Goal: Obtain resource: Download file/media

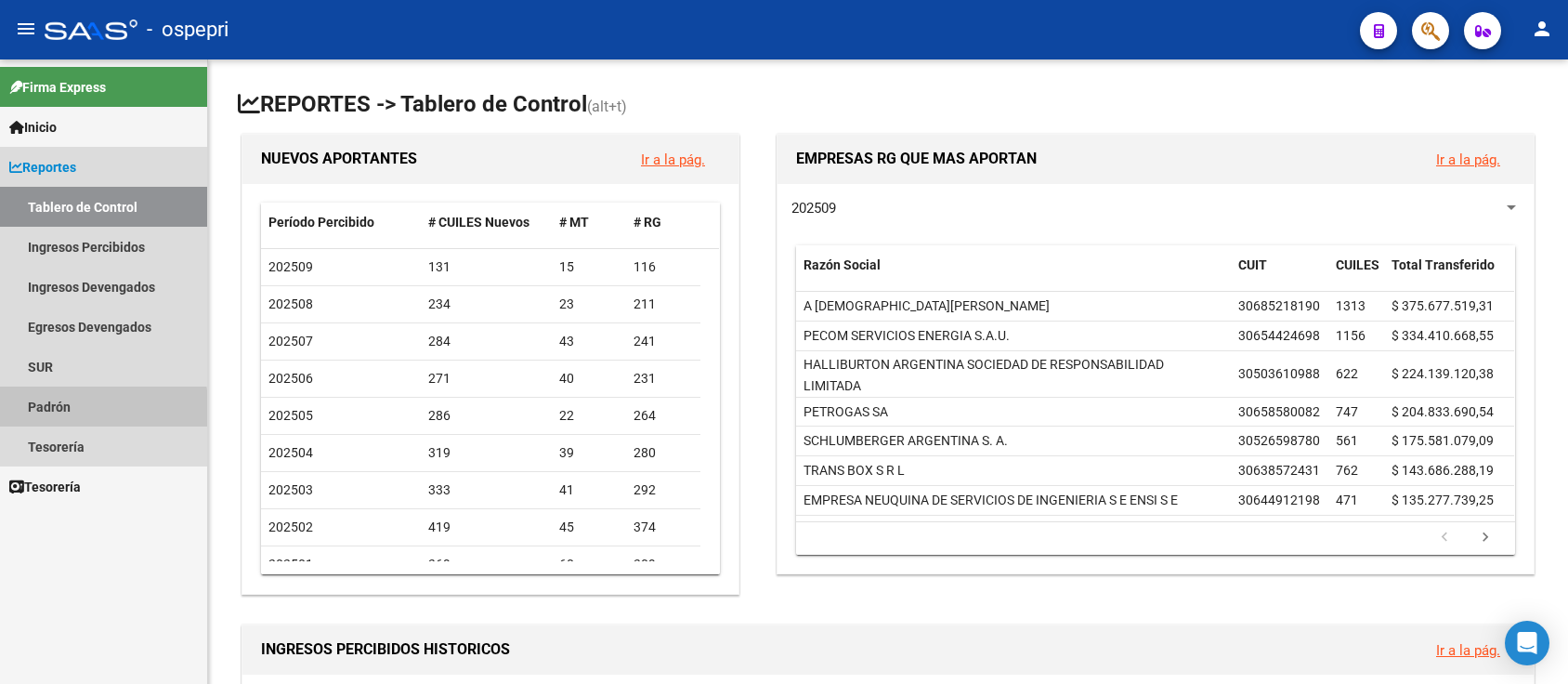
click at [43, 414] on link "Padrón" at bounding box center [104, 407] width 207 height 39
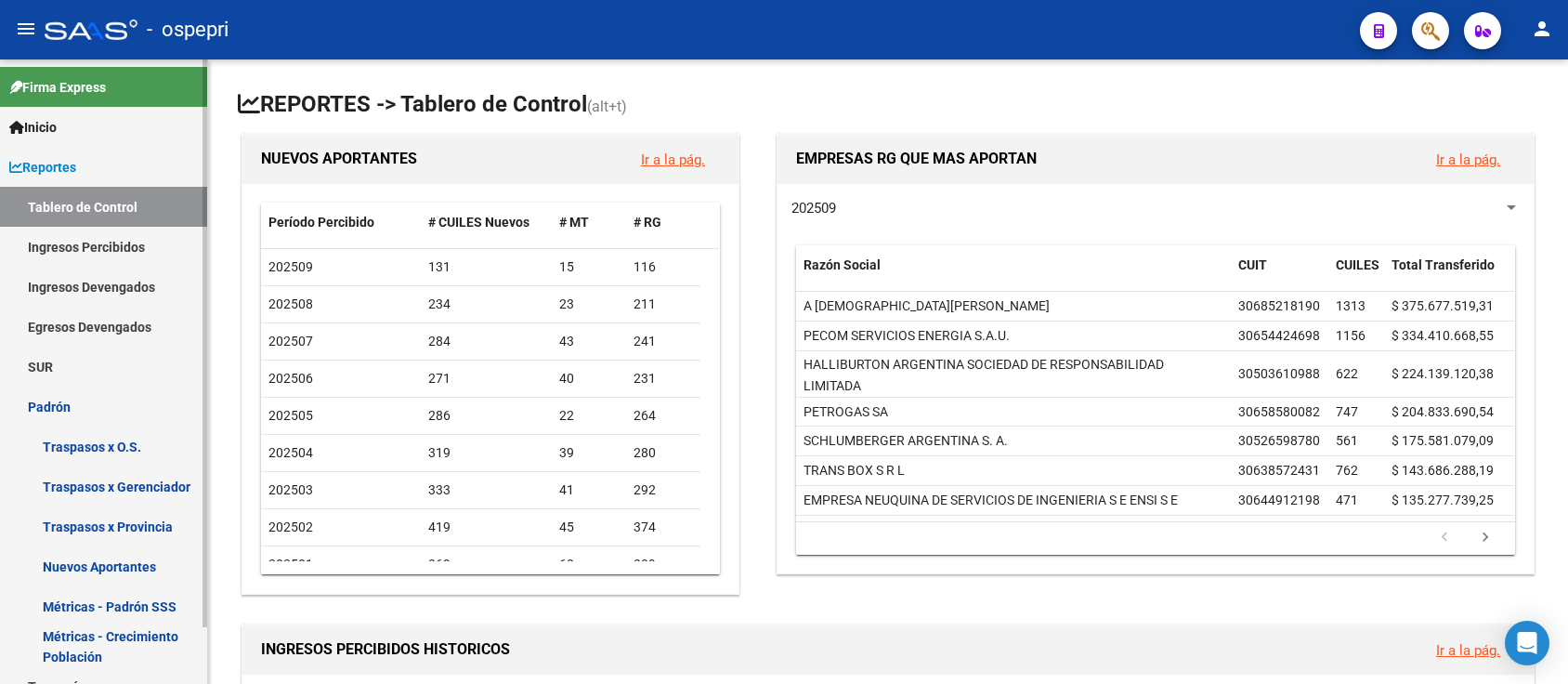
scroll to position [61, 0]
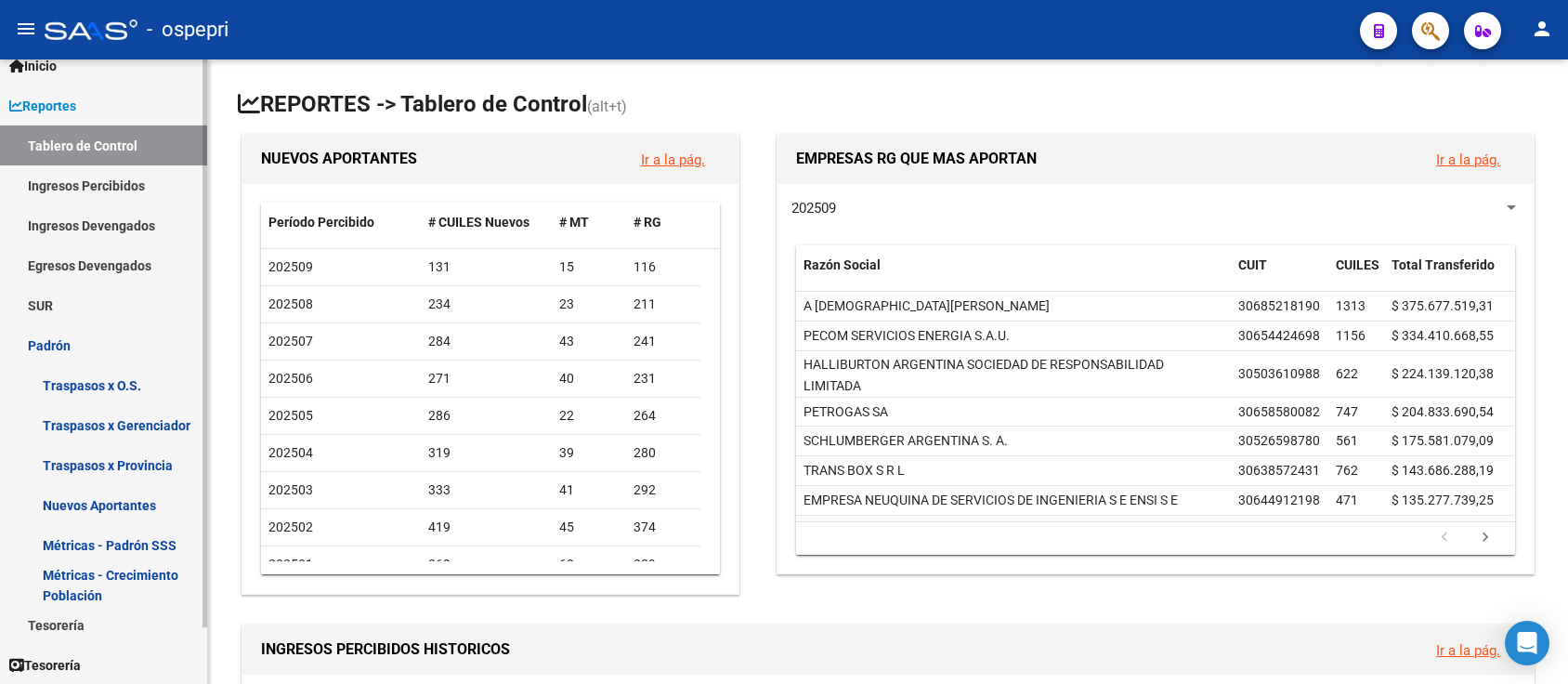
click at [25, 337] on link "Padrón" at bounding box center [104, 345] width 207 height 39
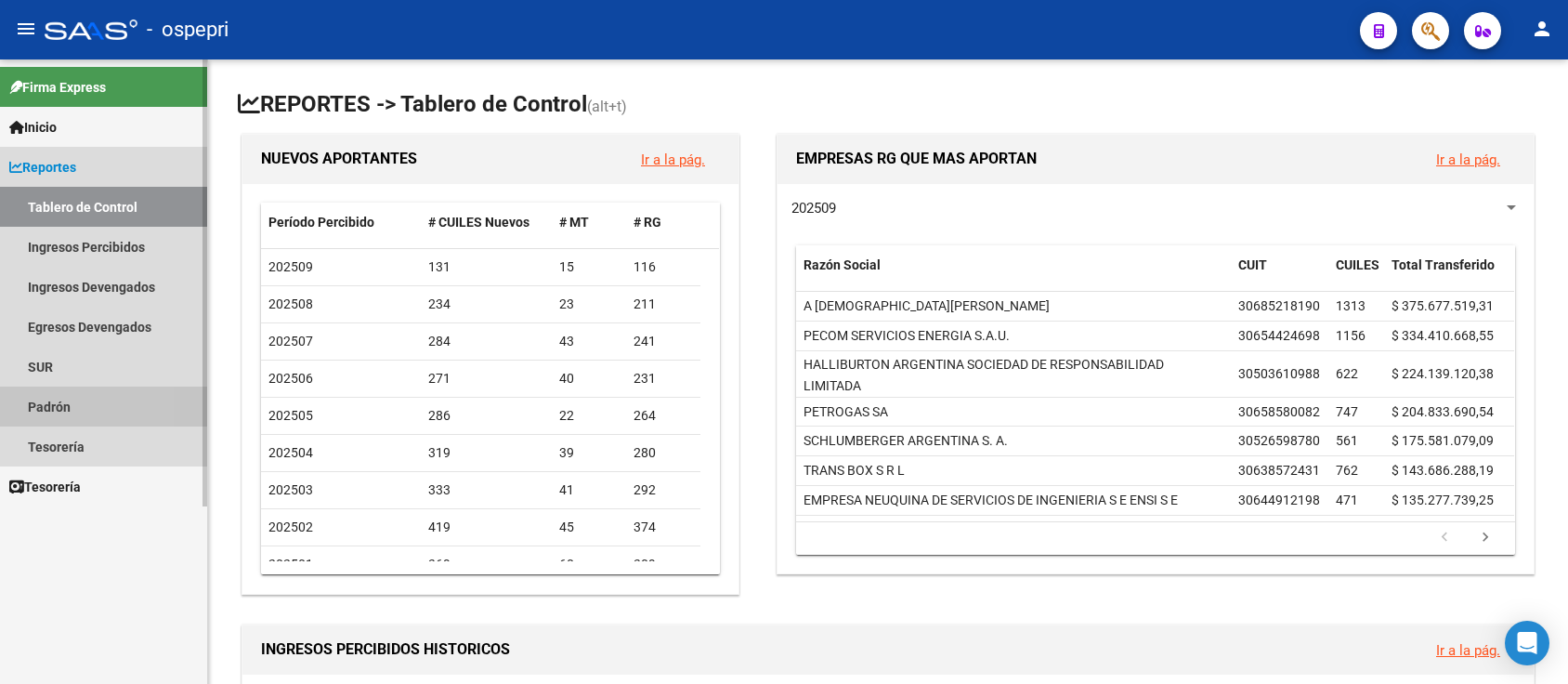
scroll to position [0, 0]
click at [59, 405] on link "Padrón" at bounding box center [104, 407] width 207 height 39
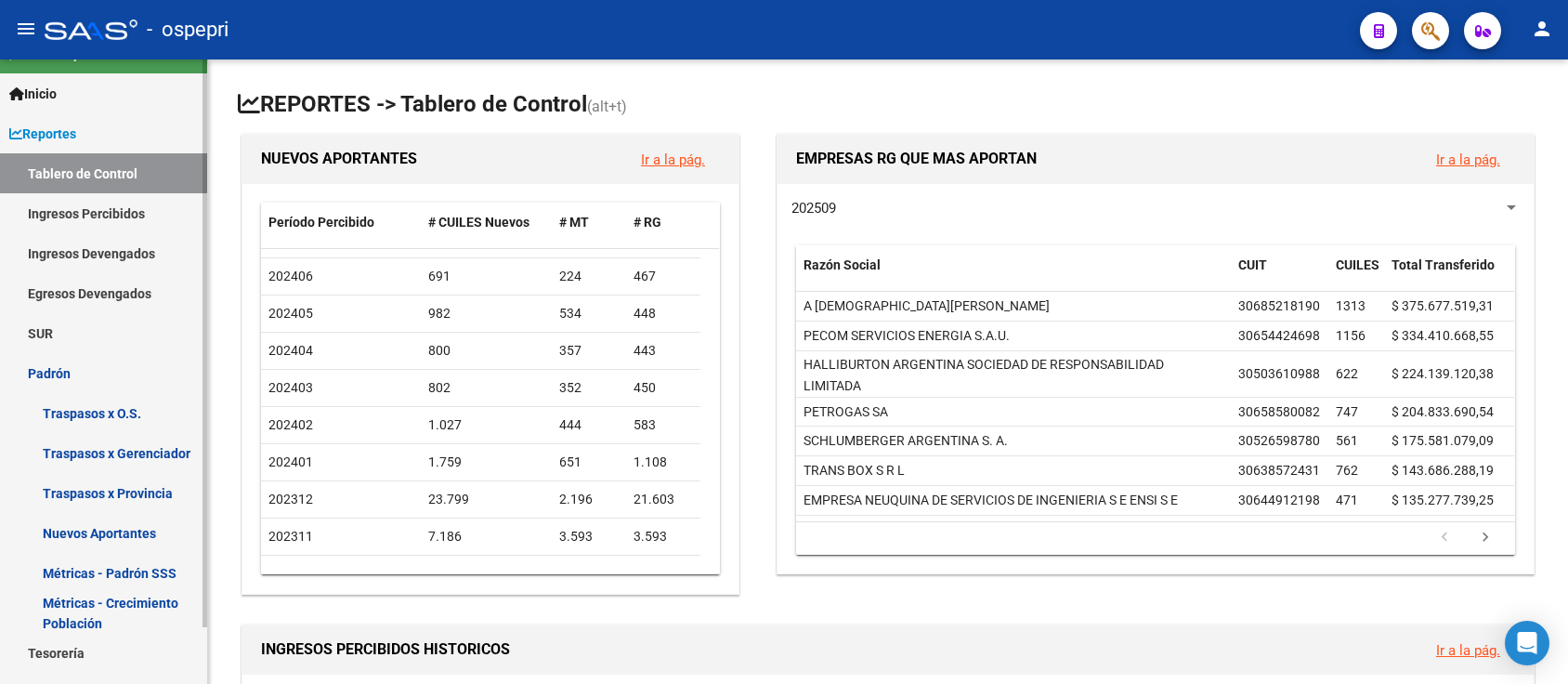
scroll to position [61, 0]
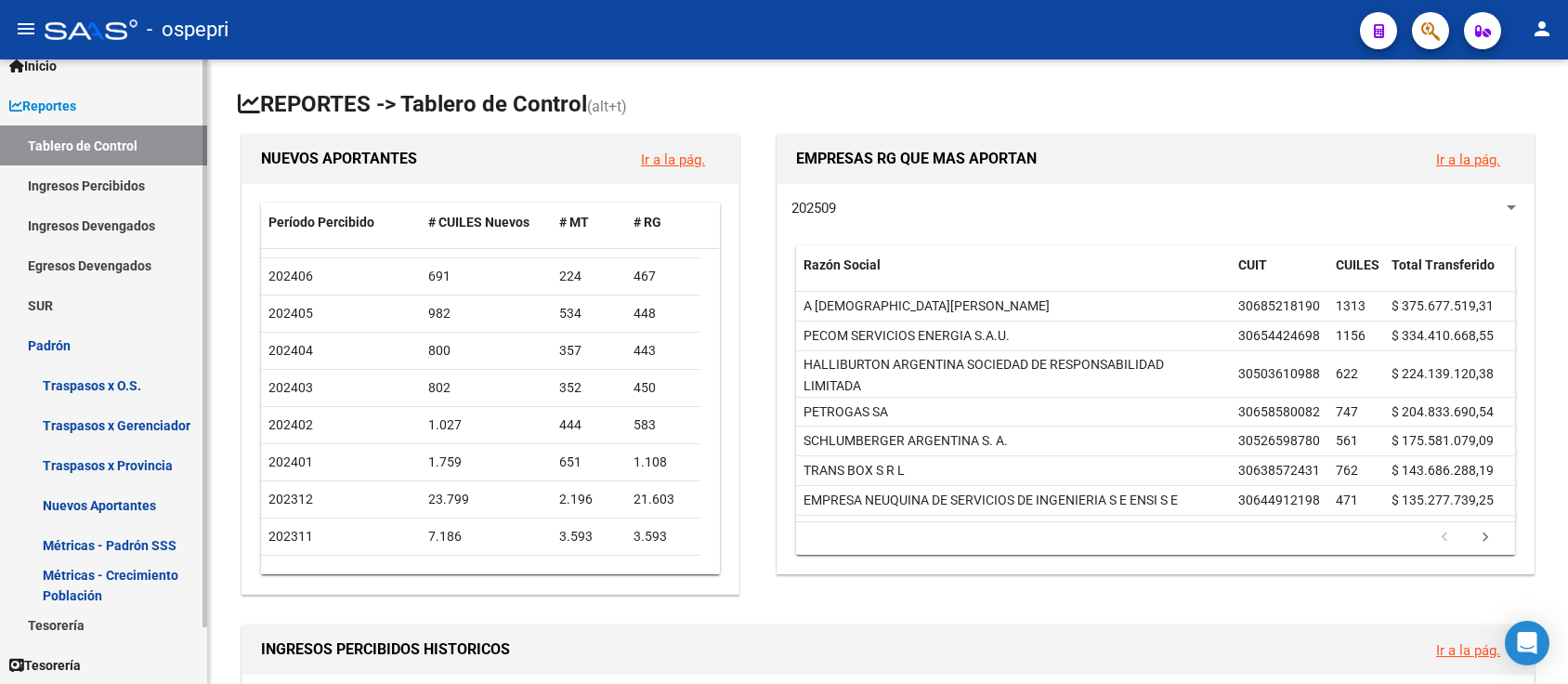
click at [57, 550] on link "Métricas - Padrón SSS" at bounding box center [104, 545] width 207 height 39
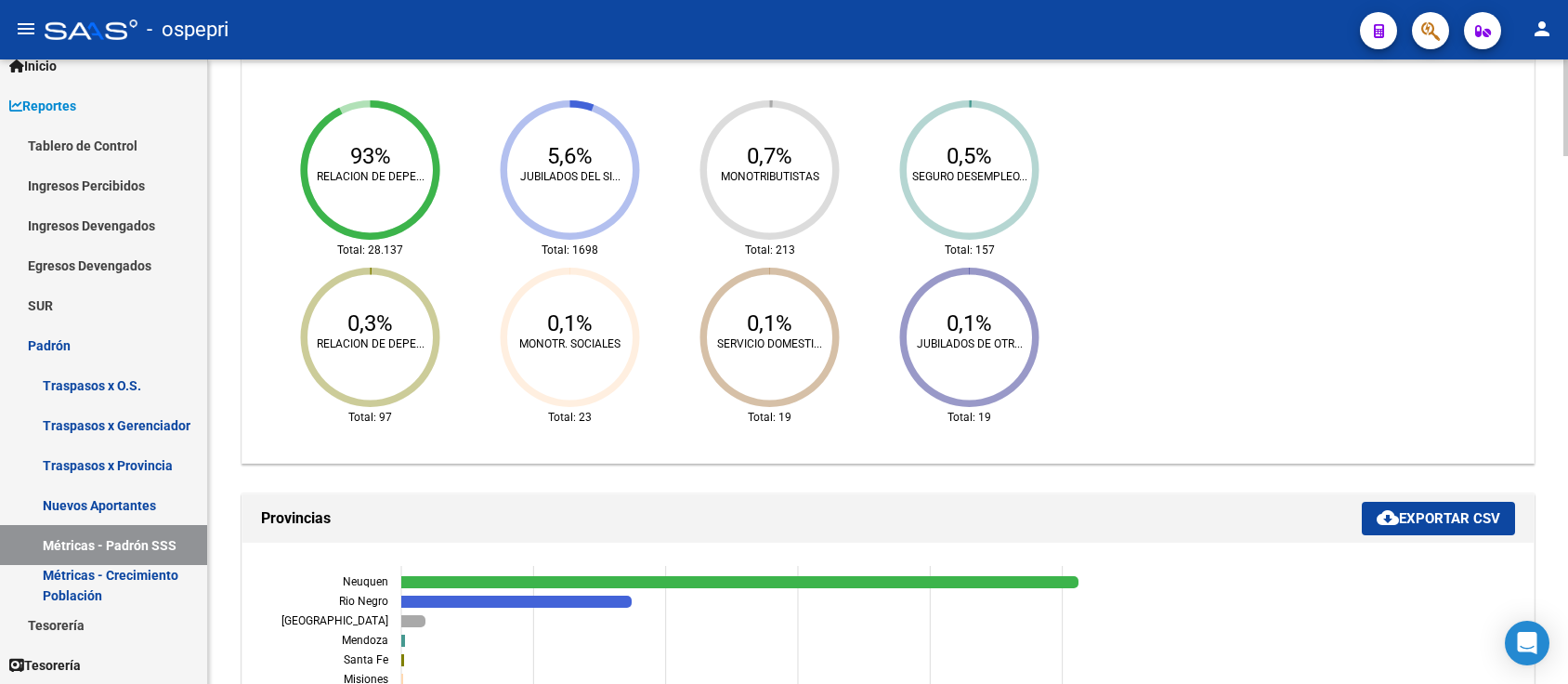
scroll to position [991, 0]
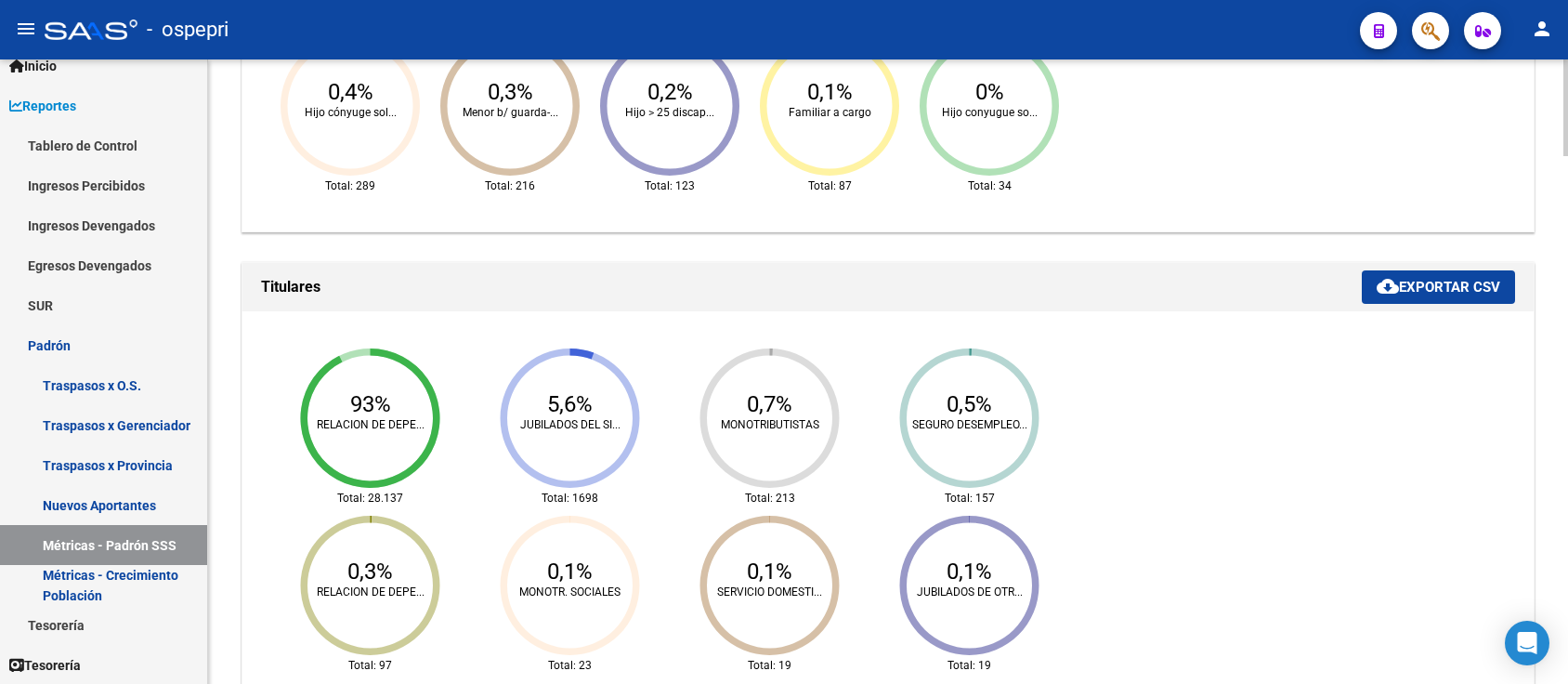
click at [1484, 297] on button "cloud_download Exportar CSV" at bounding box center [1438, 287] width 153 height 34
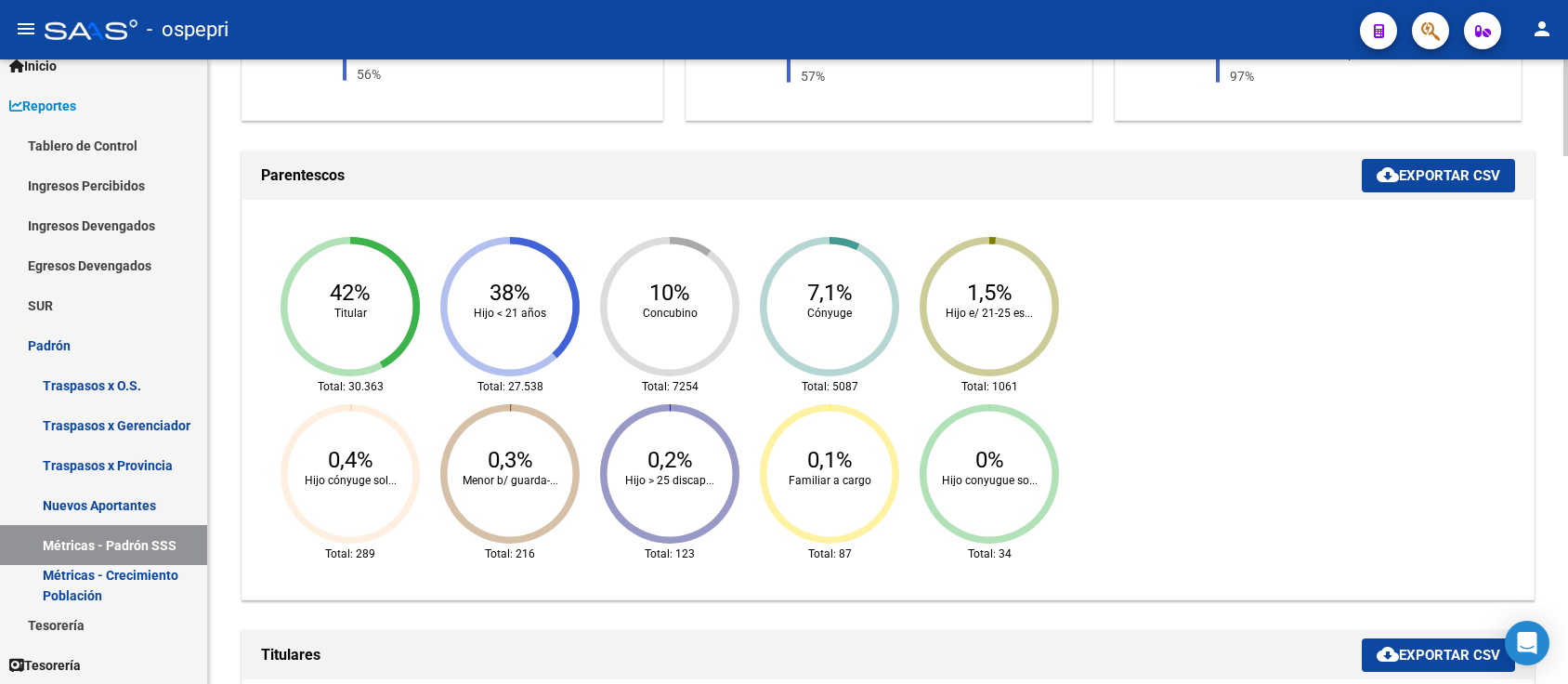
scroll to position [495, 0]
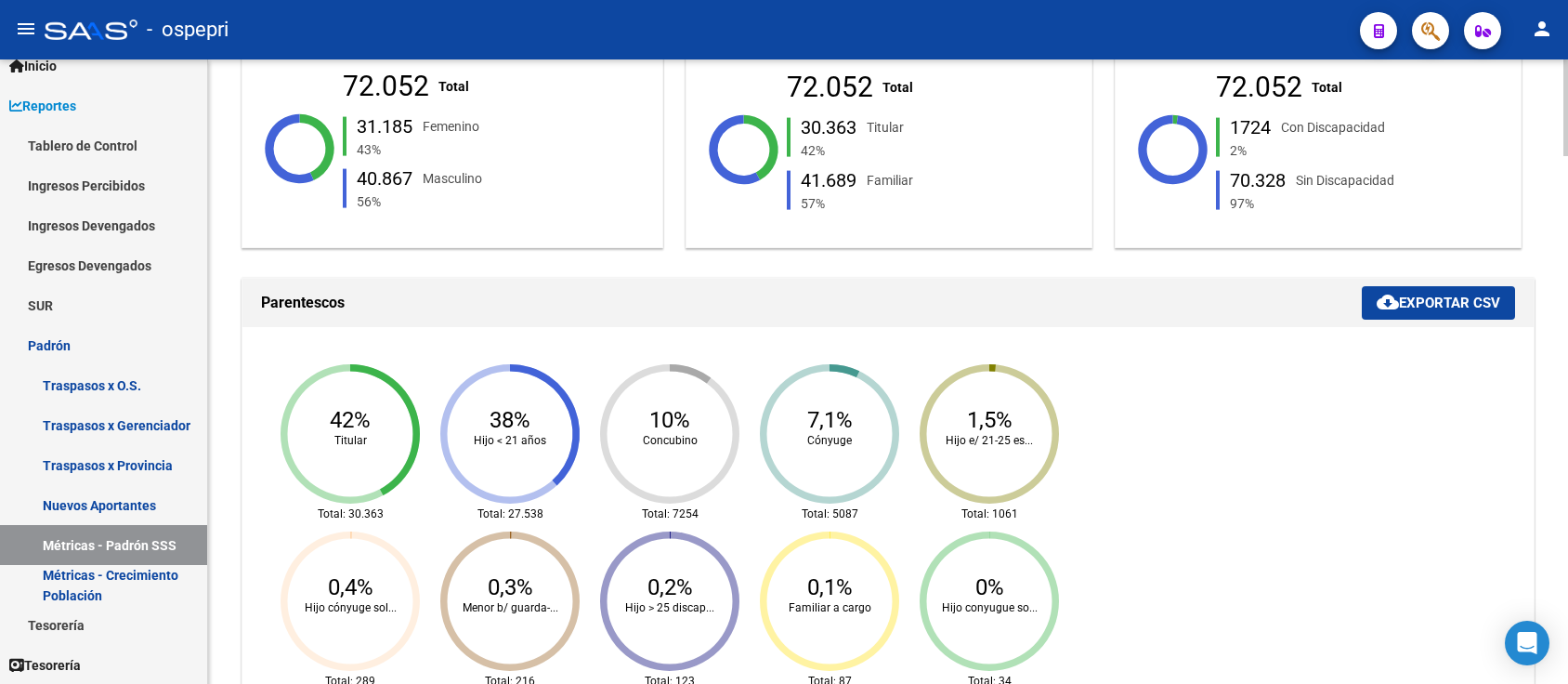
click at [1413, 316] on button "cloud_download Exportar CSV" at bounding box center [1438, 303] width 153 height 34
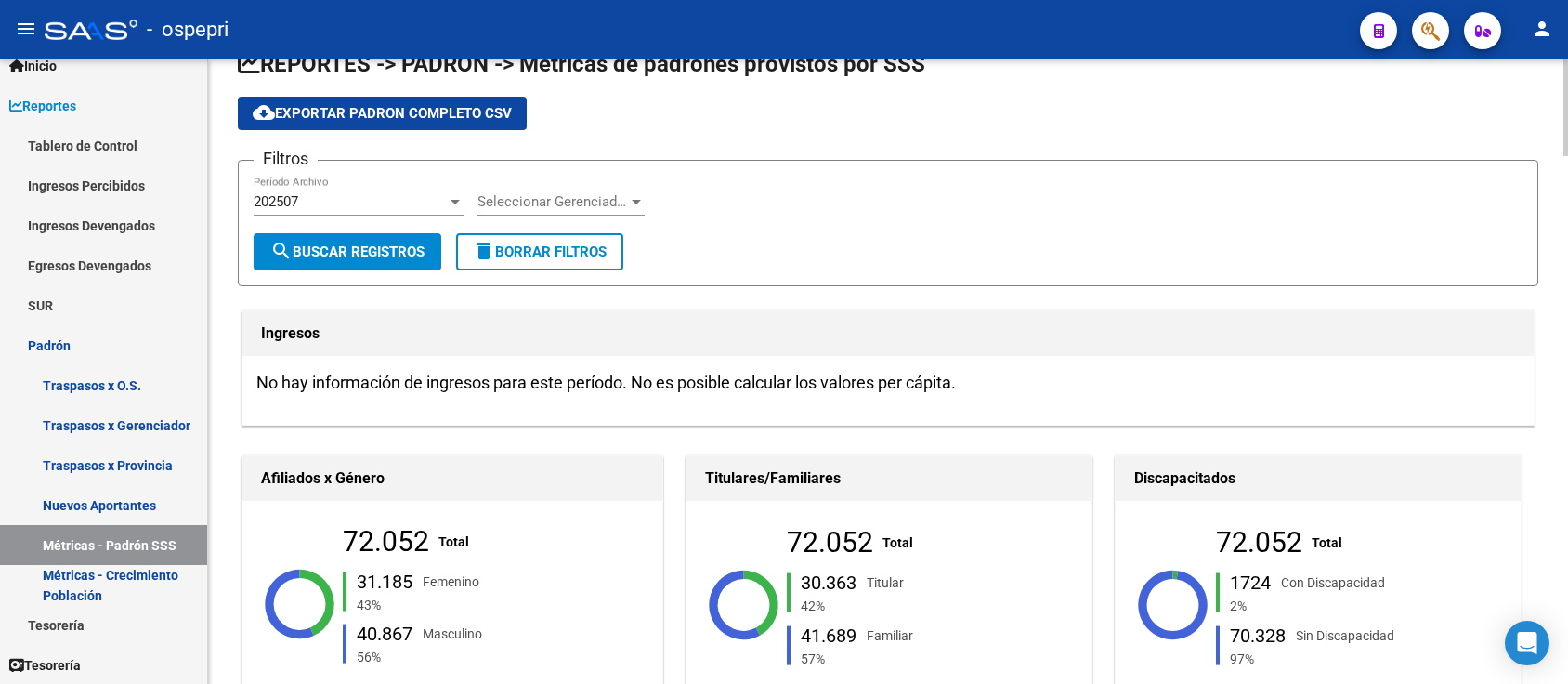
scroll to position [0, 0]
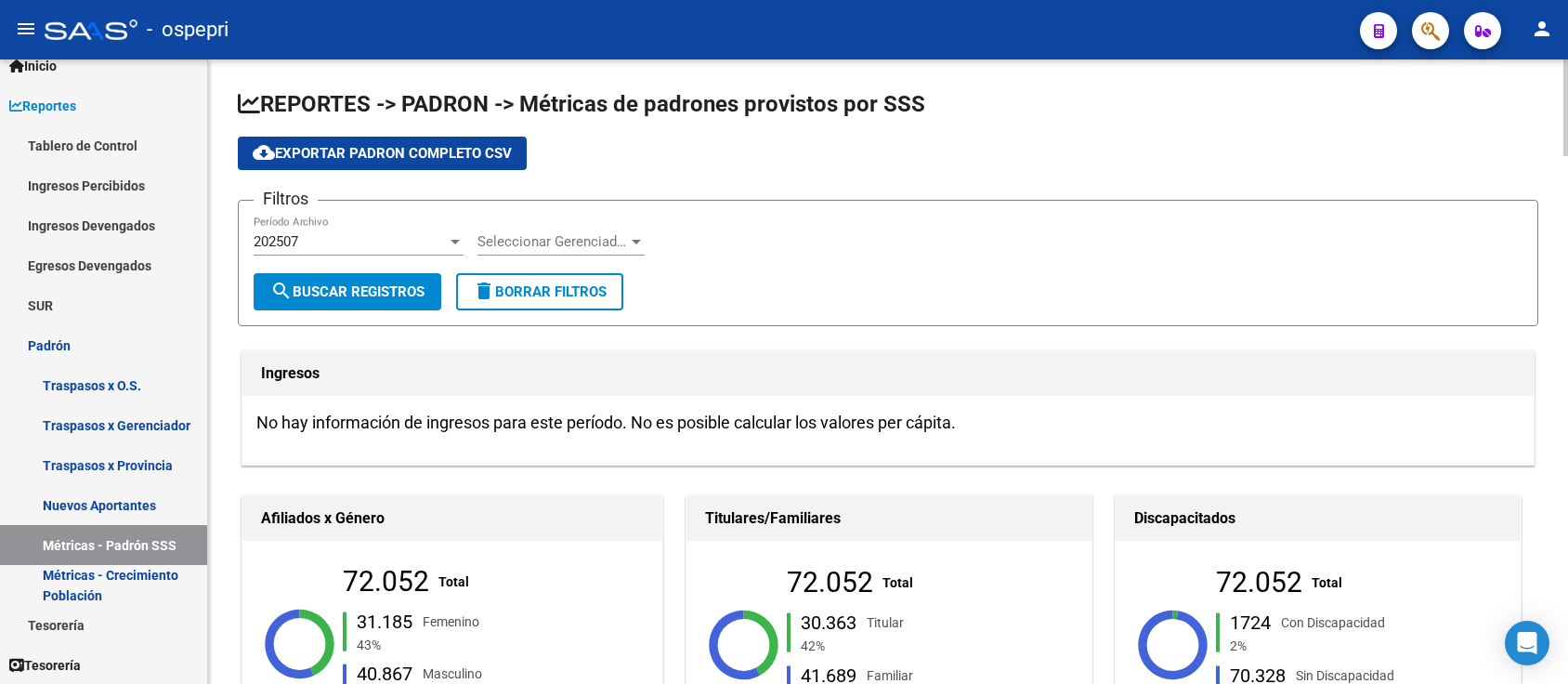
click at [319, 246] on div "202507" at bounding box center [350, 241] width 193 height 17
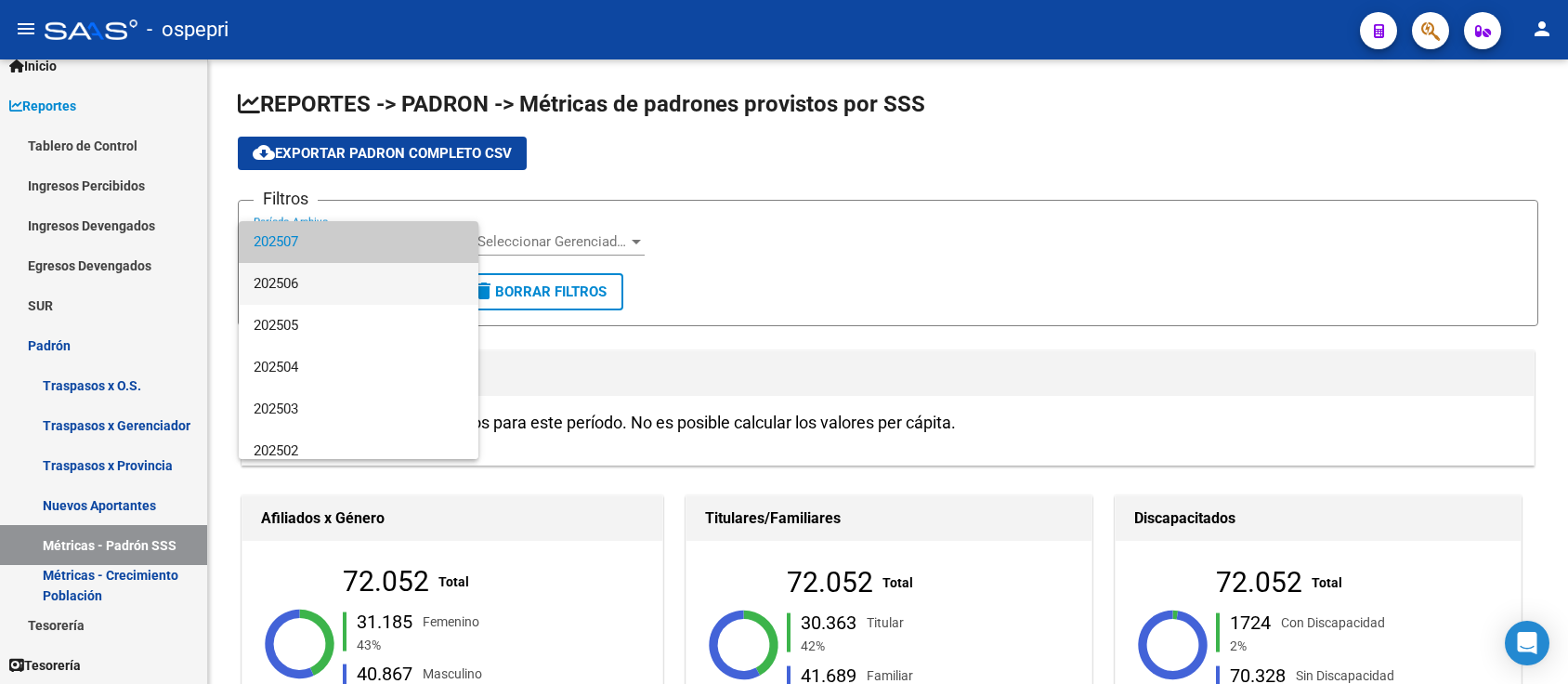
click at [316, 286] on span "202506" at bounding box center [358, 283] width 210 height 41
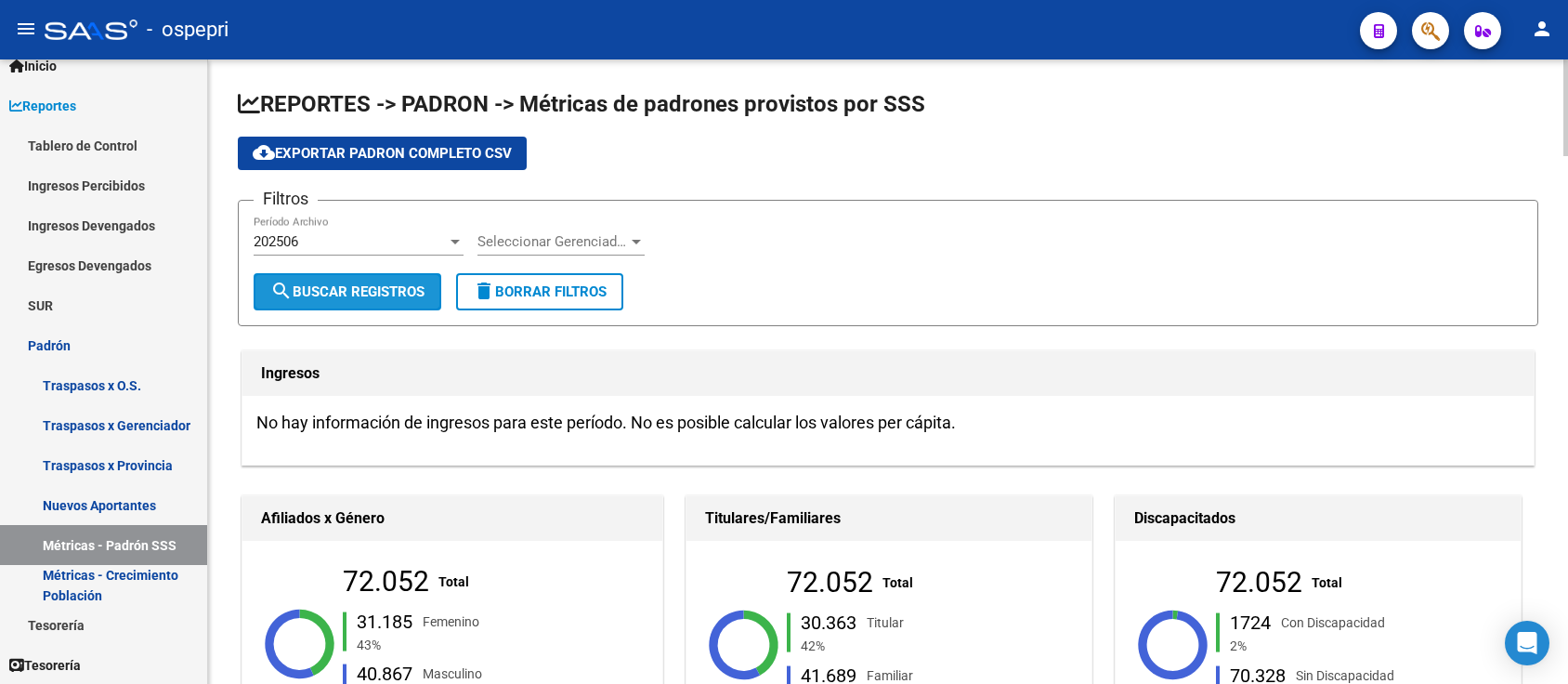
click at [354, 289] on span "search Buscar Registros" at bounding box center [347, 291] width 154 height 17
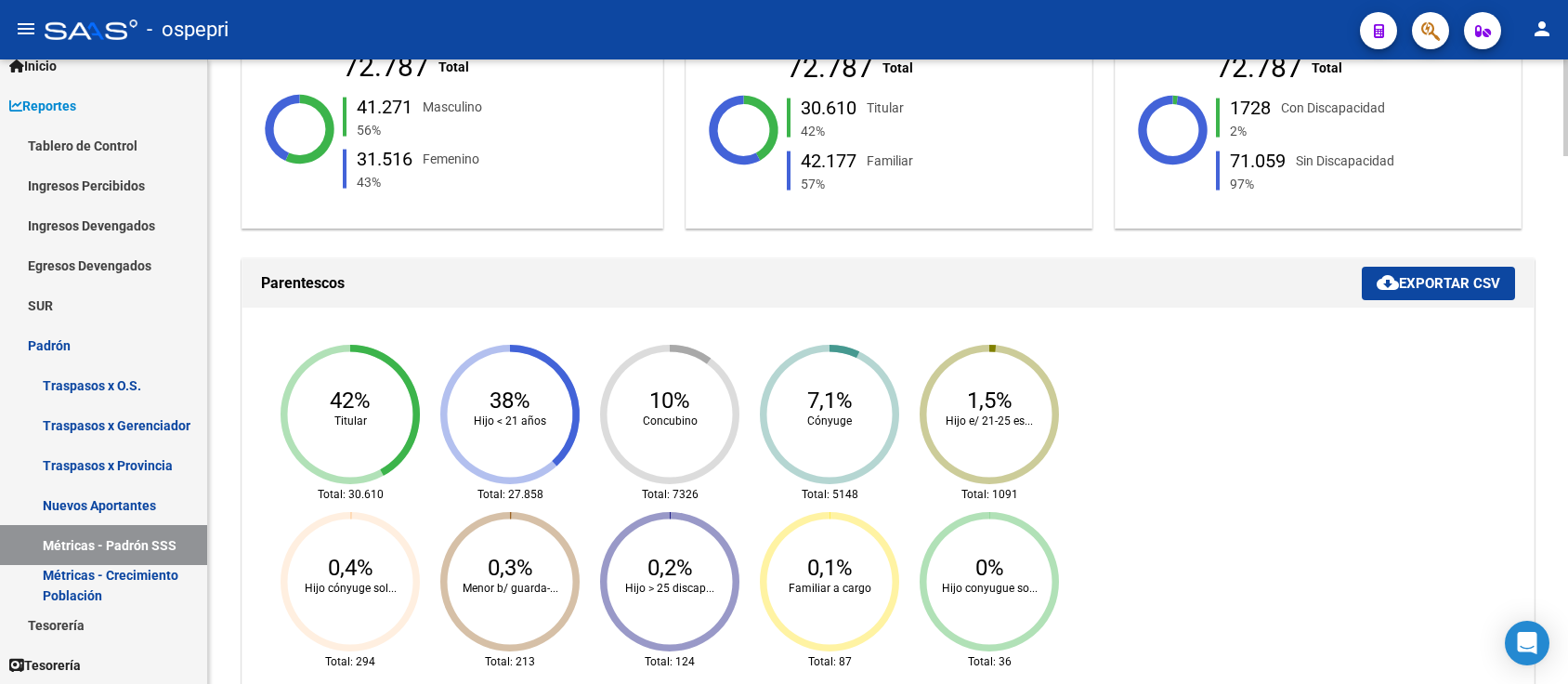
scroll to position [495, 0]
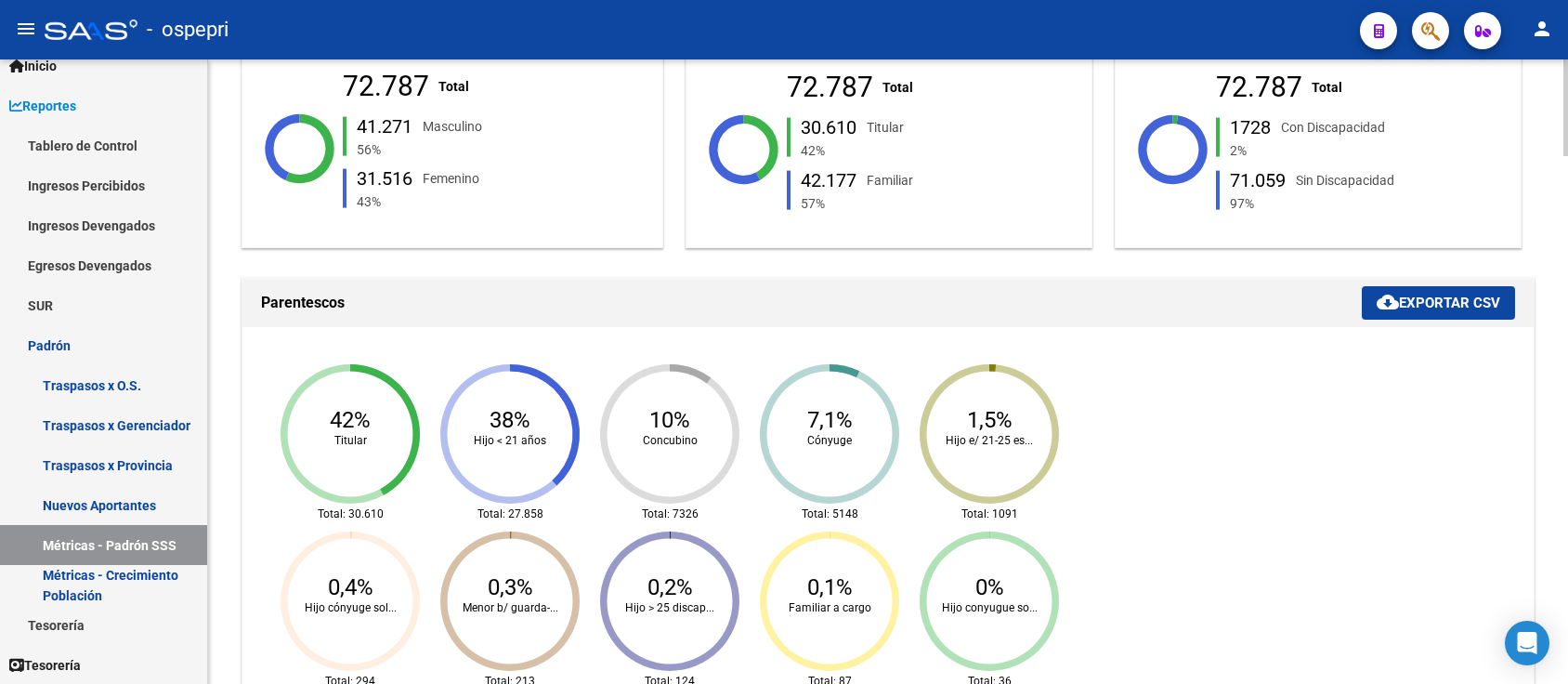
click at [1450, 295] on span "cloud_download Exportar CSV" at bounding box center [1438, 302] width 123 height 17
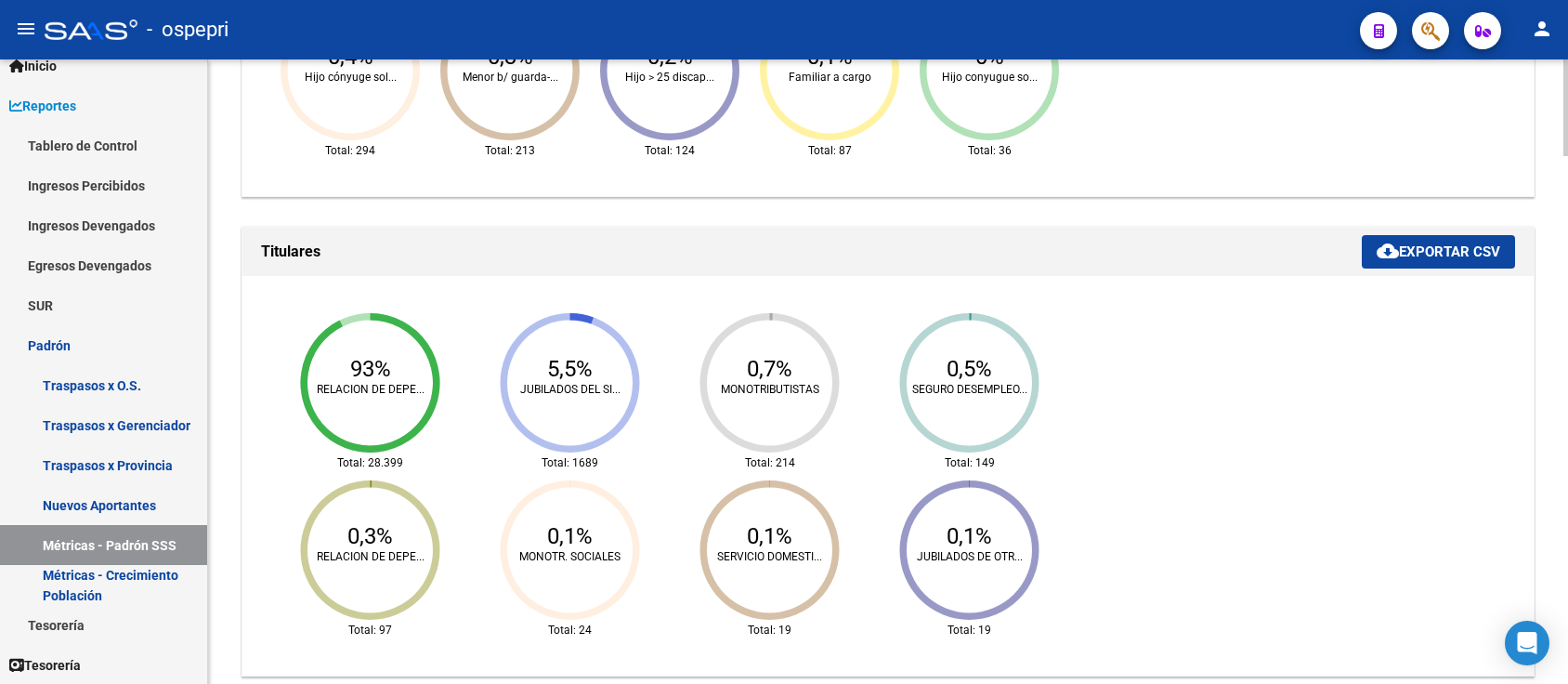
scroll to position [991, 0]
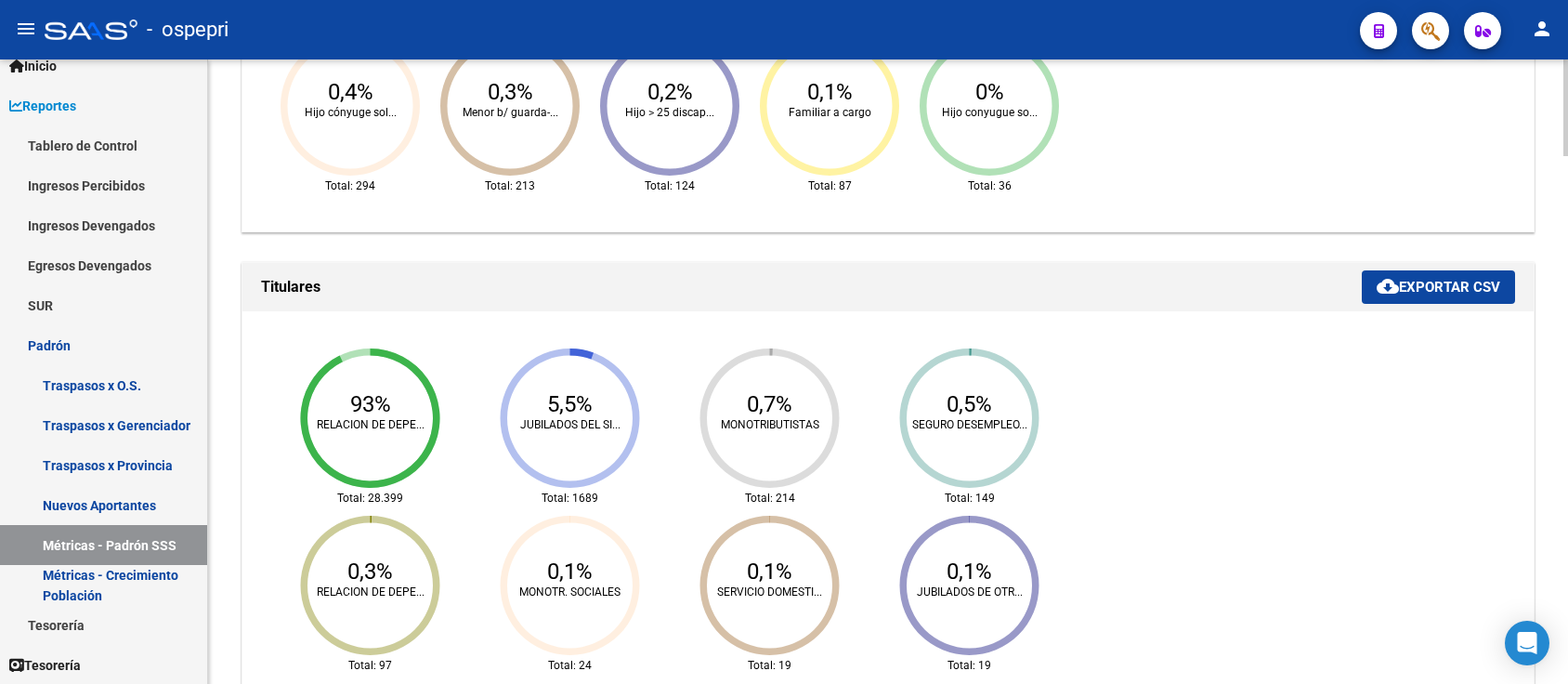
click at [1440, 278] on span "cloud_download Exportar CSV" at bounding box center [1438, 286] width 123 height 17
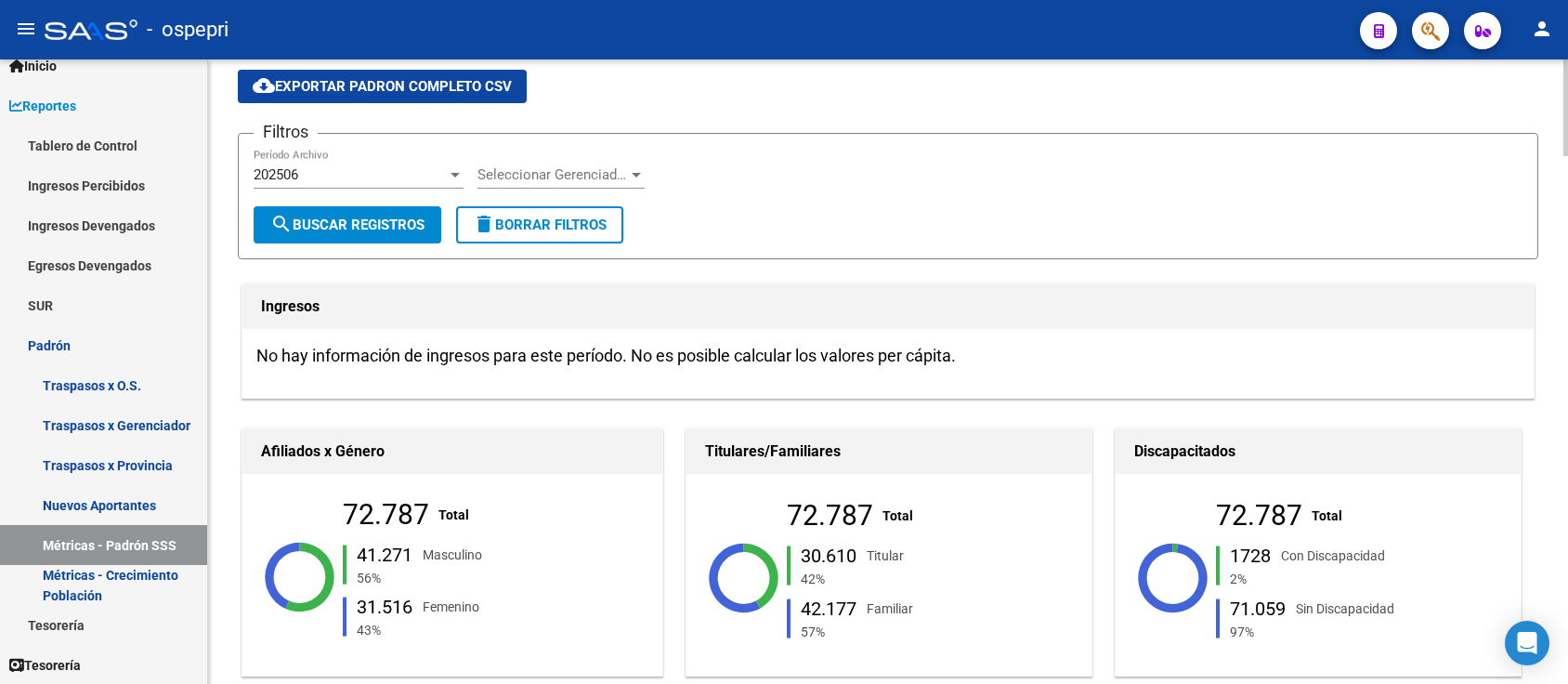
scroll to position [0, 0]
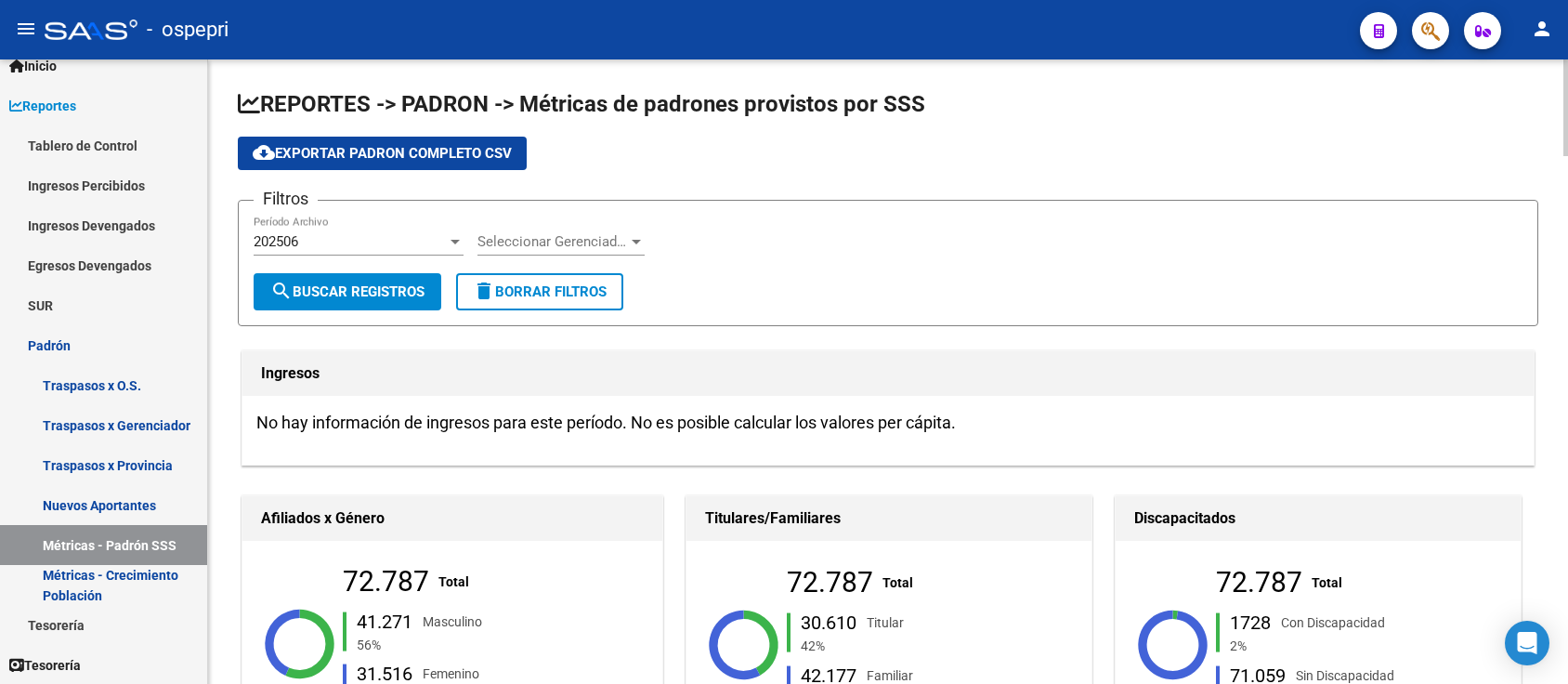
click at [273, 234] on span "202506" at bounding box center [275, 241] width 44 height 17
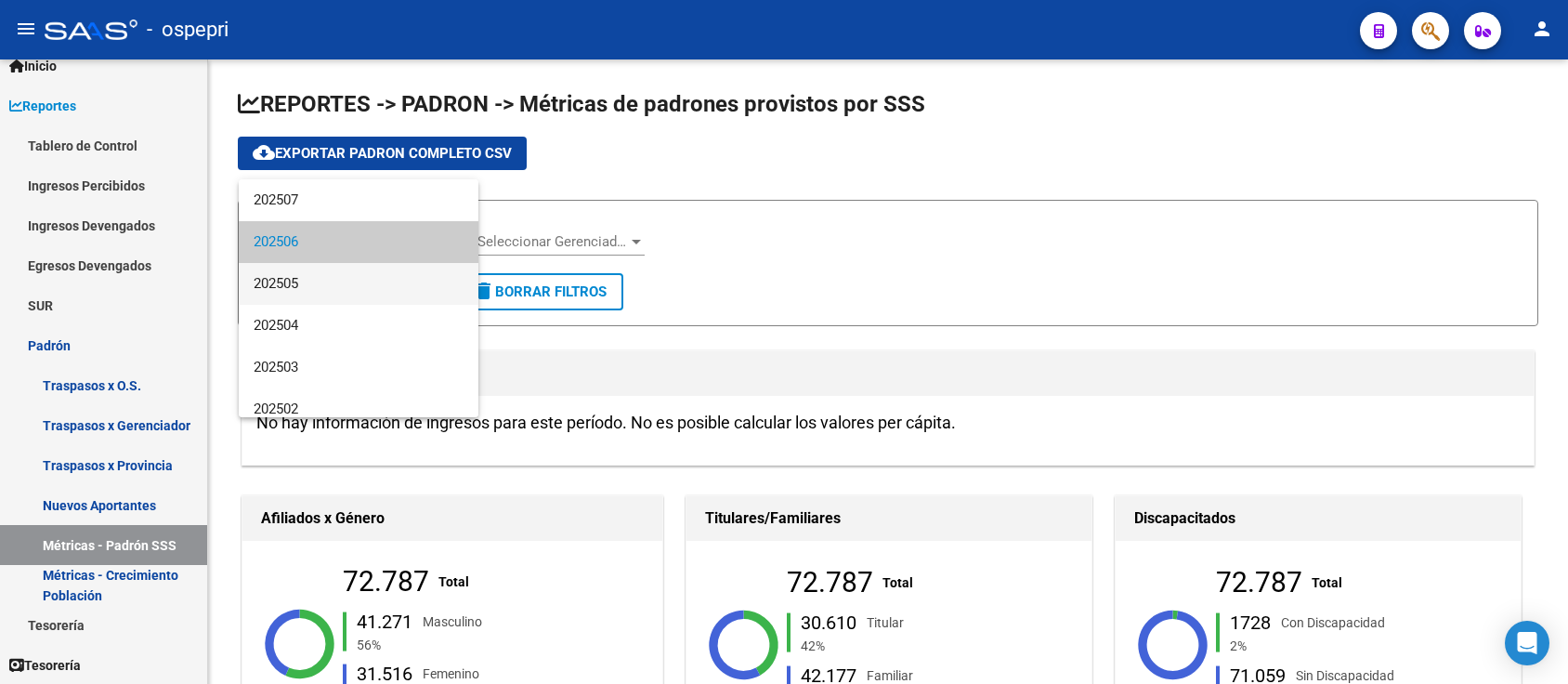
click at [298, 277] on span "202505" at bounding box center [358, 283] width 210 height 41
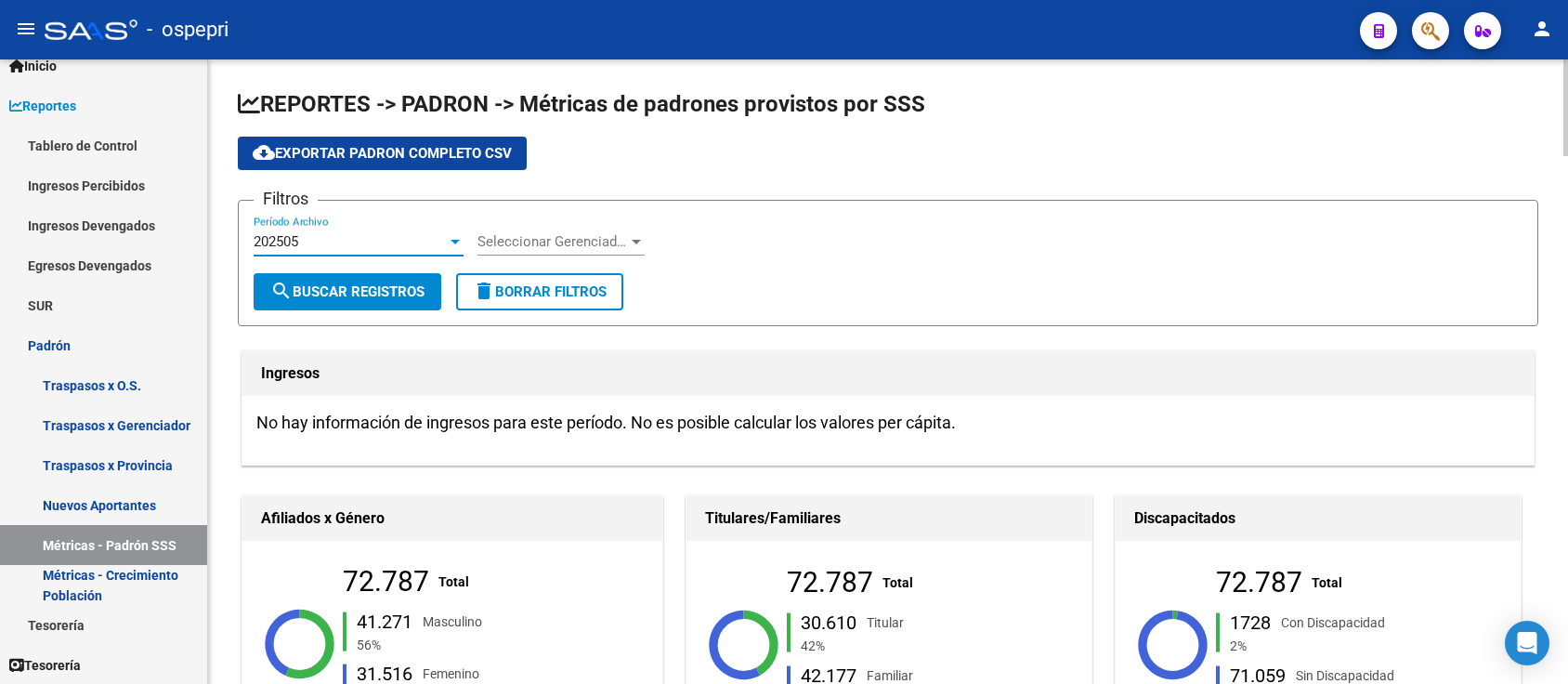
click at [399, 283] on span "search Buscar Registros" at bounding box center [347, 291] width 154 height 17
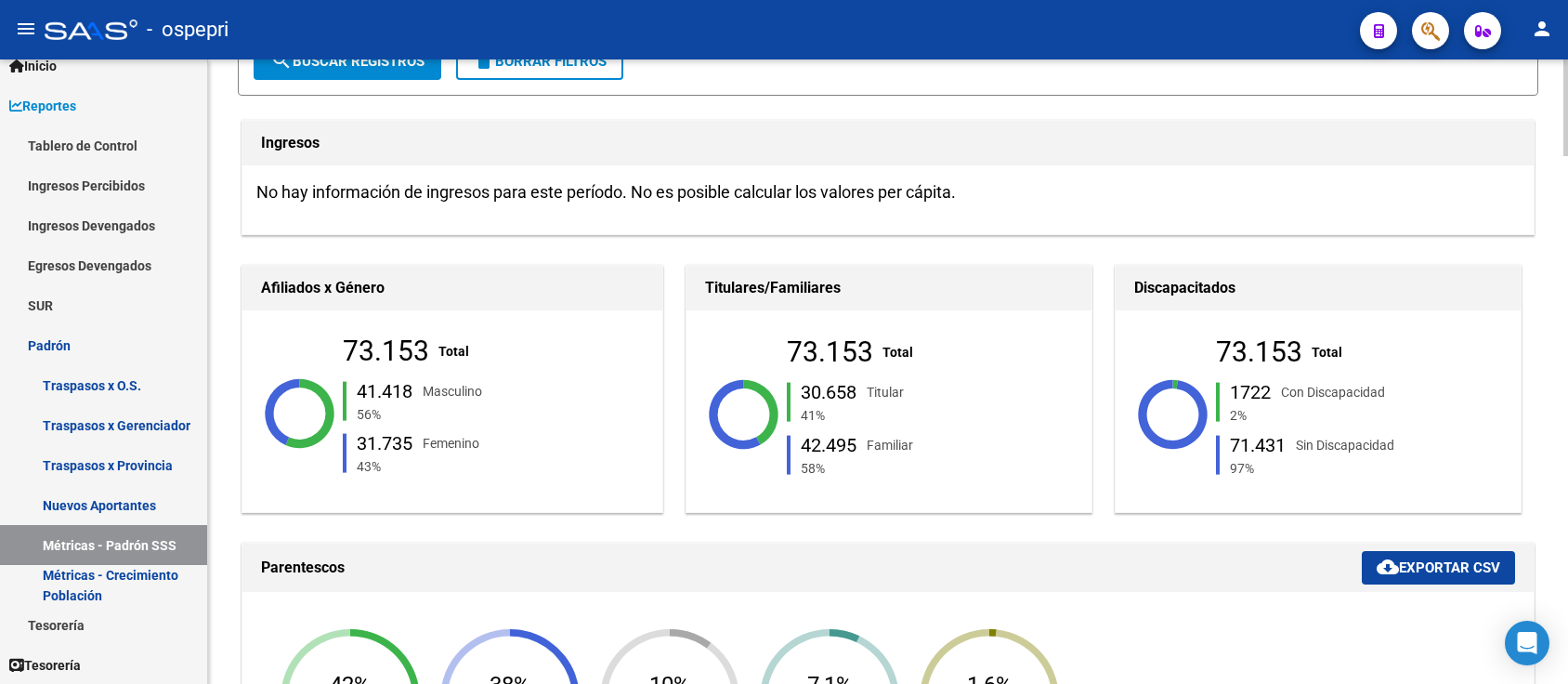
scroll to position [495, 0]
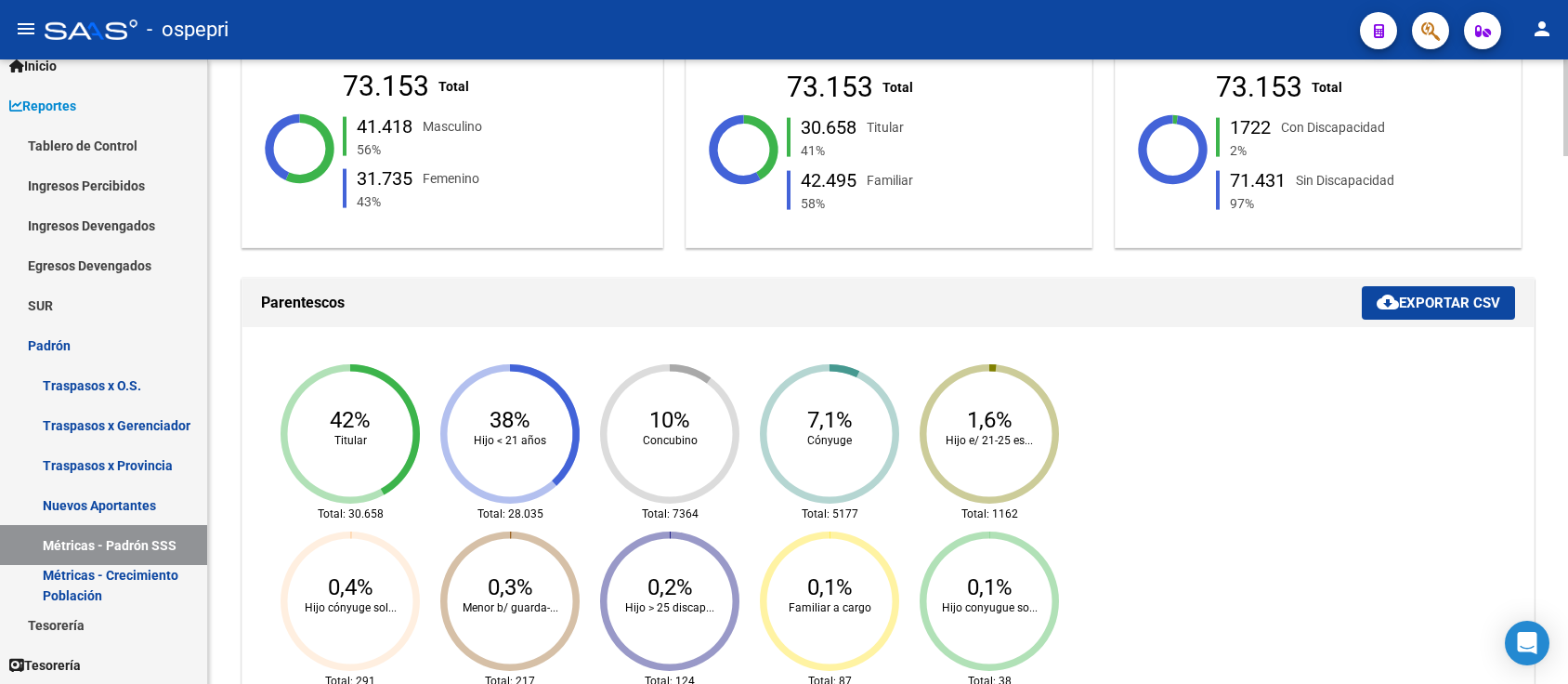
click at [1430, 298] on span "cloud_download Exportar CSV" at bounding box center [1438, 302] width 123 height 17
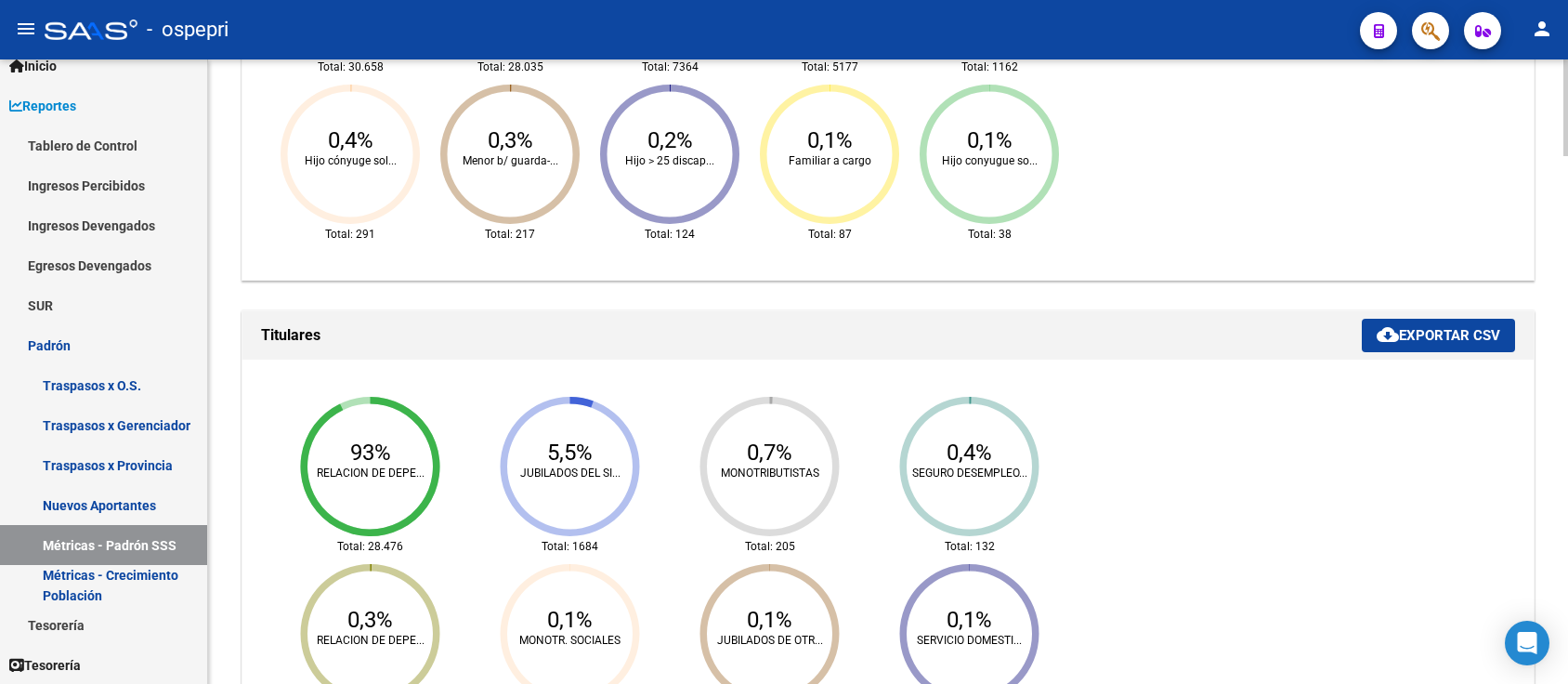
scroll to position [991, 0]
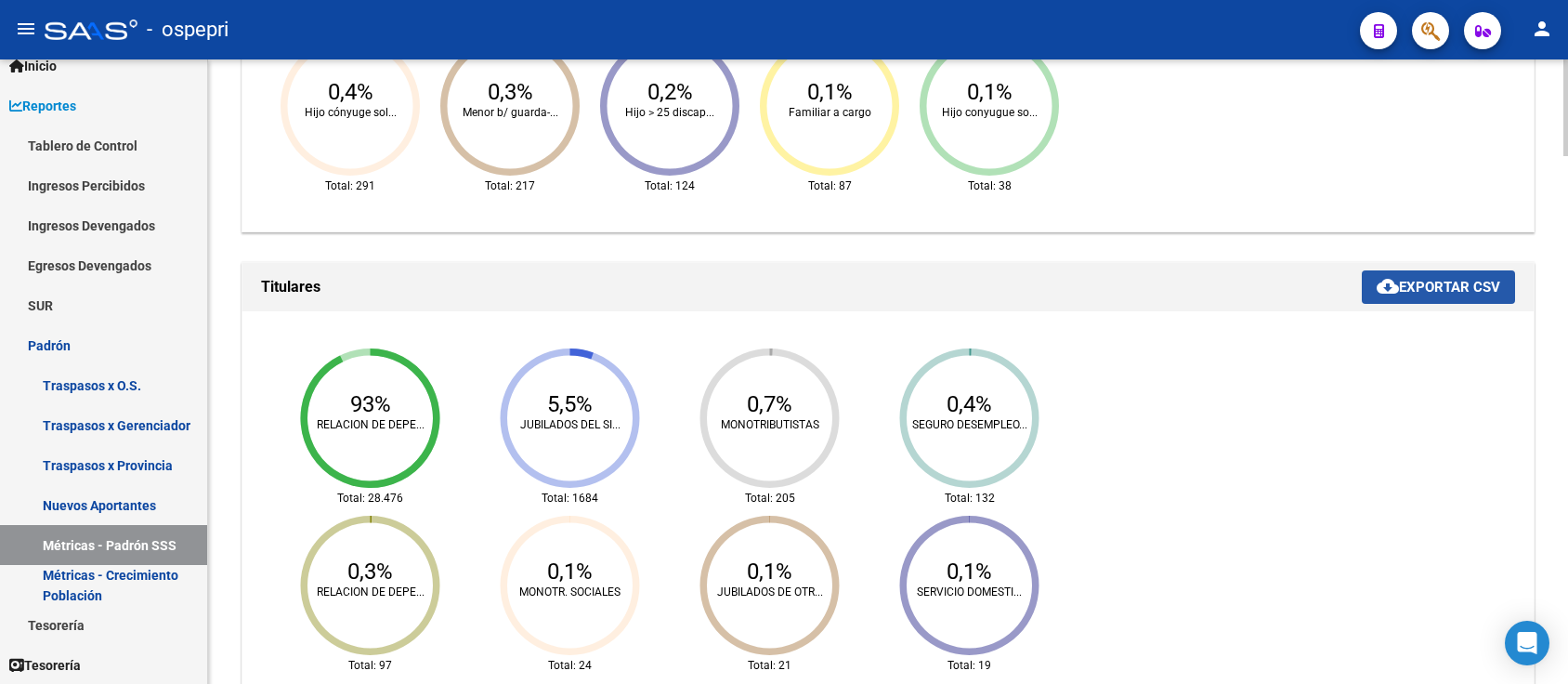
click at [1474, 278] on span "cloud_download Exportar CSV" at bounding box center [1438, 286] width 123 height 17
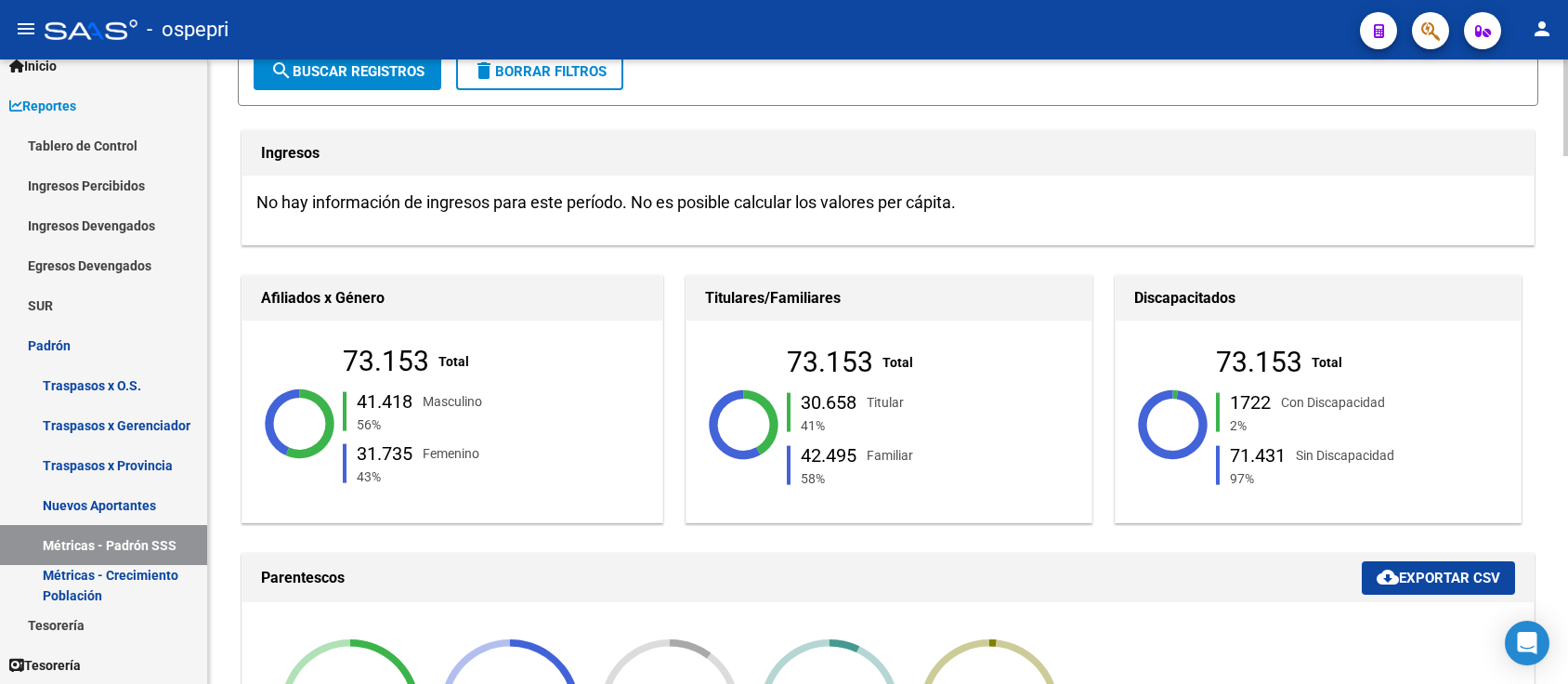
scroll to position [0, 0]
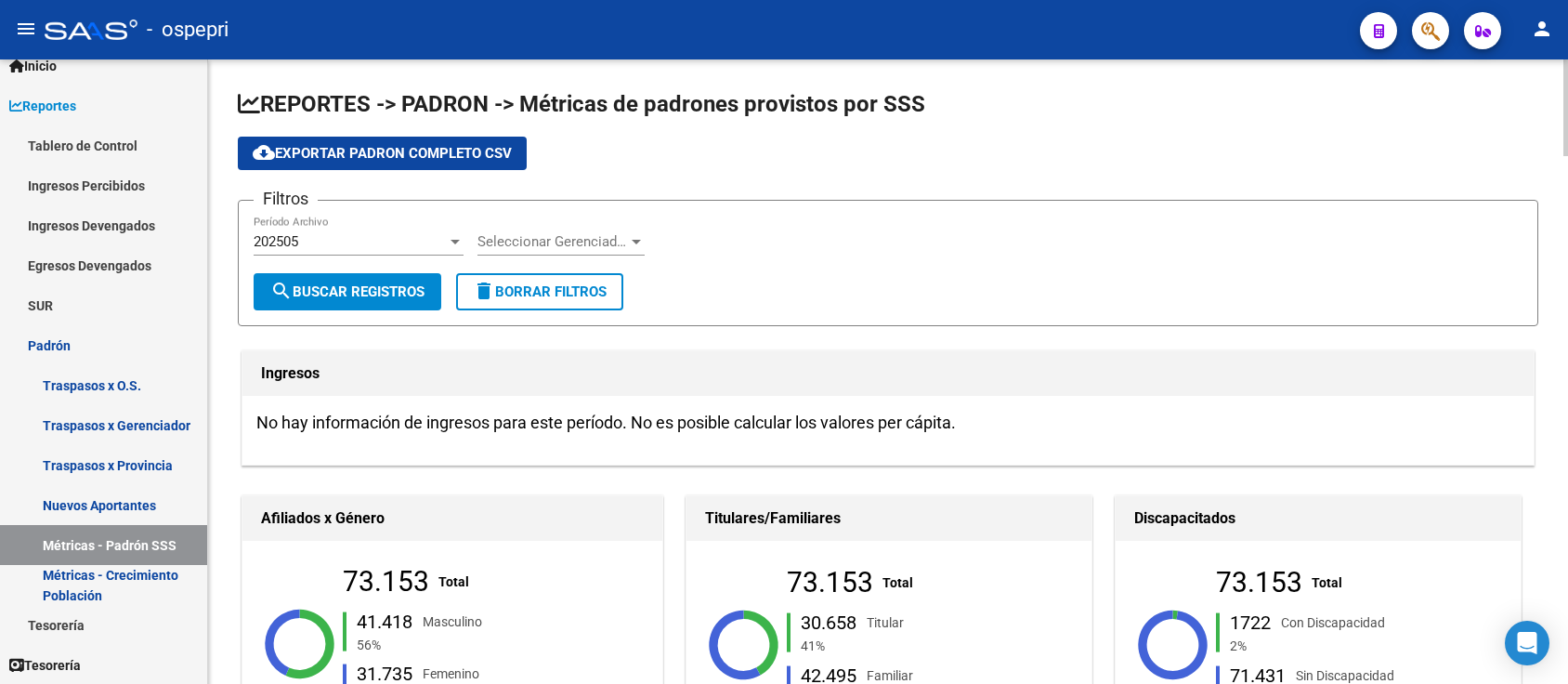
click at [350, 244] on div "202505" at bounding box center [350, 241] width 193 height 17
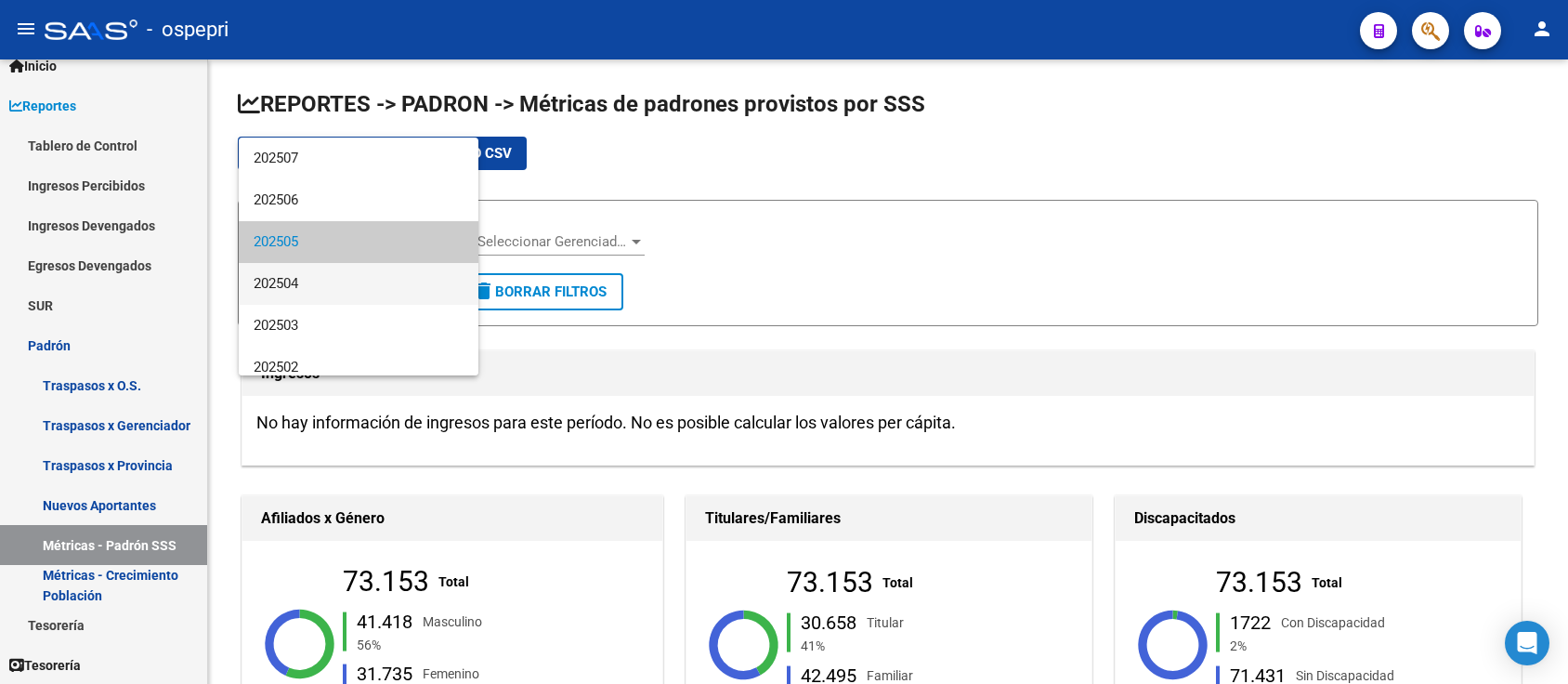
click at [335, 283] on span "202504" at bounding box center [358, 283] width 210 height 41
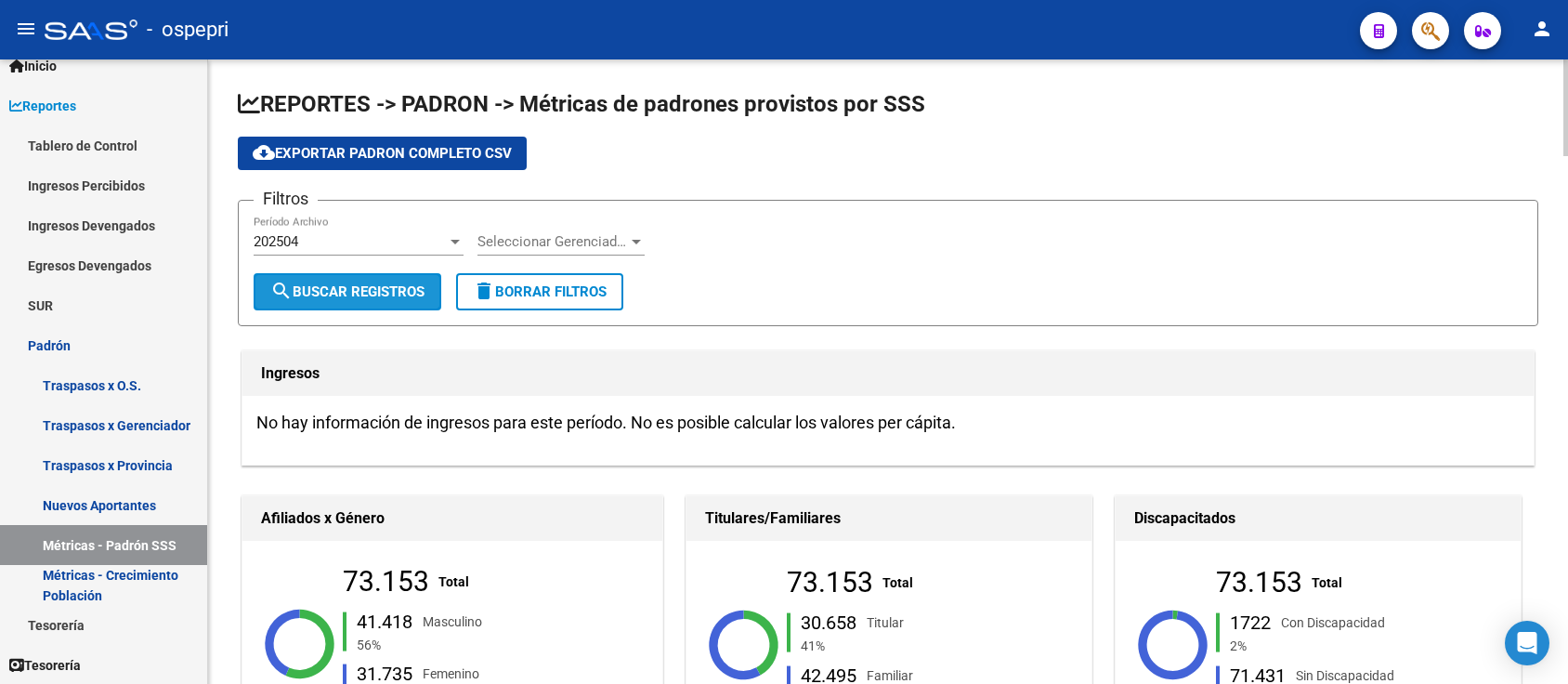
click at [314, 279] on button "search Buscar Registros" at bounding box center [347, 292] width 187 height 38
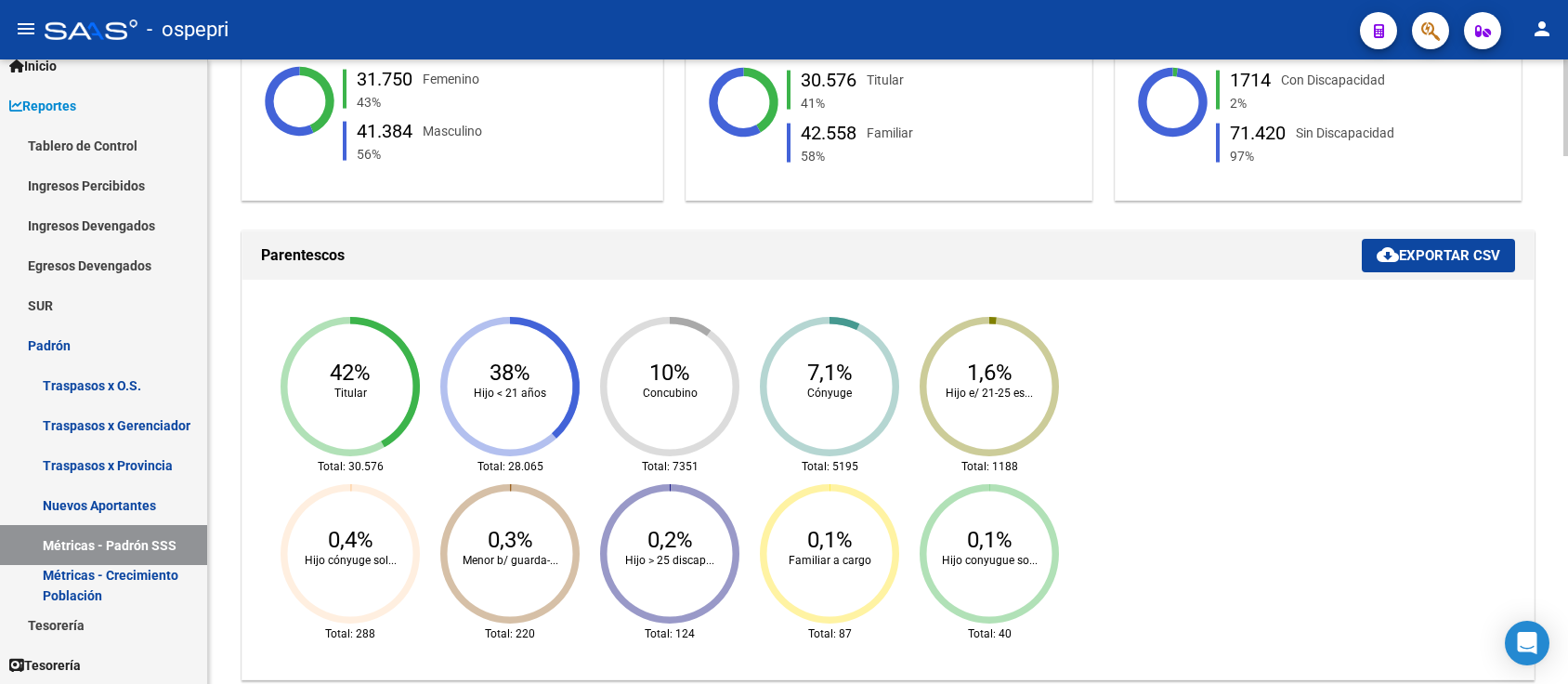
scroll to position [495, 0]
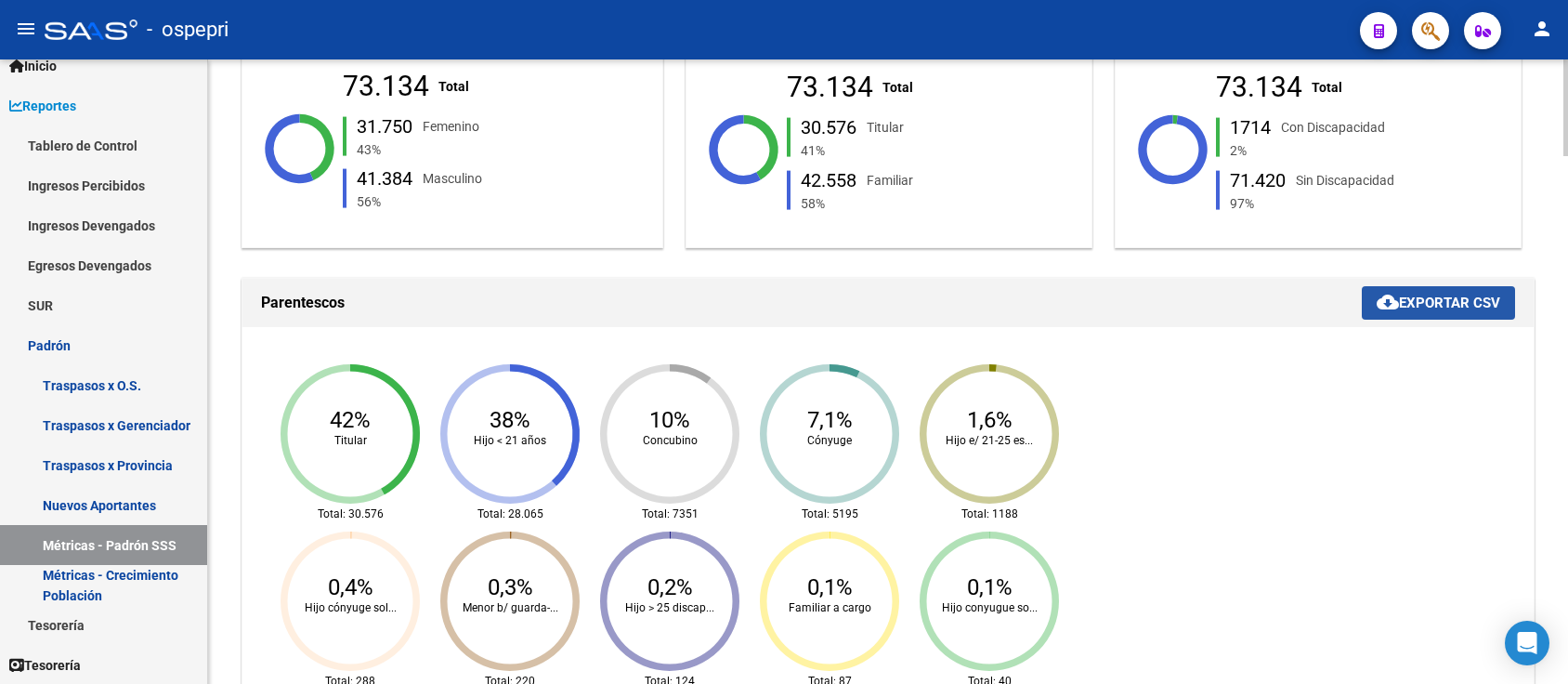
click at [1418, 301] on span "cloud_download Exportar CSV" at bounding box center [1438, 302] width 123 height 17
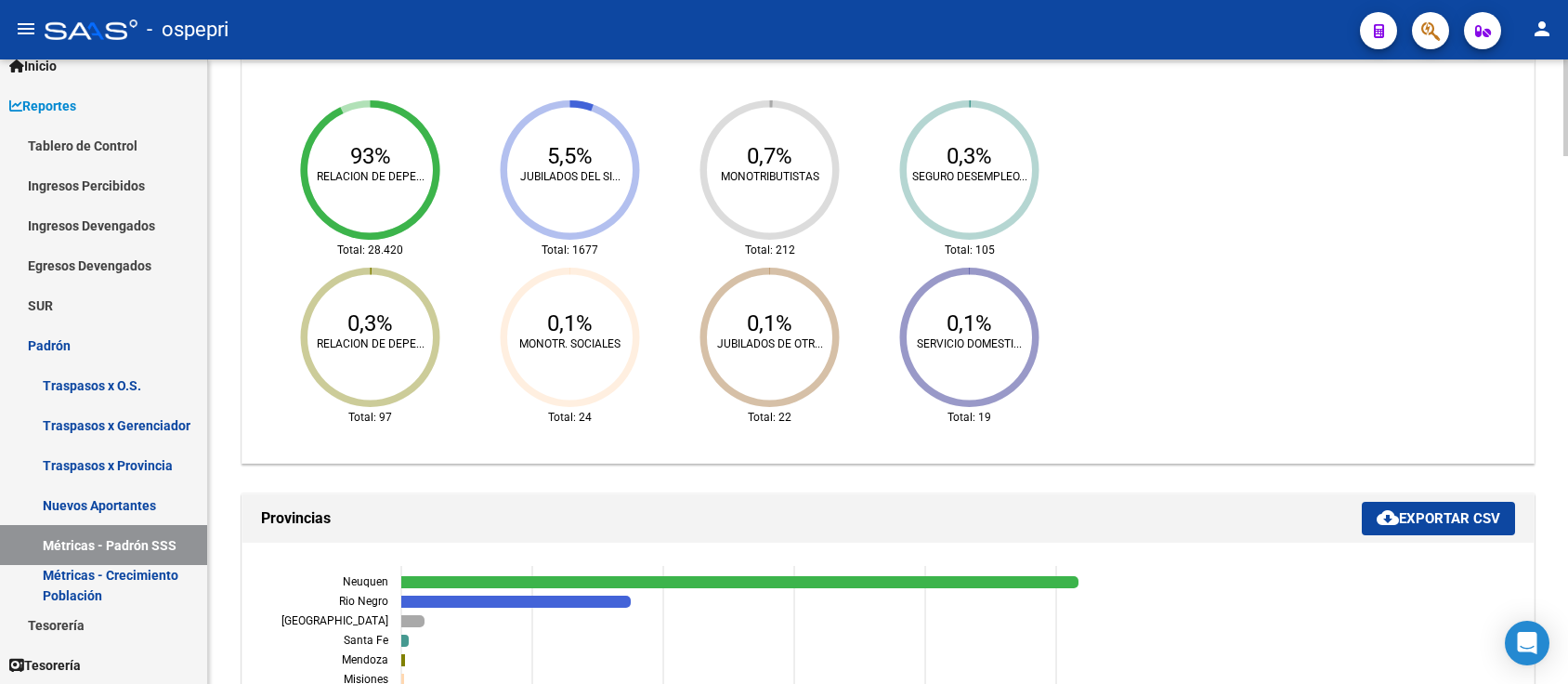
scroll to position [991, 0]
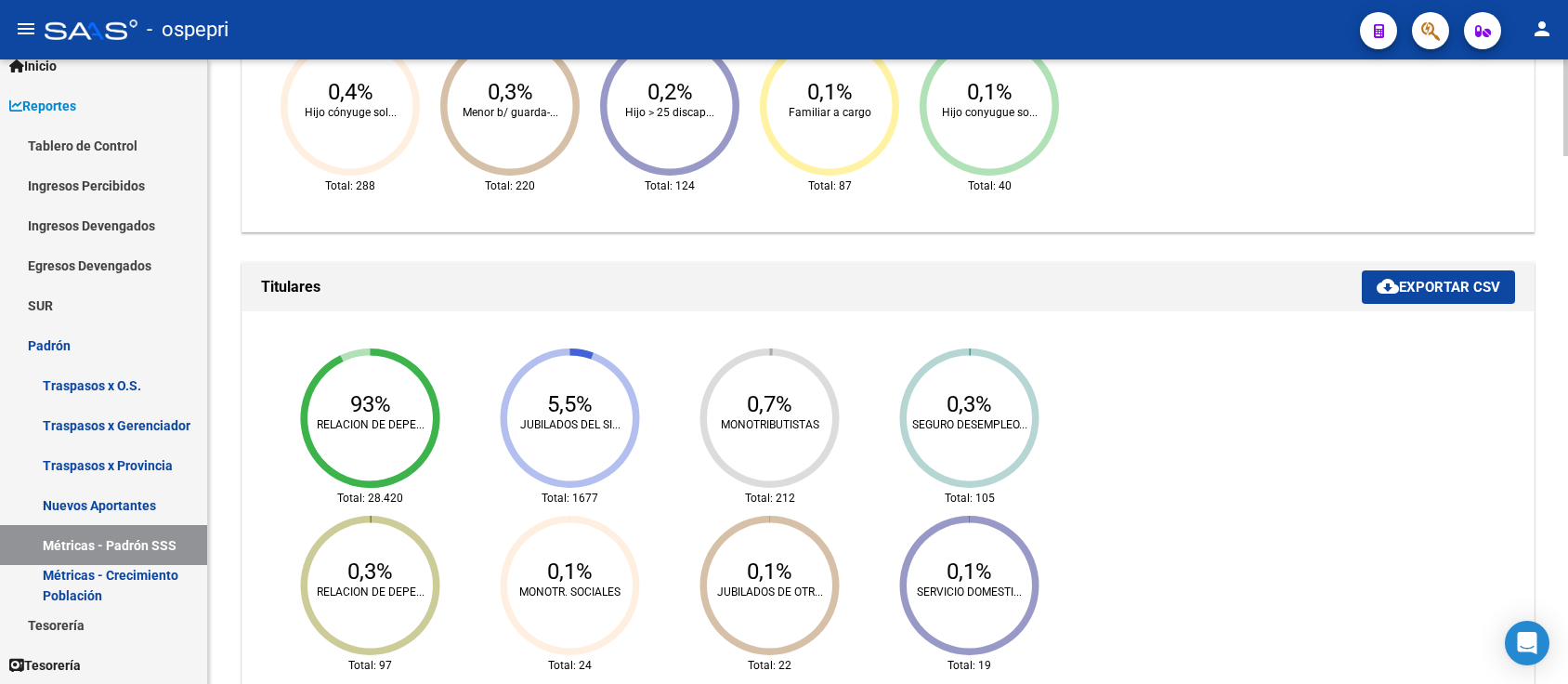
click at [1450, 297] on button "cloud_download Exportar CSV" at bounding box center [1438, 287] width 153 height 34
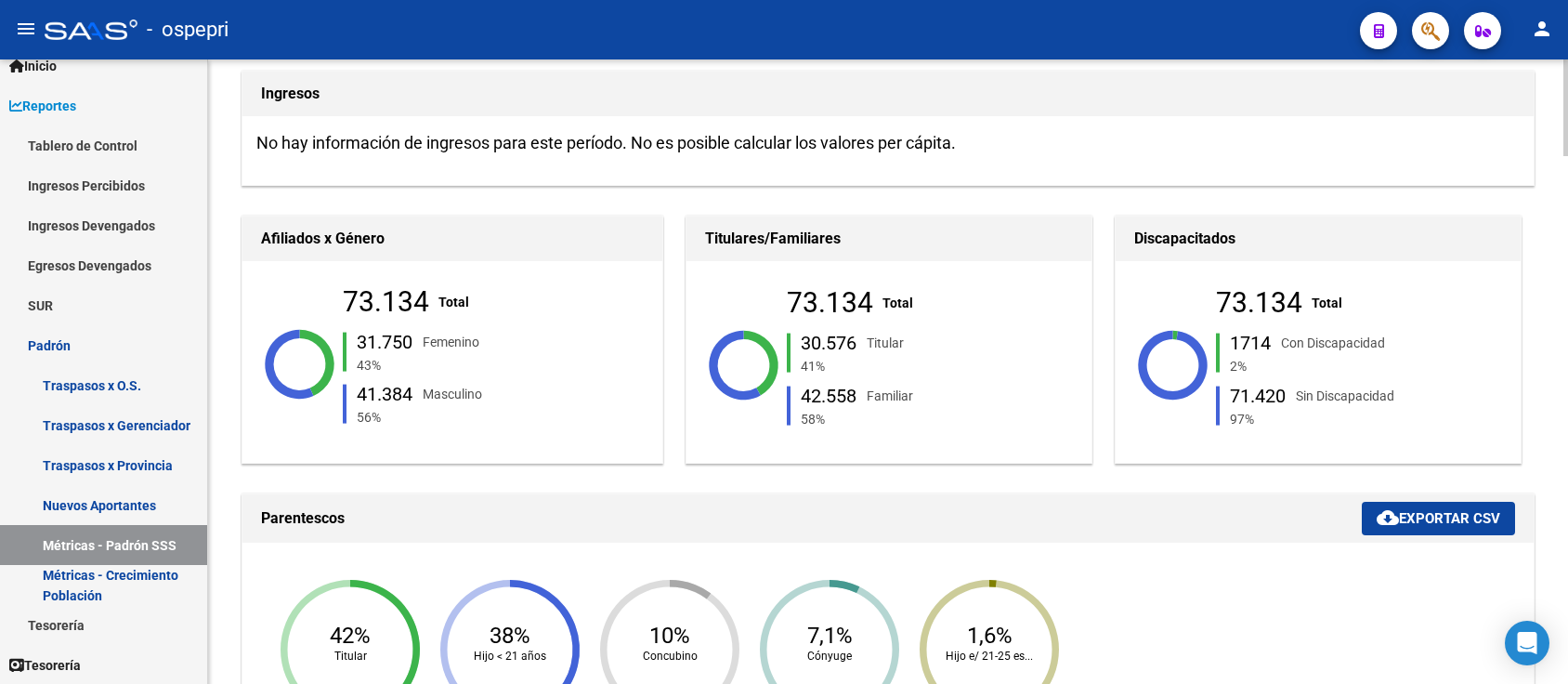
scroll to position [0, 0]
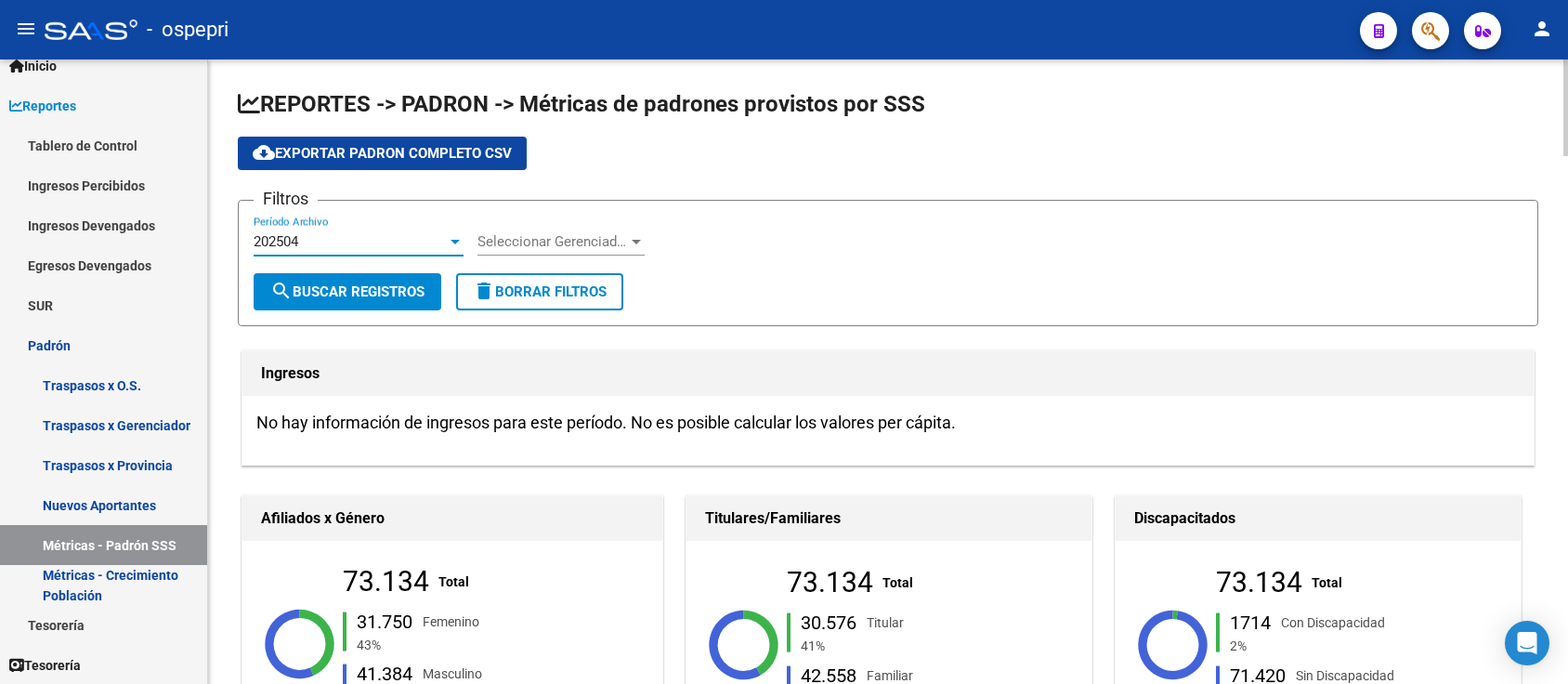
click at [415, 246] on div "202504" at bounding box center [350, 241] width 193 height 17
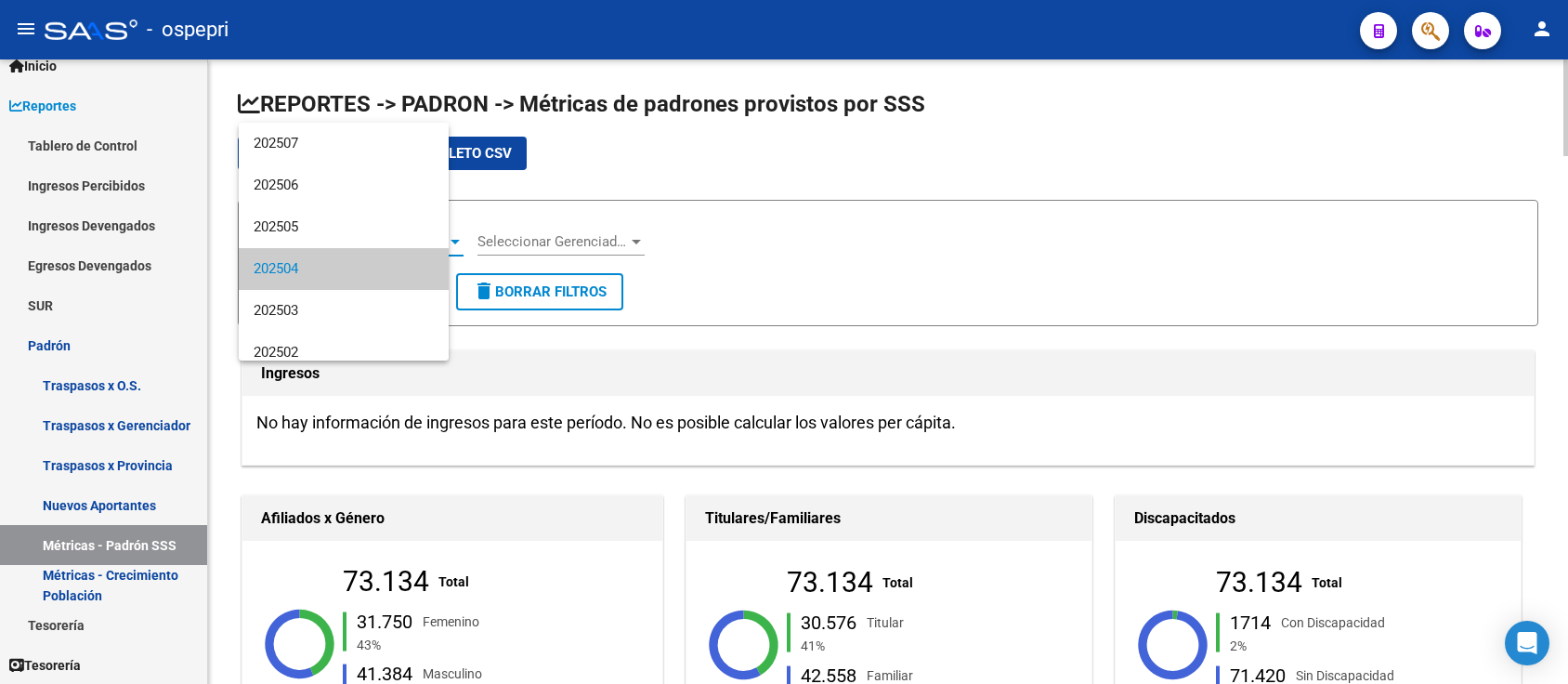
scroll to position [27, 0]
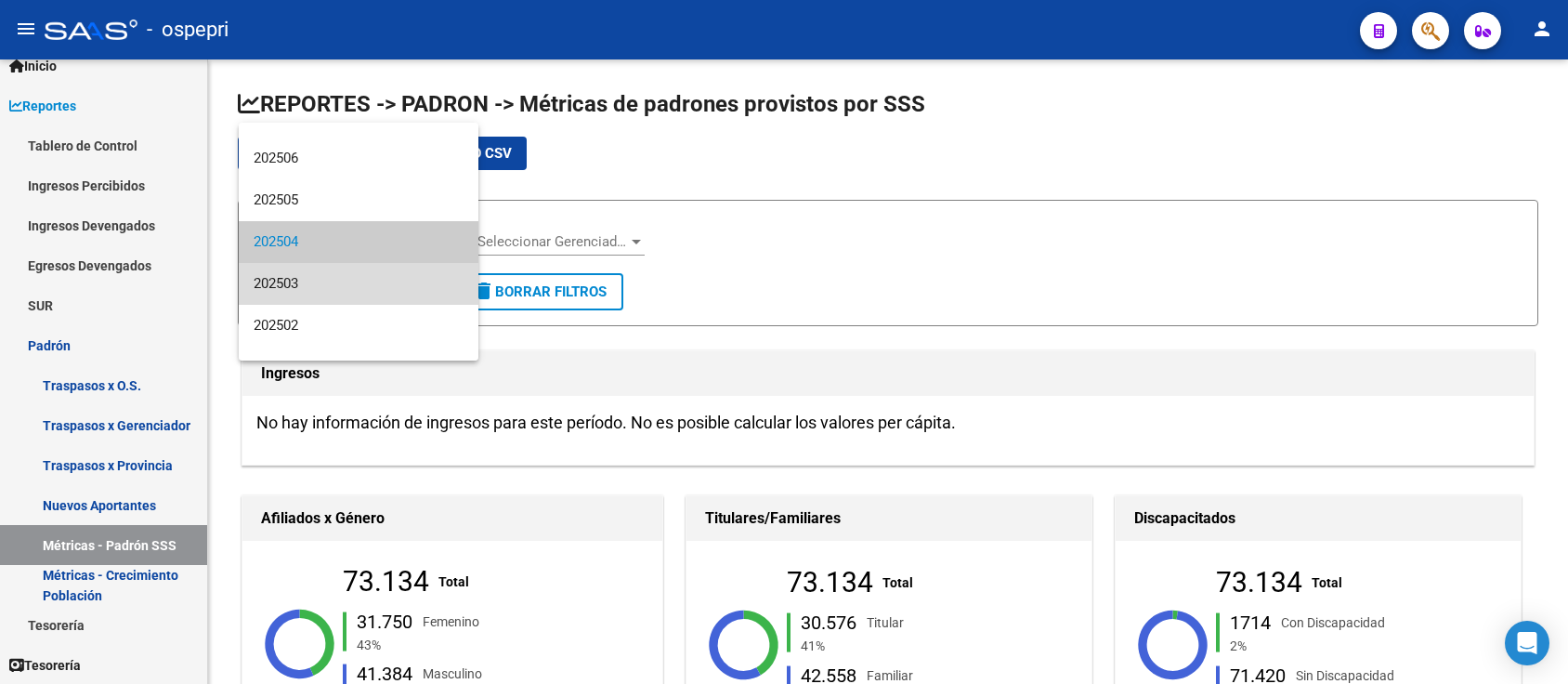
click at [385, 294] on span "202503" at bounding box center [358, 283] width 210 height 41
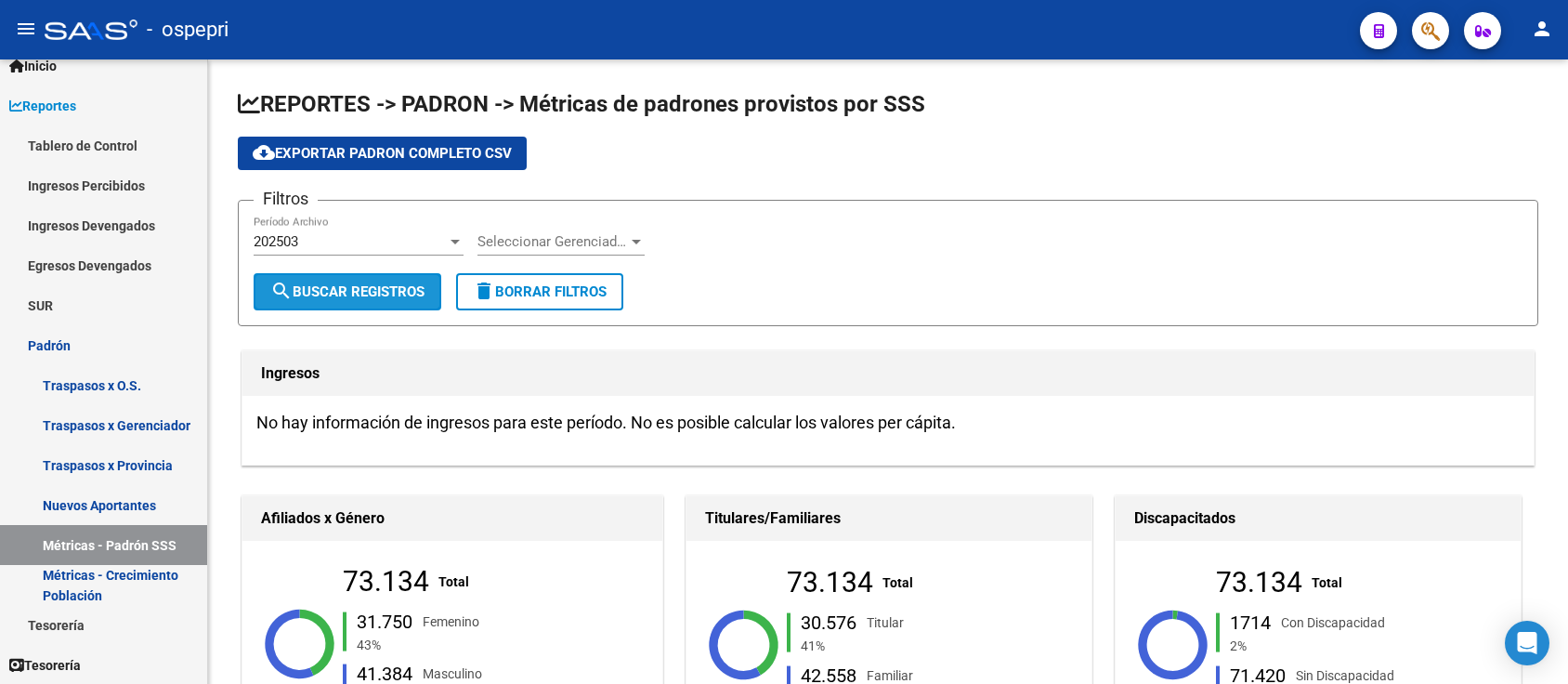
click at [385, 294] on span "search Buscar Registros" at bounding box center [347, 291] width 154 height 17
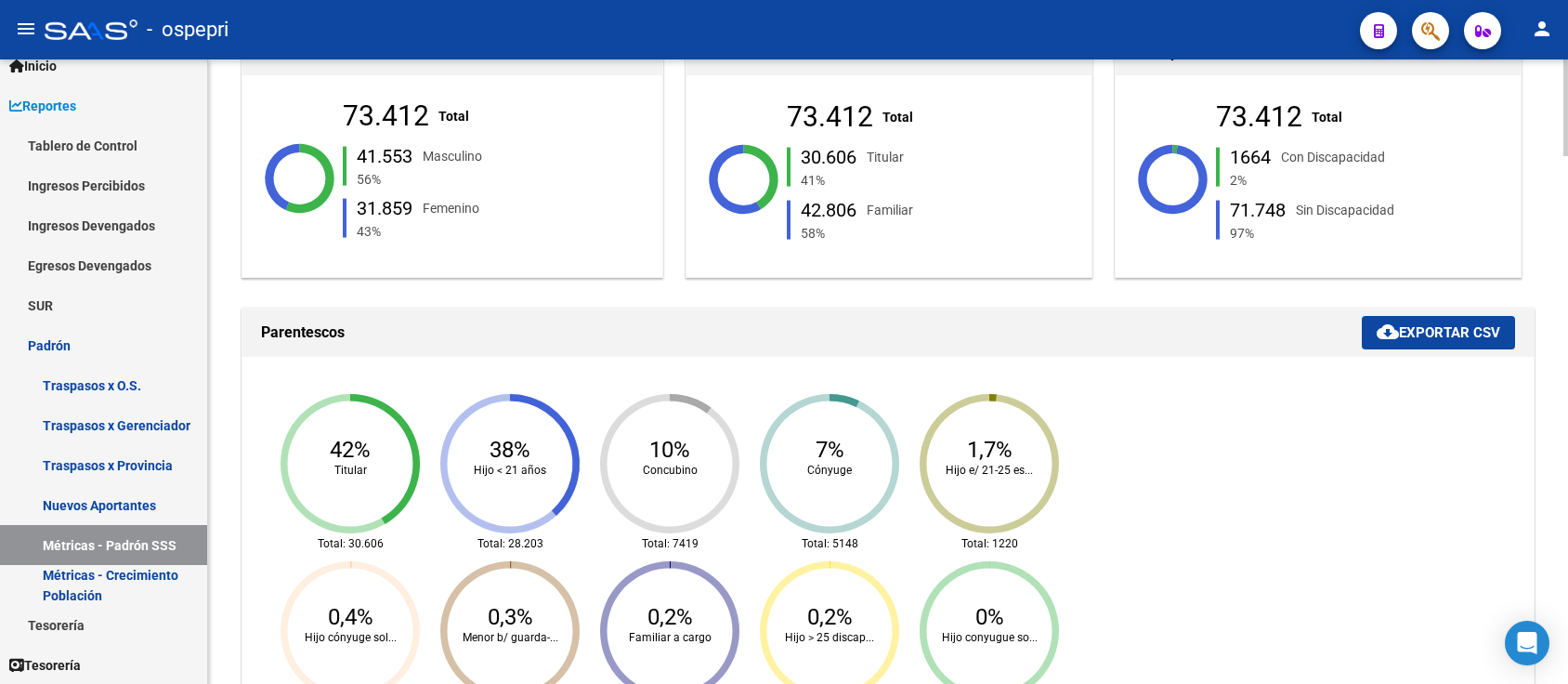
scroll to position [495, 0]
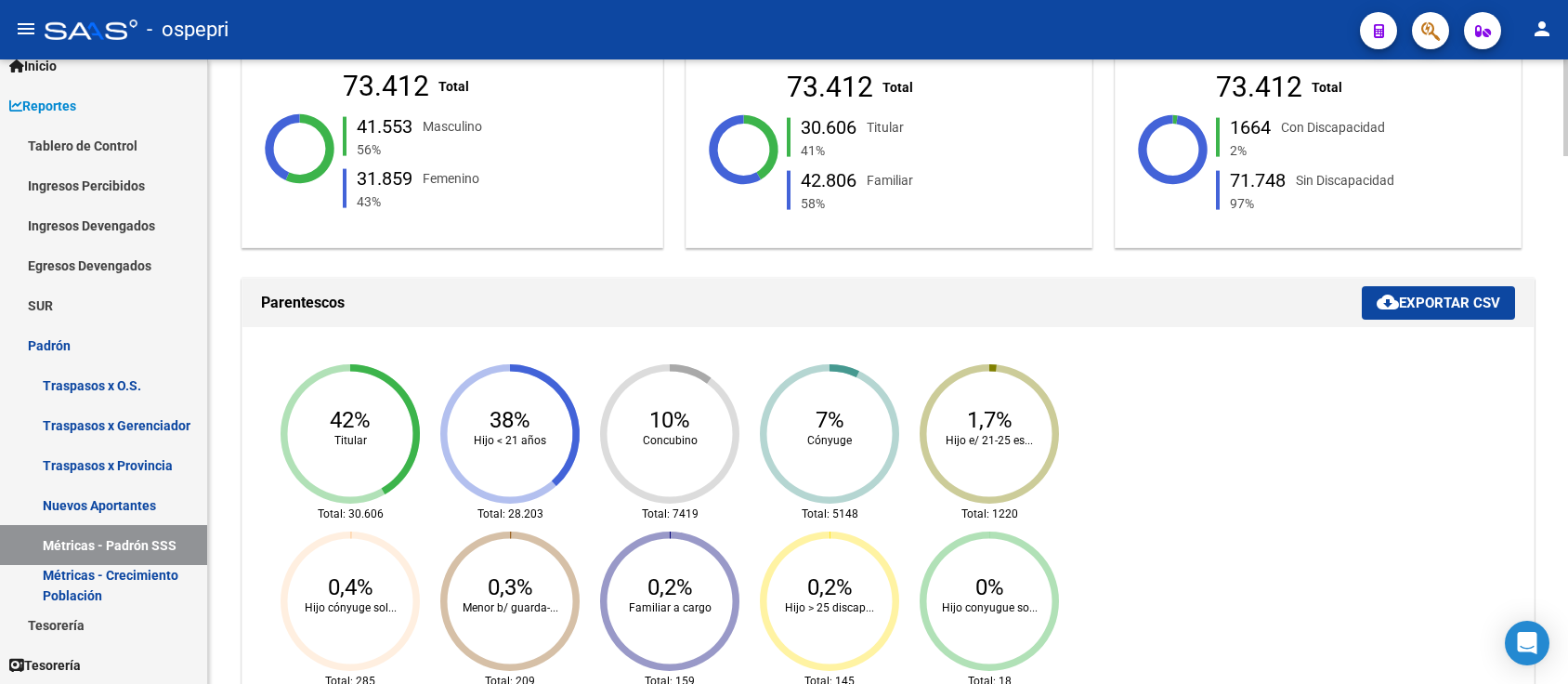
click at [1451, 307] on span "cloud_download Exportar CSV" at bounding box center [1438, 302] width 123 height 17
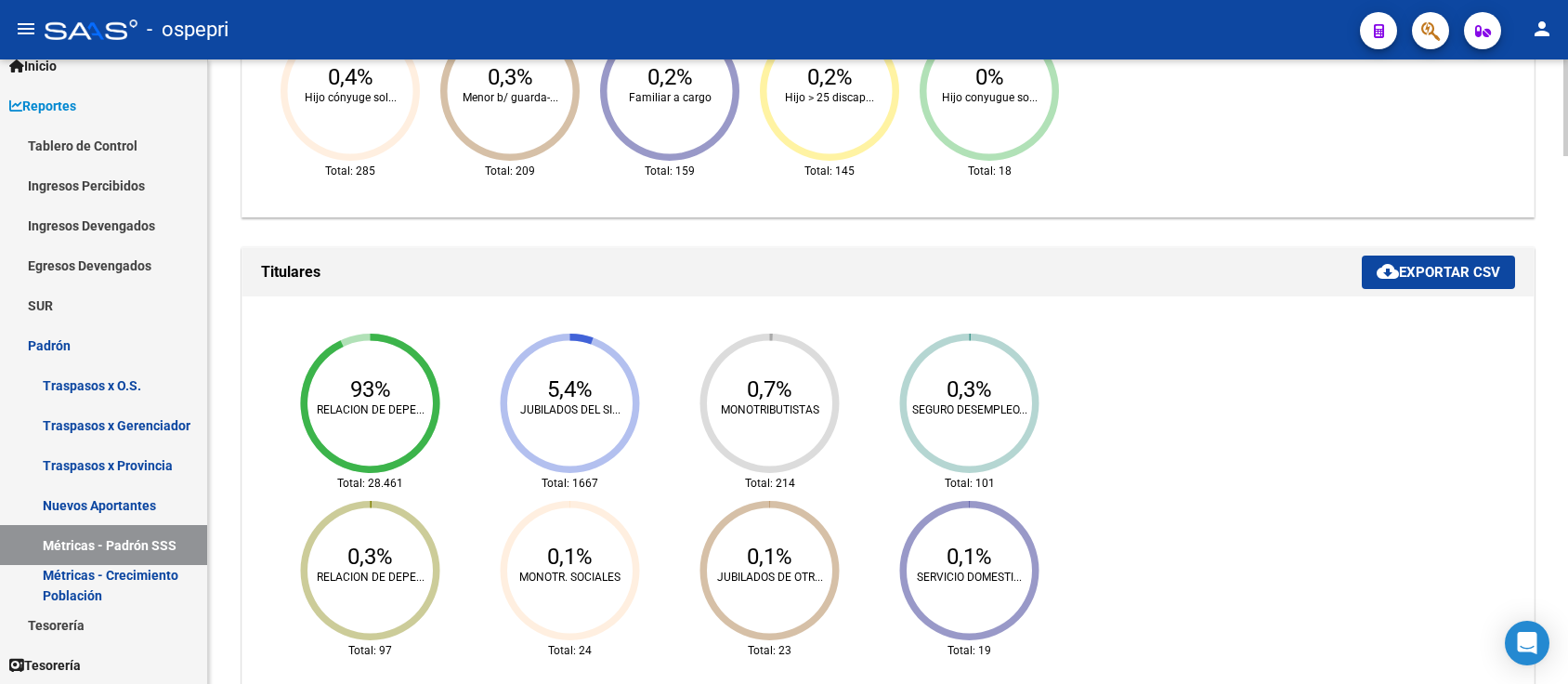
scroll to position [991, 0]
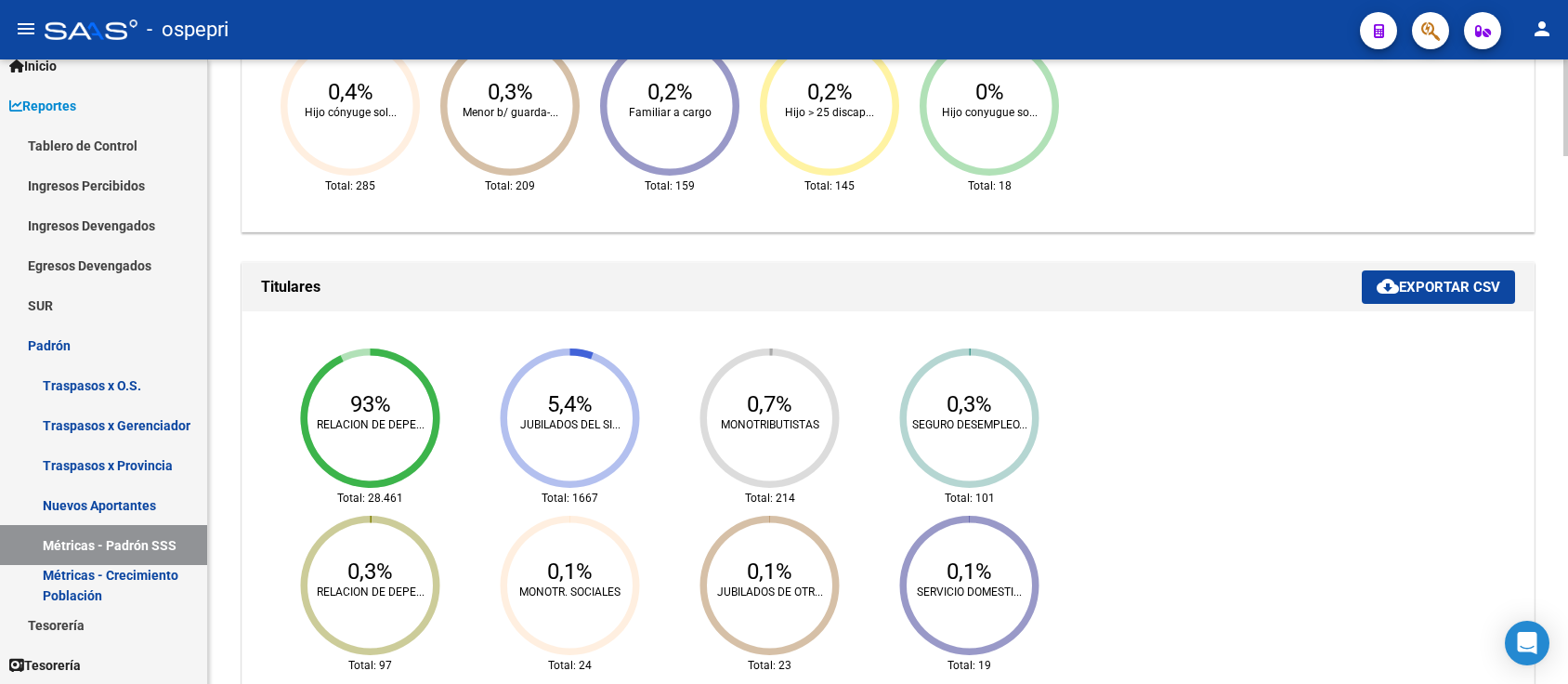
click at [1413, 290] on span "cloud_download Exportar CSV" at bounding box center [1438, 286] width 123 height 17
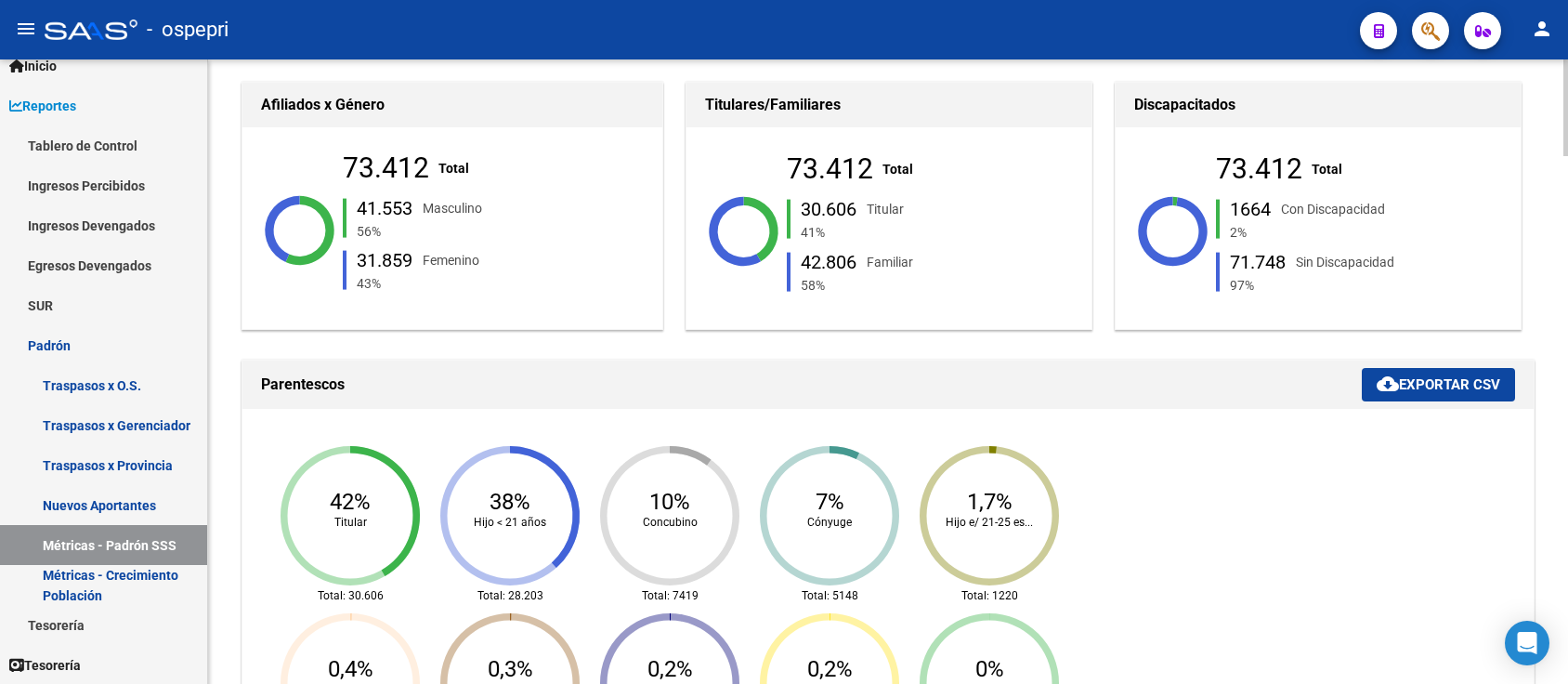
scroll to position [0, 0]
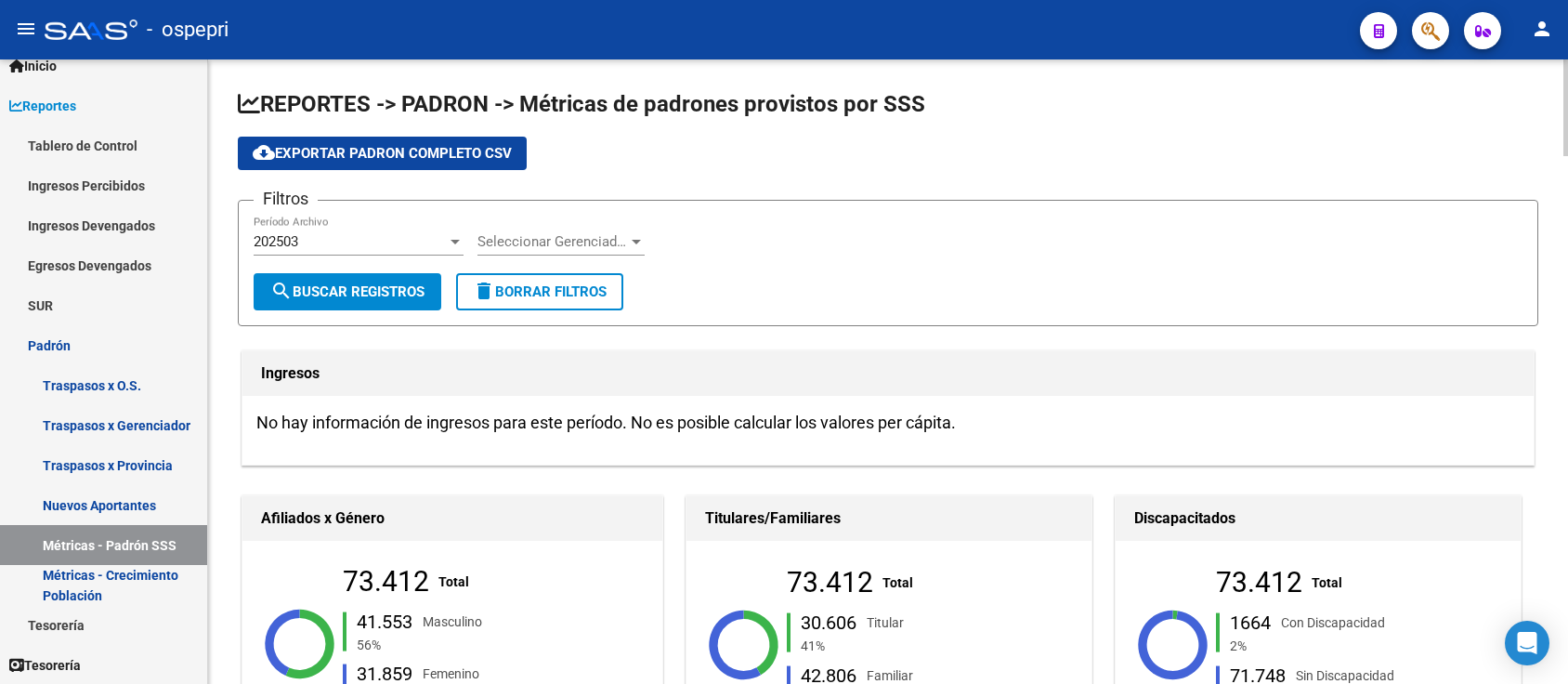
click at [388, 238] on div "202503" at bounding box center [350, 241] width 193 height 17
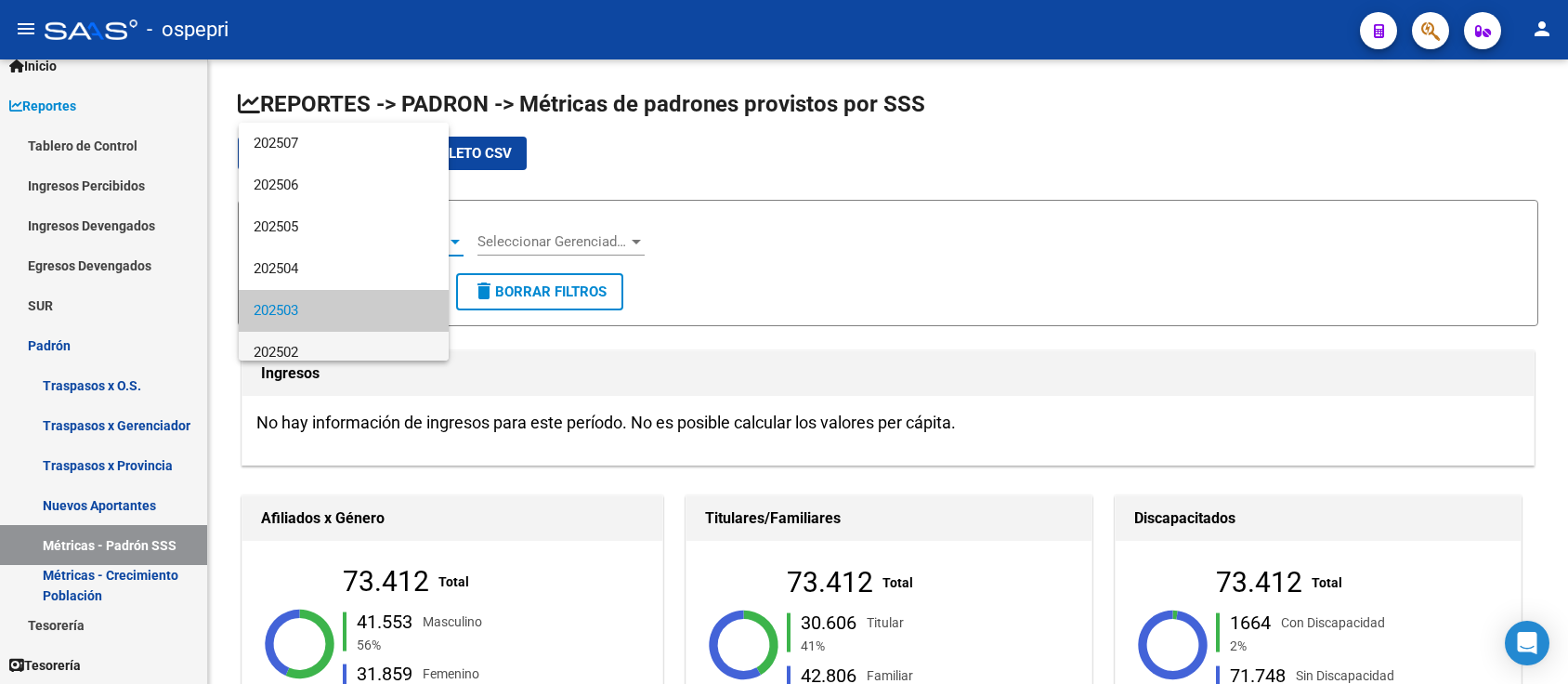
scroll to position [69, 0]
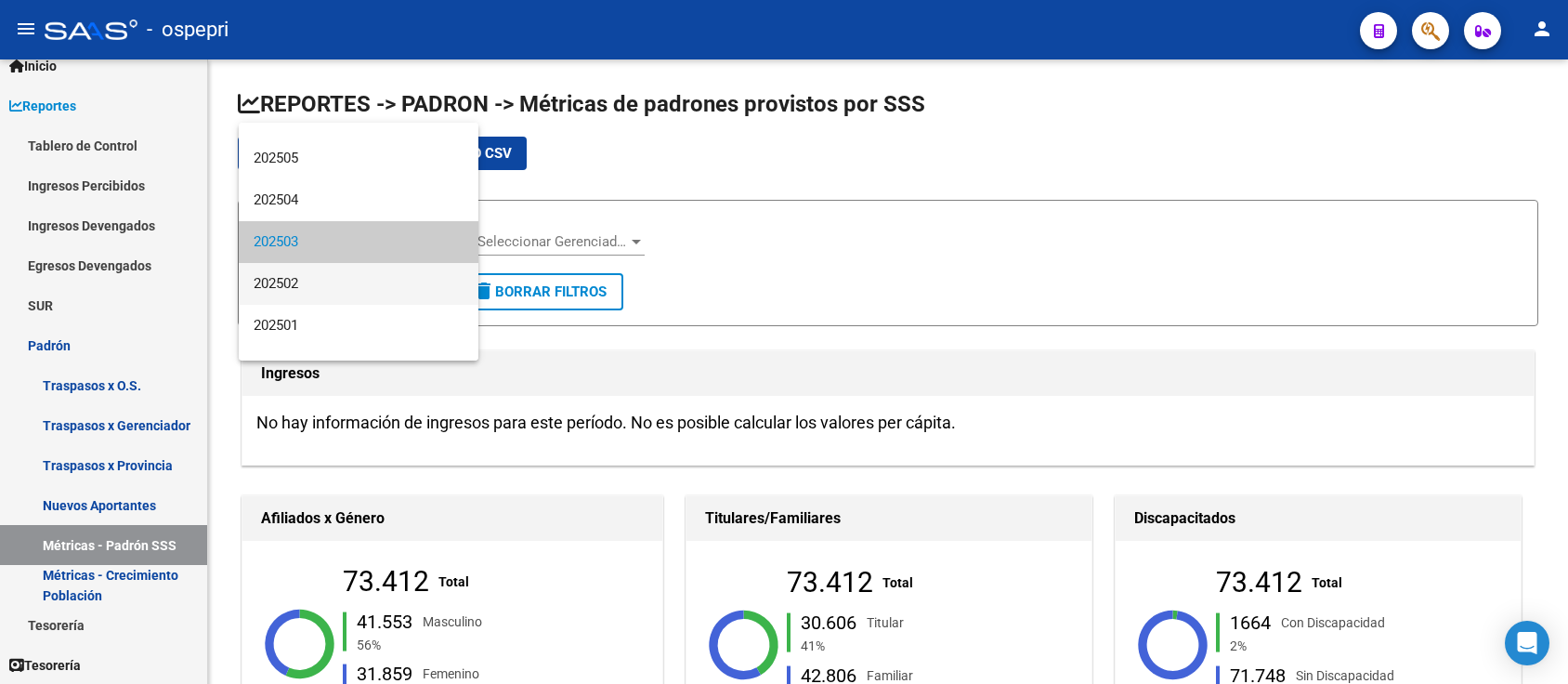
click at [331, 286] on span "202502" at bounding box center [358, 283] width 210 height 41
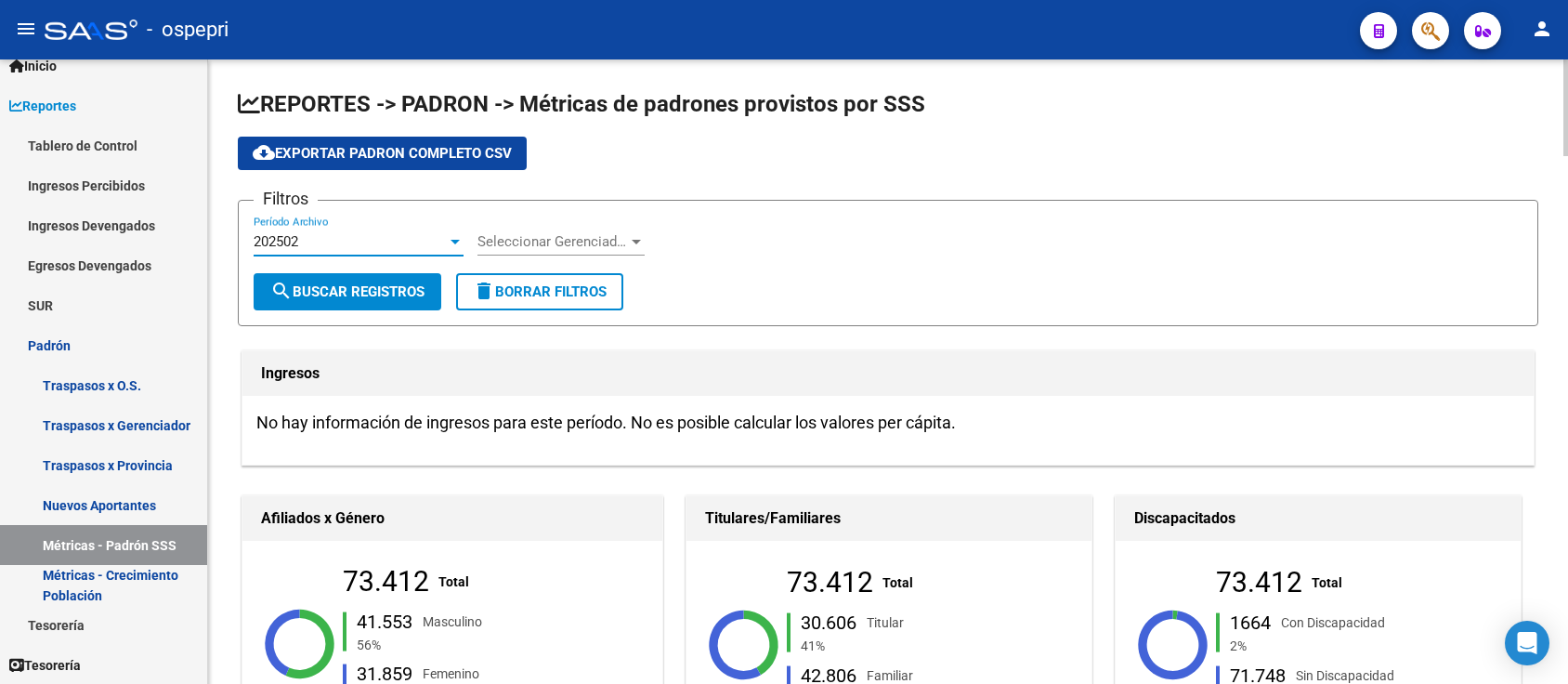
click at [387, 294] on span "search Buscar Registros" at bounding box center [347, 291] width 154 height 17
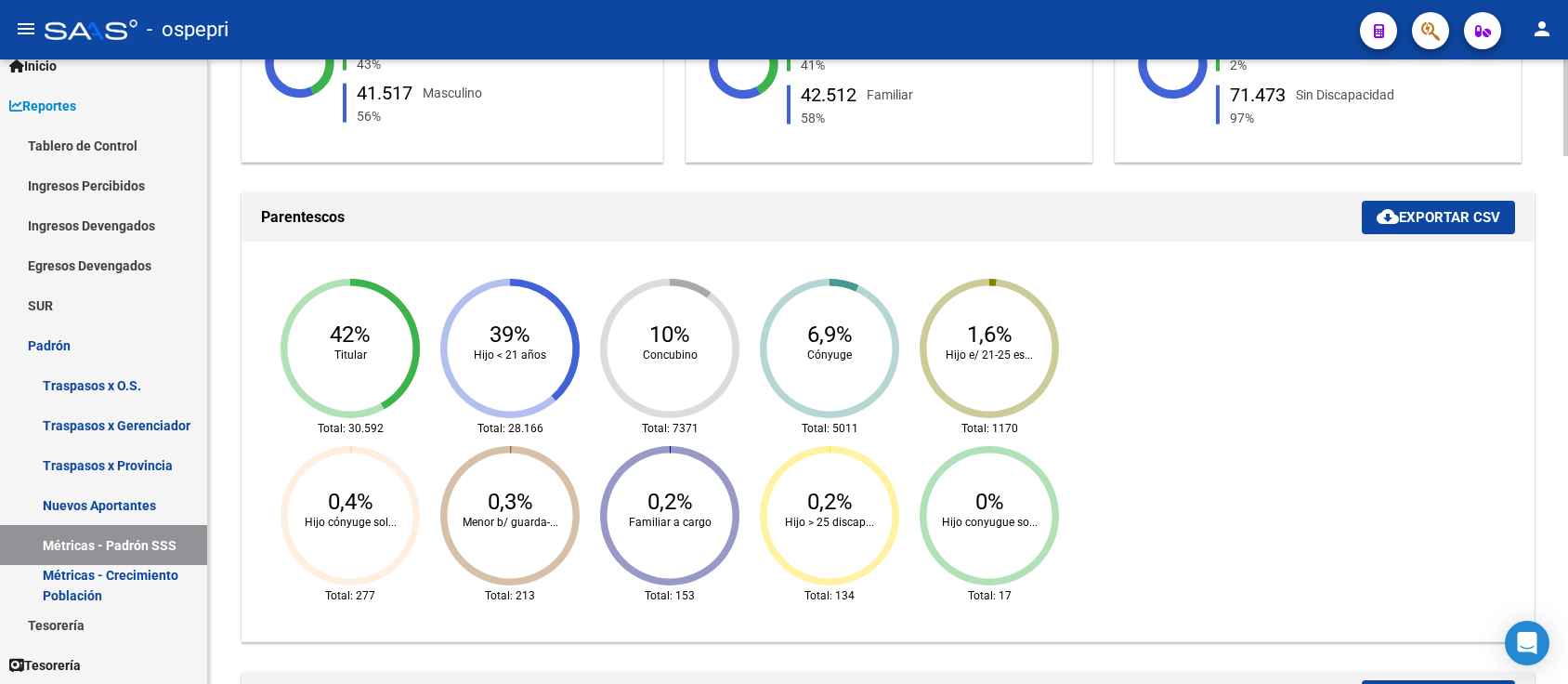
scroll to position [495, 0]
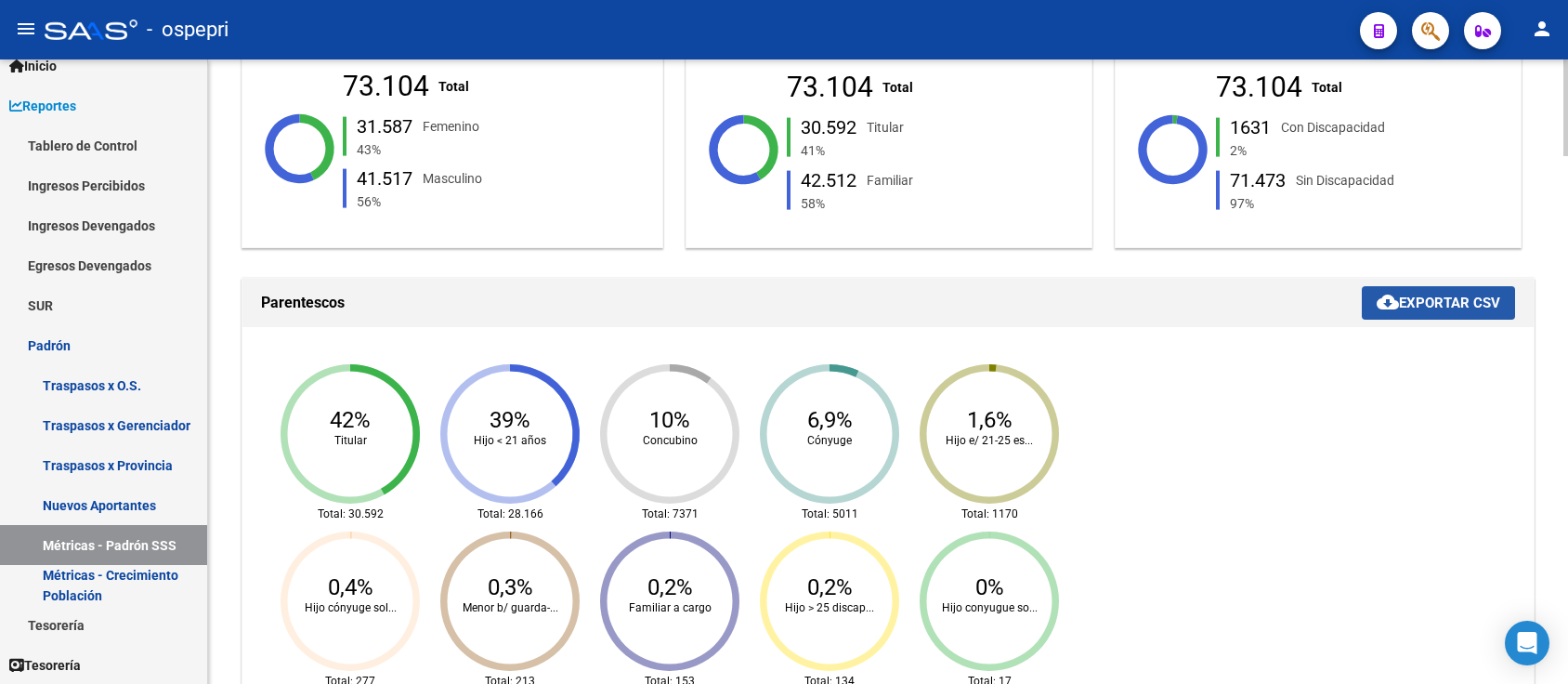
click at [1410, 300] on span "cloud_download Exportar CSV" at bounding box center [1438, 302] width 123 height 17
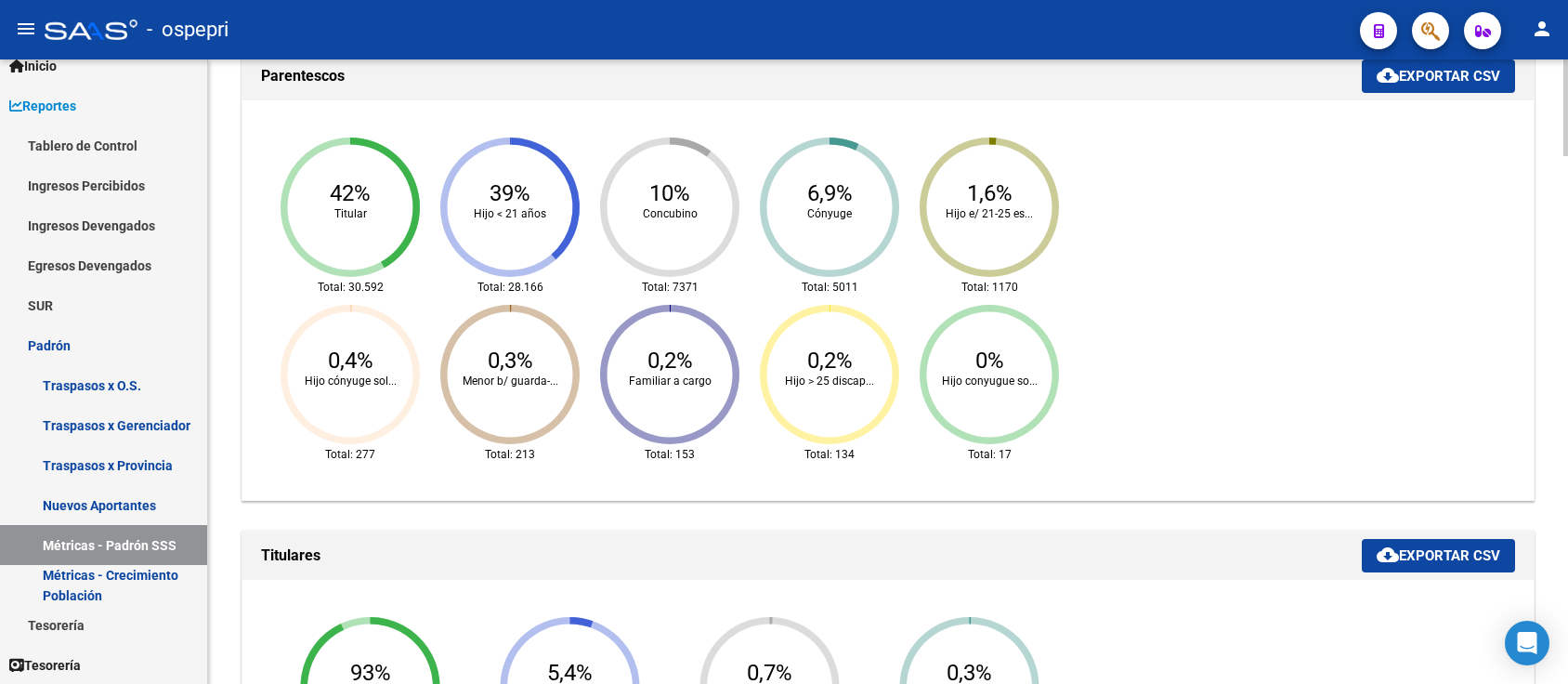
scroll to position [743, 0]
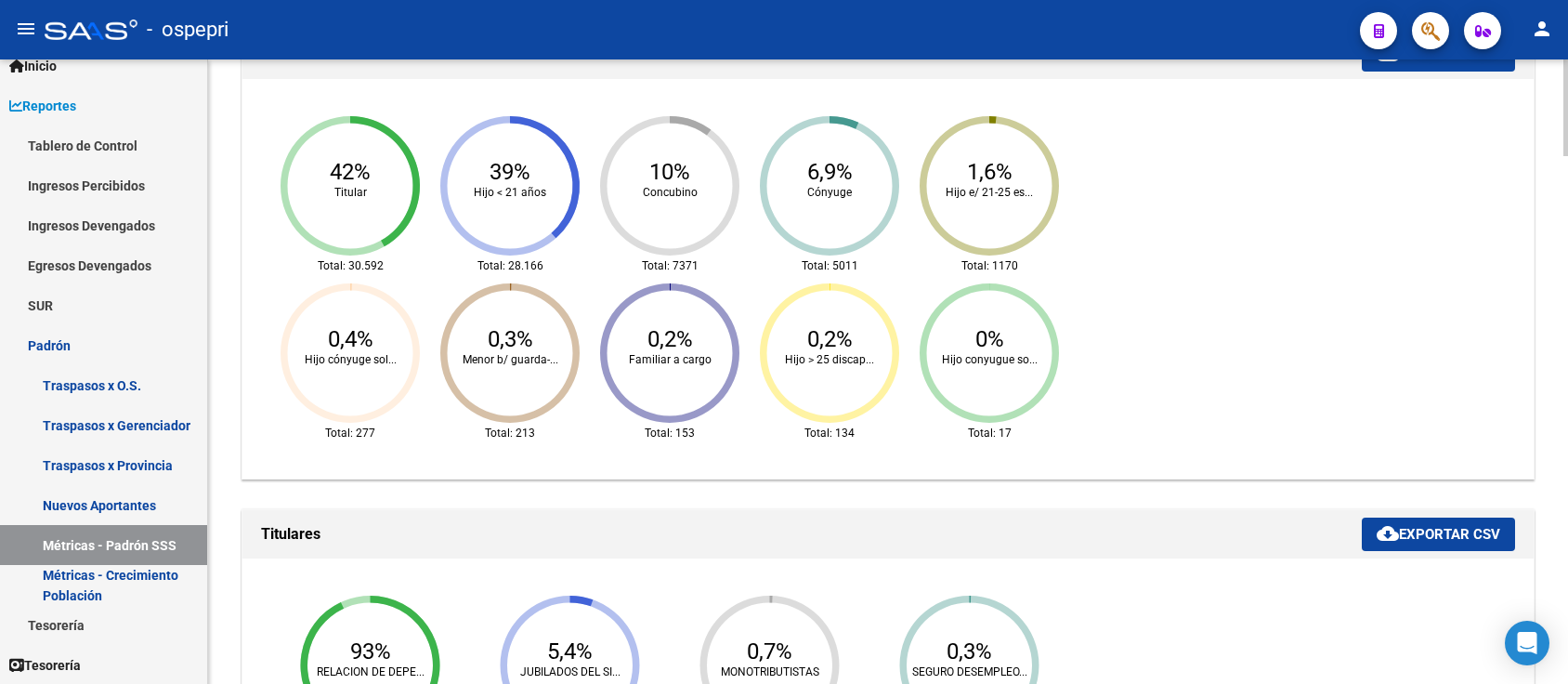
click at [1377, 524] on mat-icon "cloud_download" at bounding box center [1387, 533] width 23 height 23
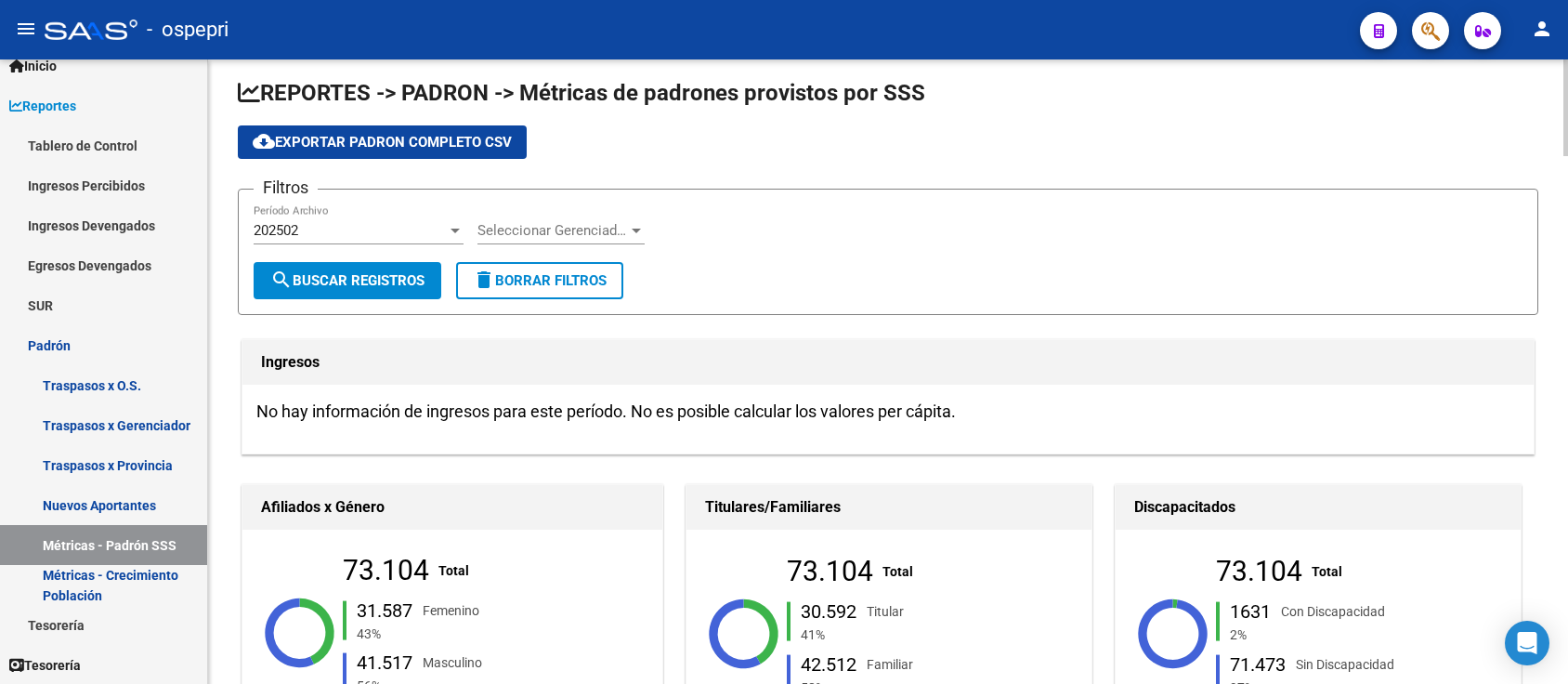
scroll to position [0, 0]
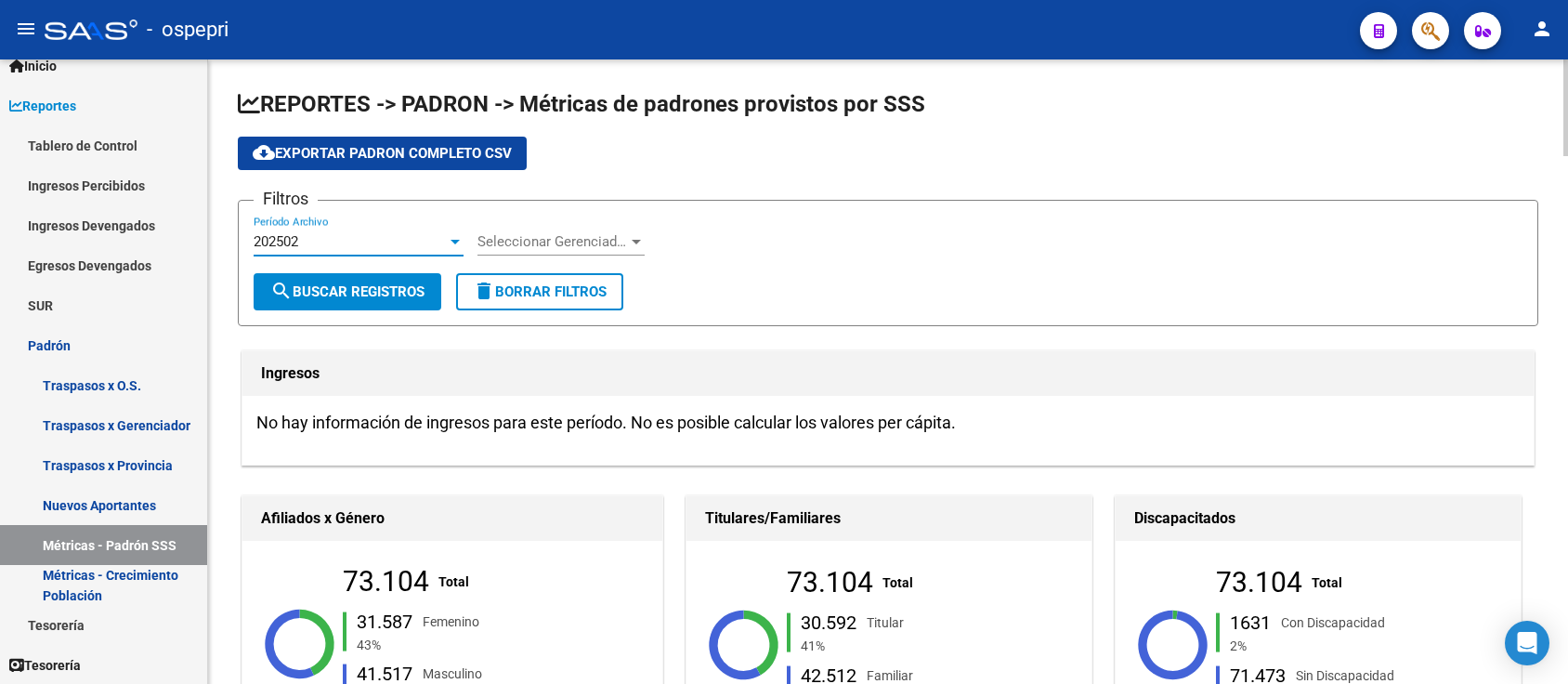
click at [368, 241] on div "202502" at bounding box center [350, 241] width 193 height 17
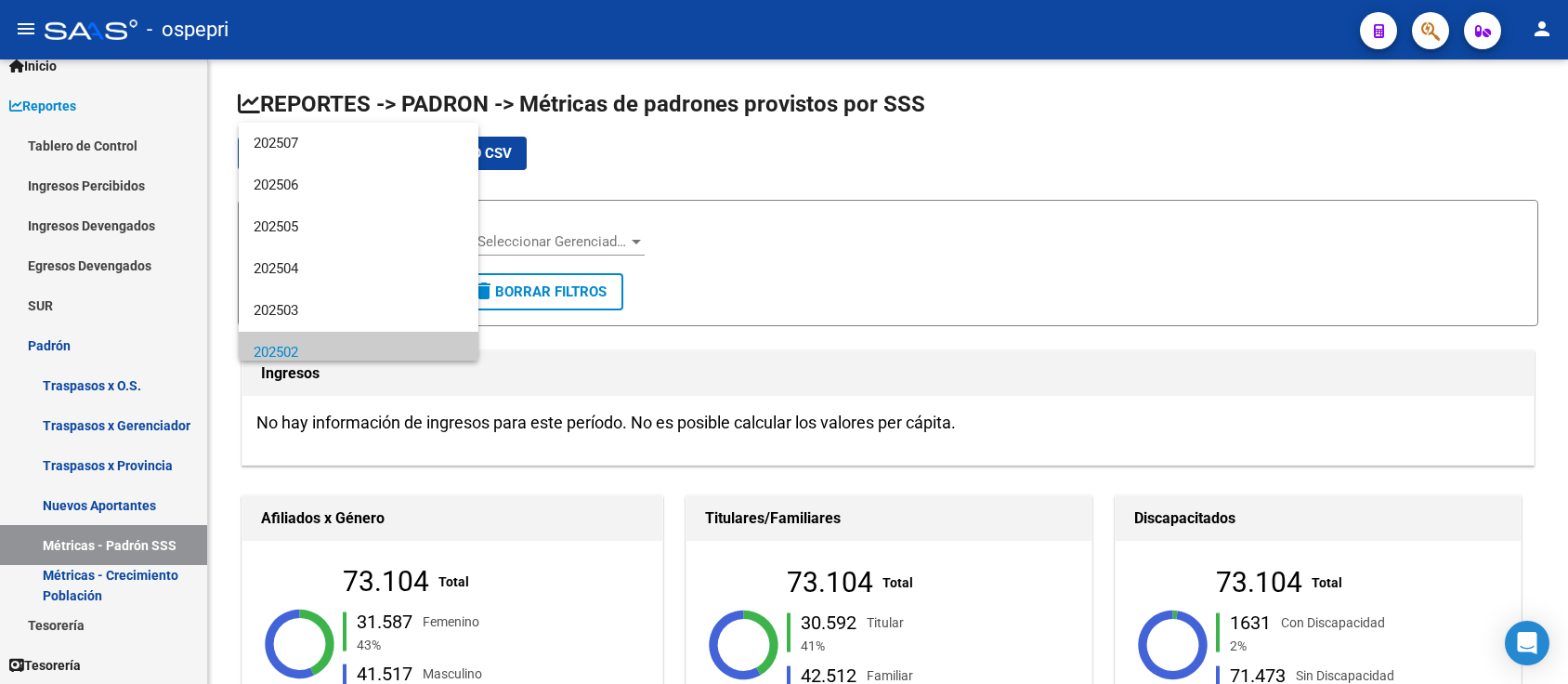
scroll to position [111, 0]
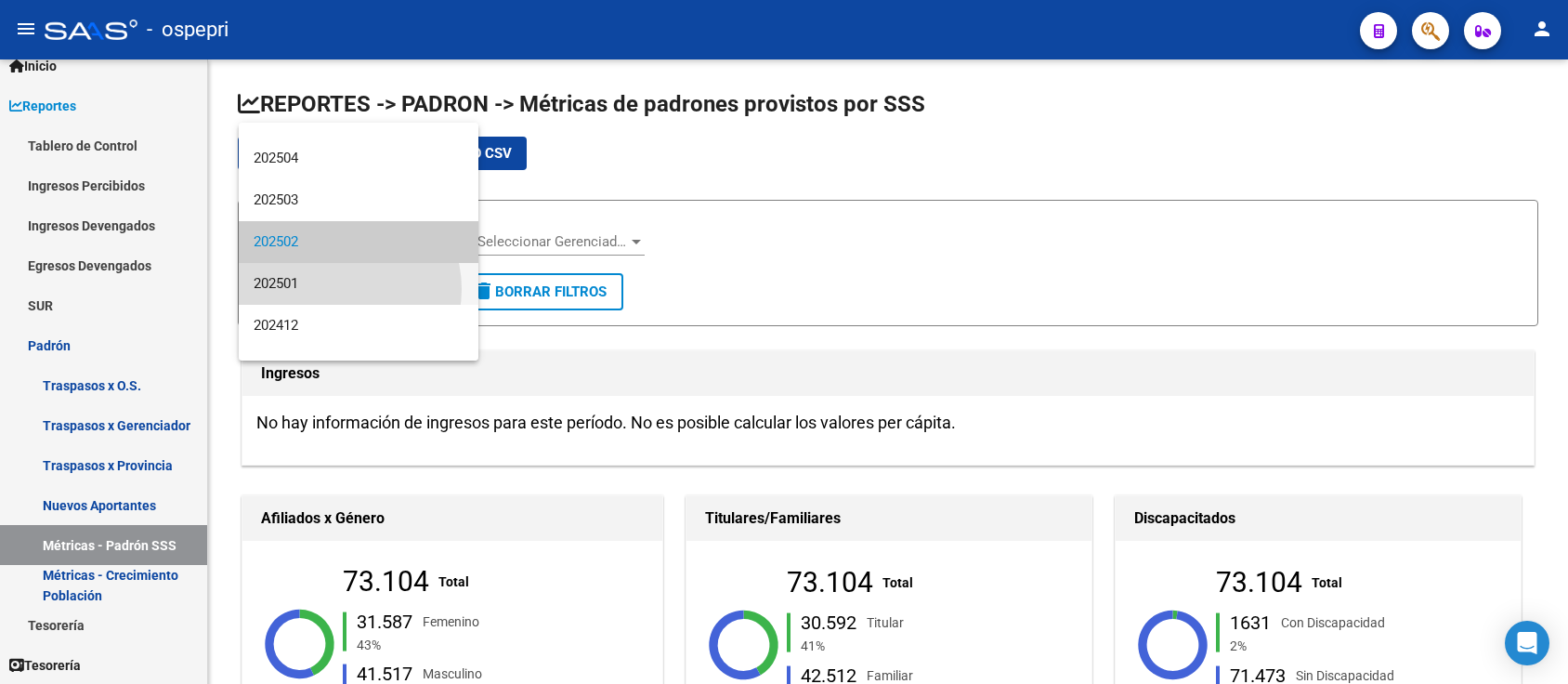
click at [336, 289] on span "202501" at bounding box center [358, 283] width 210 height 41
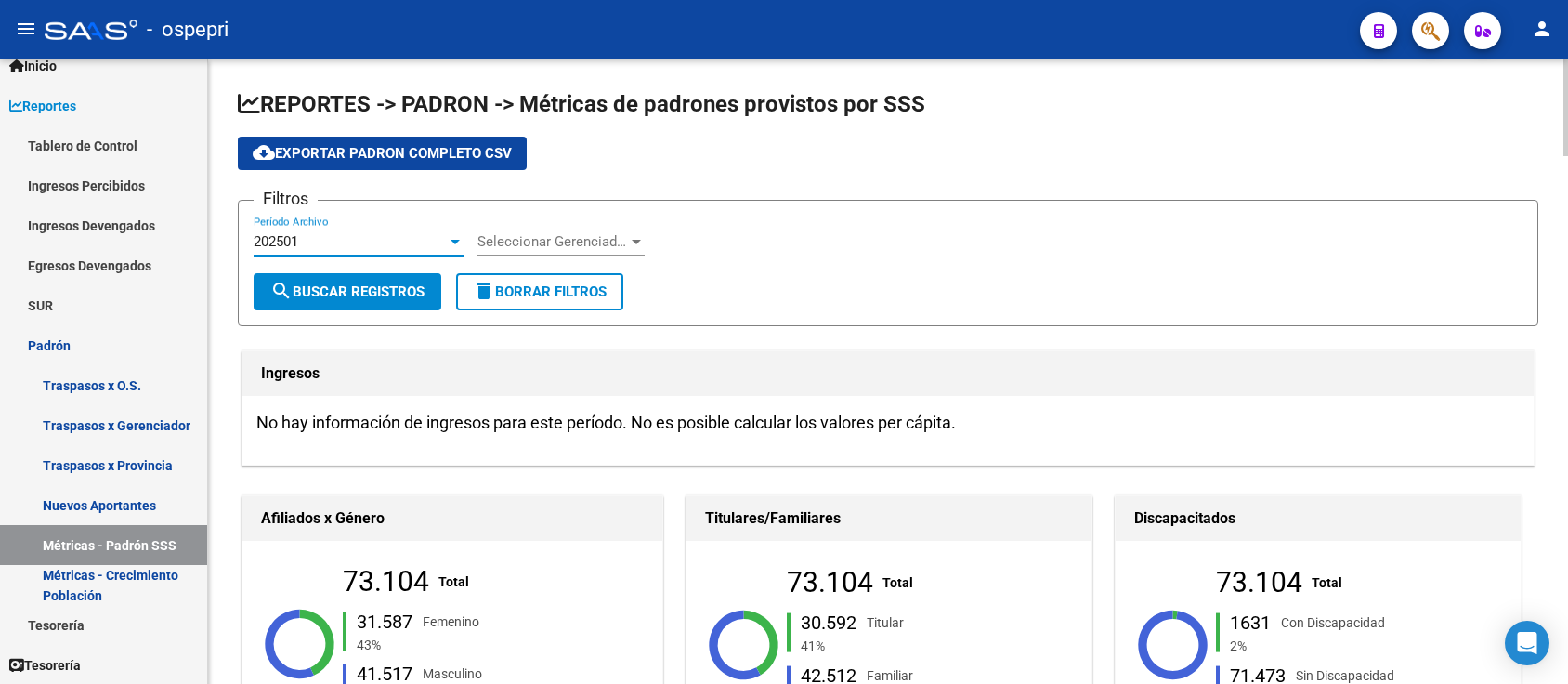
click at [336, 290] on span "search Buscar Registros" at bounding box center [347, 291] width 154 height 17
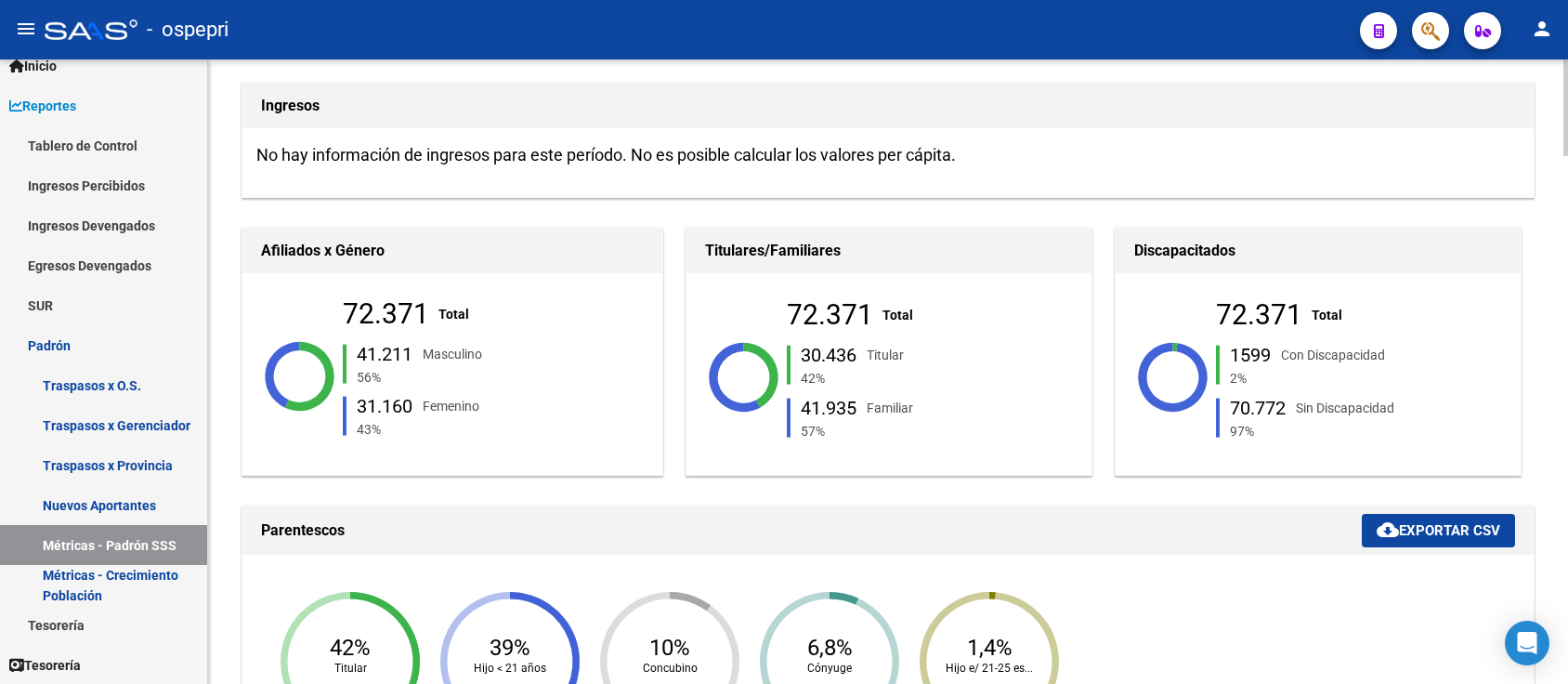
scroll to position [247, 0]
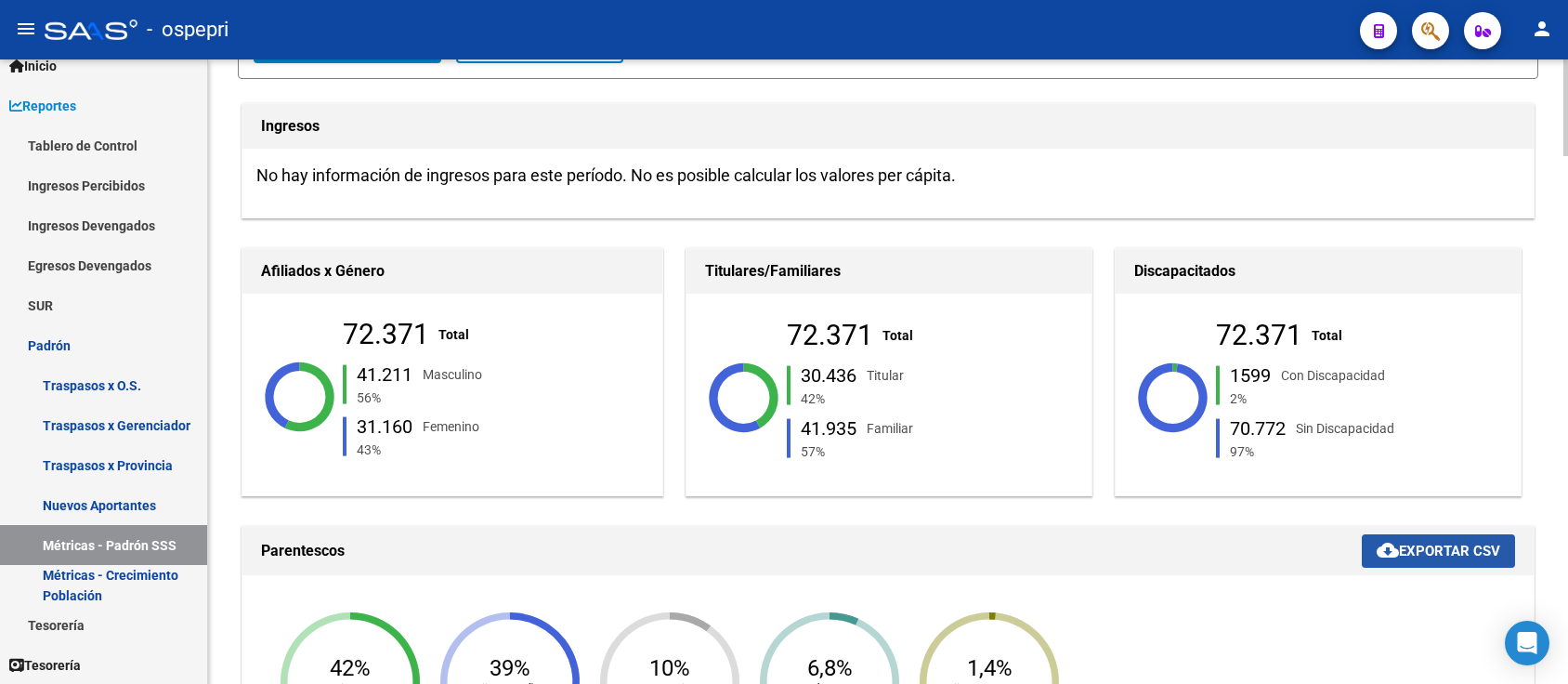
click at [1454, 546] on span "cloud_download Exportar CSV" at bounding box center [1438, 551] width 123 height 17
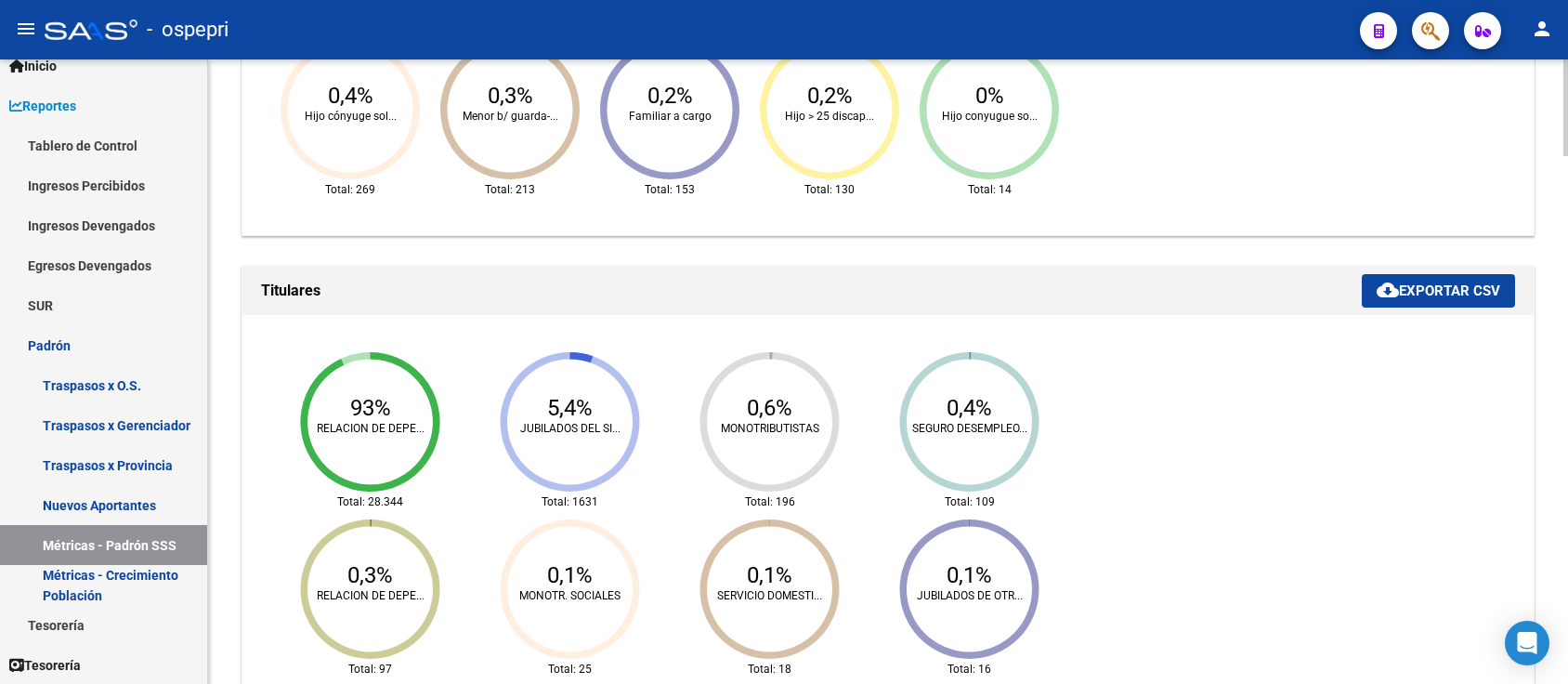
scroll to position [991, 0]
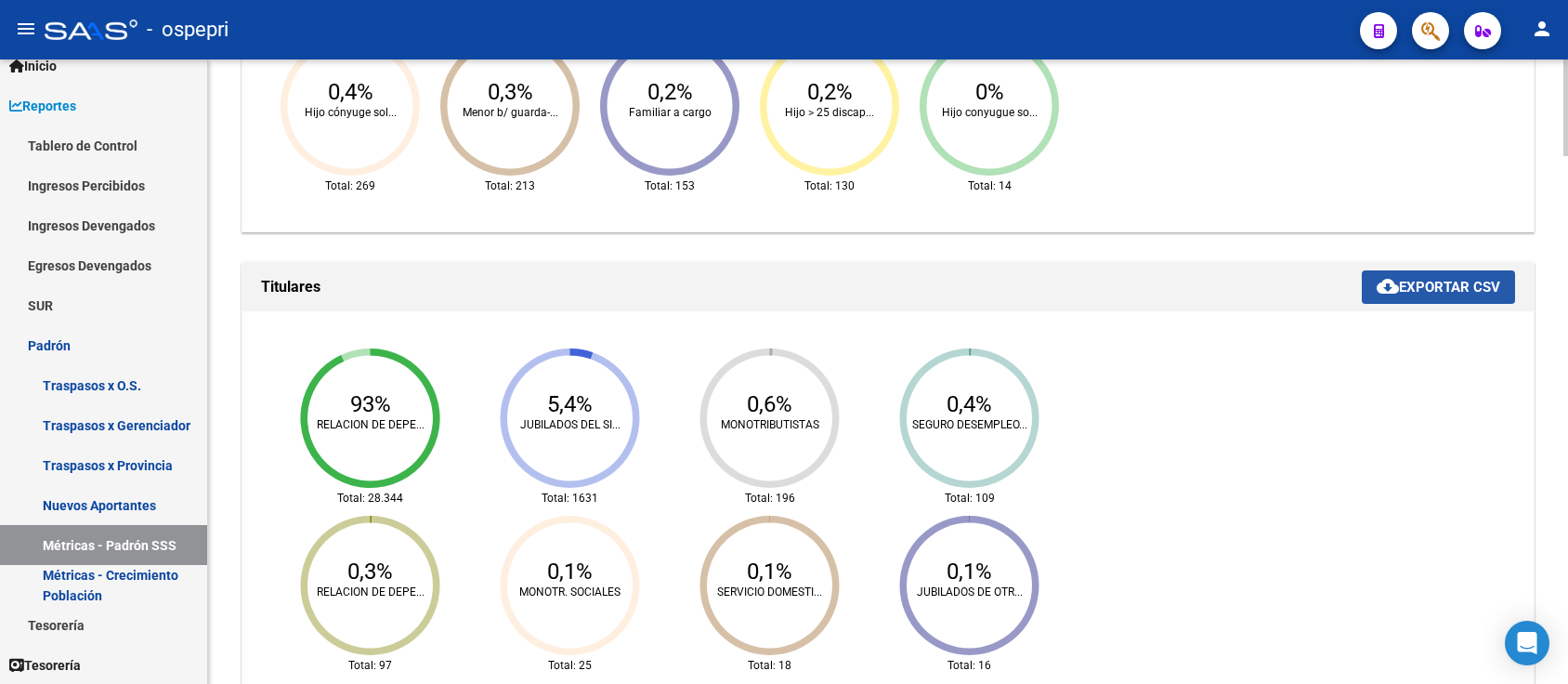
click at [1392, 279] on mat-icon "cloud_download" at bounding box center [1387, 286] width 23 height 23
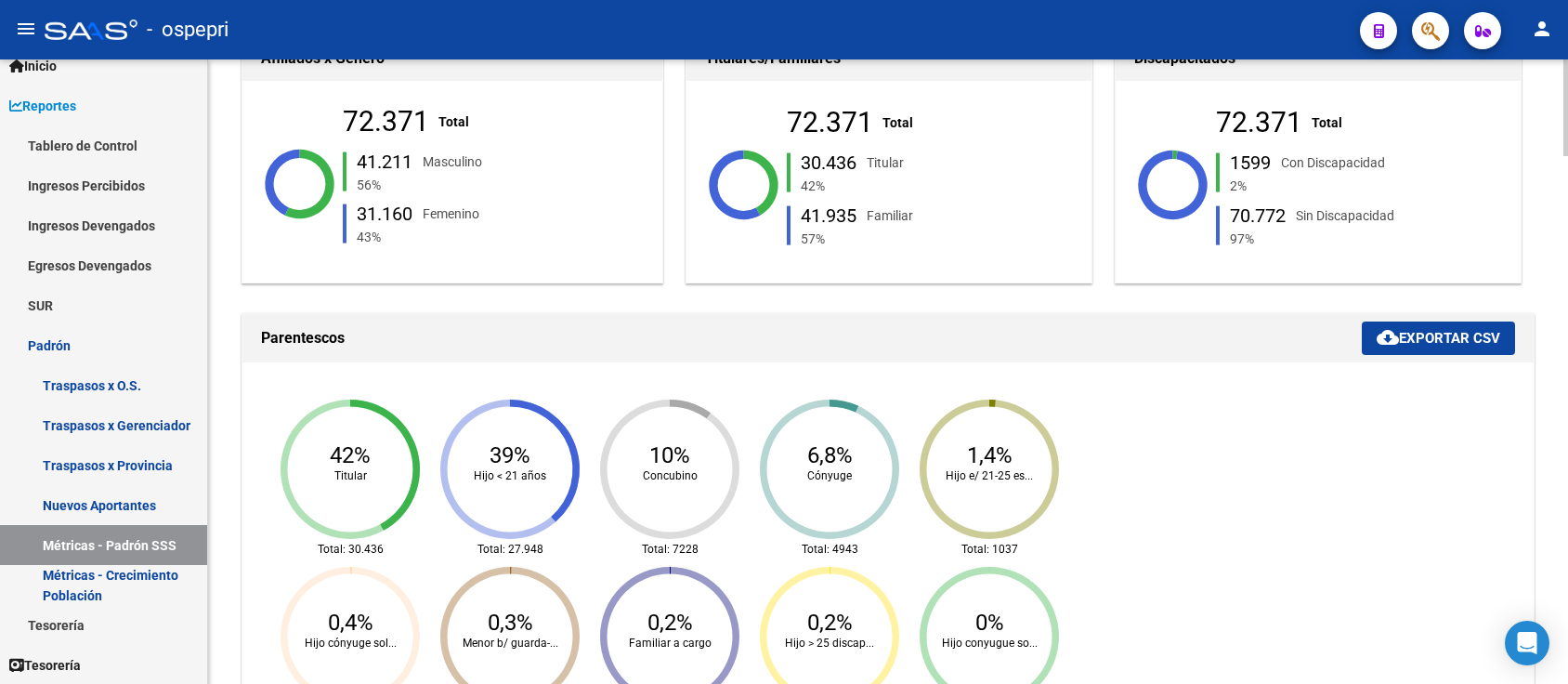
scroll to position [0, 0]
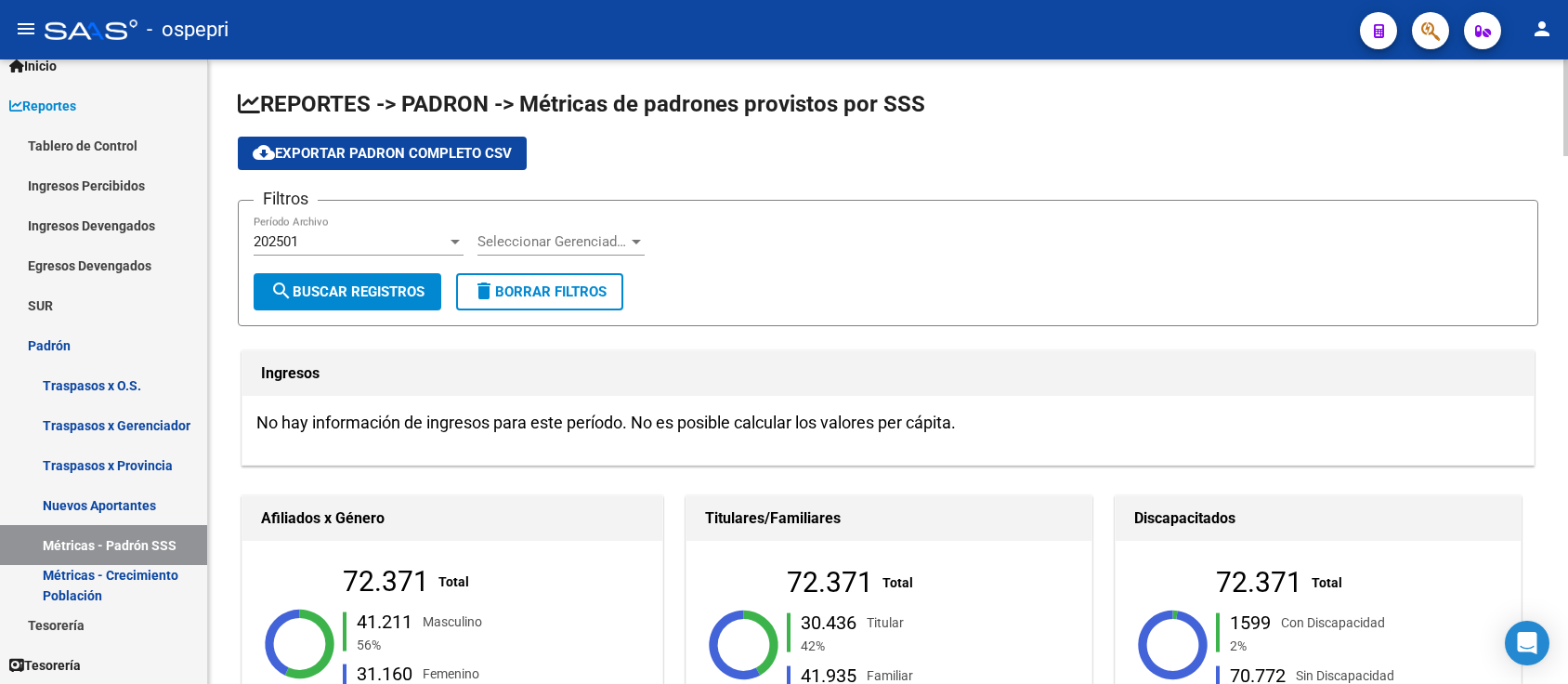
click at [361, 247] on div "202501" at bounding box center [350, 241] width 193 height 17
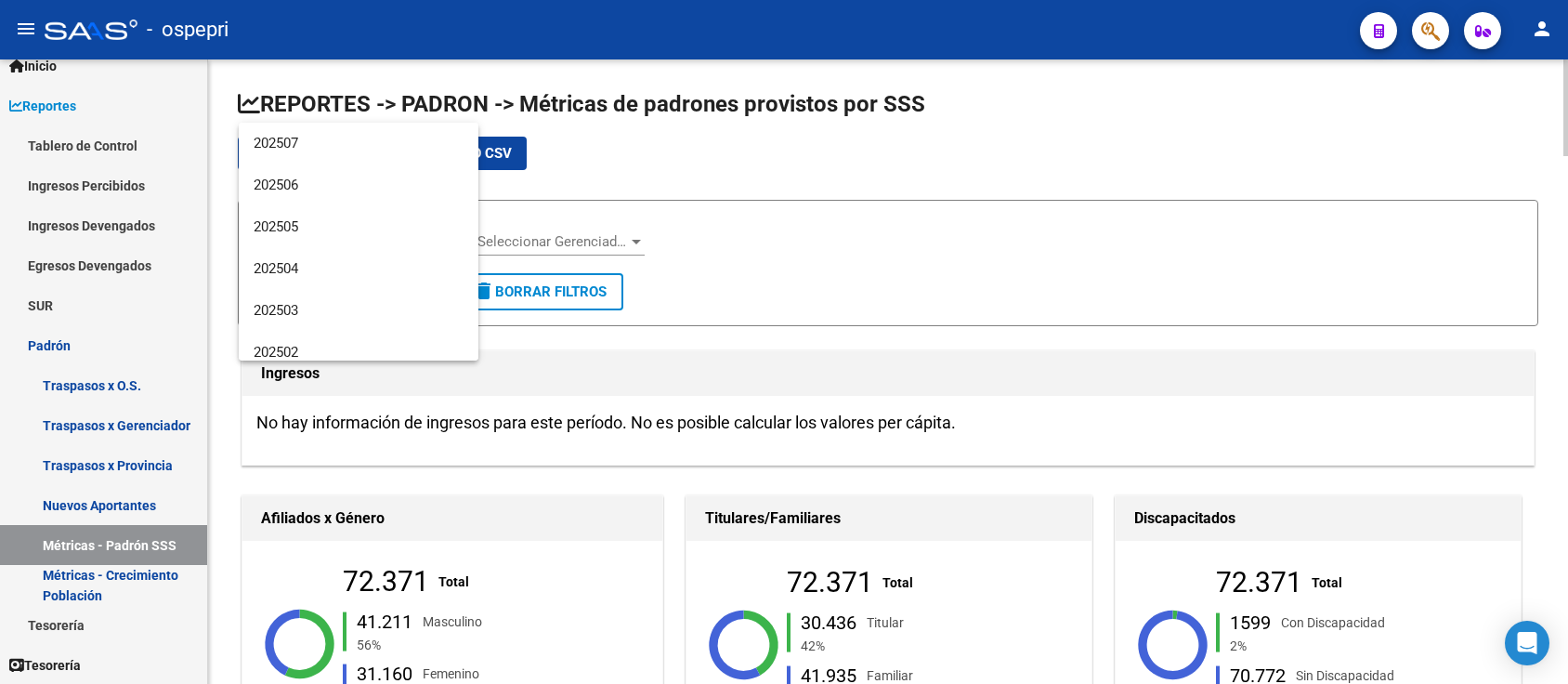
scroll to position [152, 0]
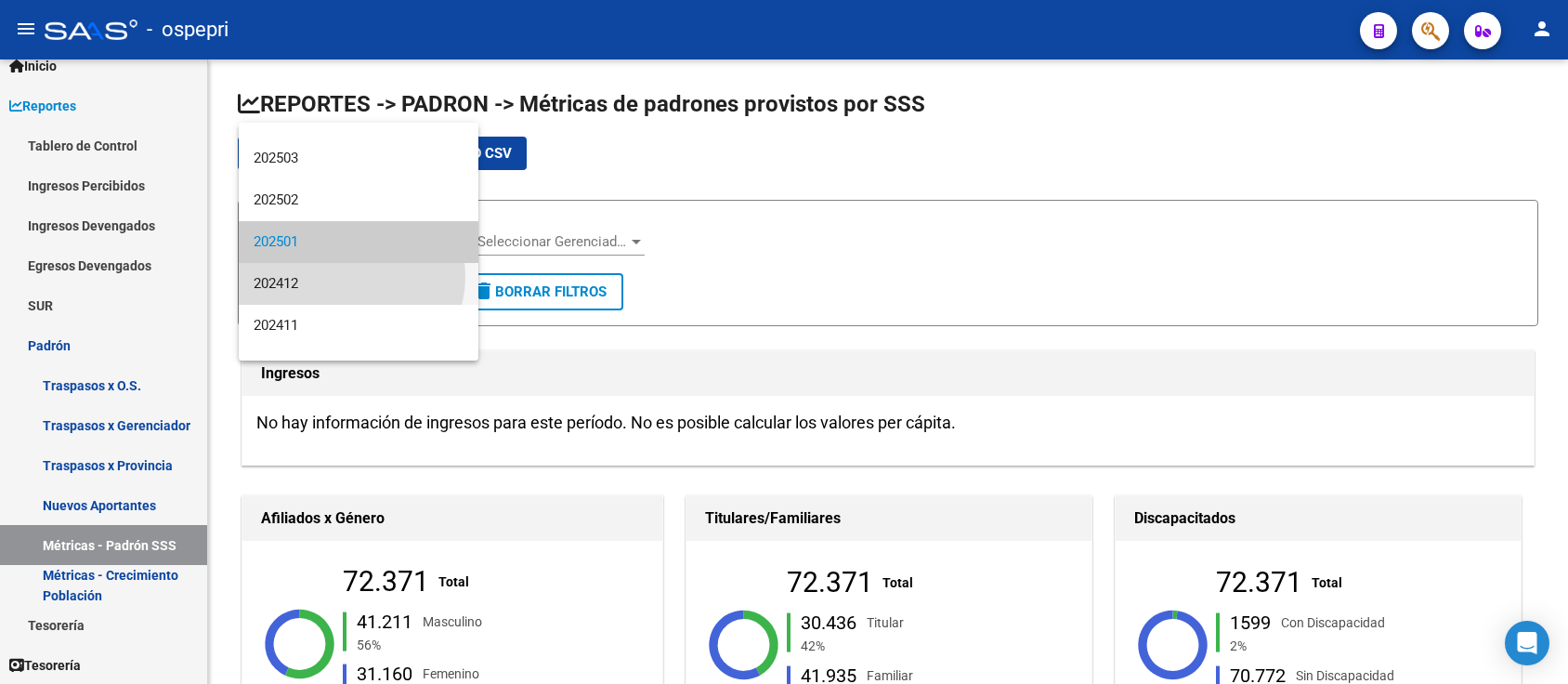
click at [350, 276] on span "202412" at bounding box center [358, 283] width 210 height 41
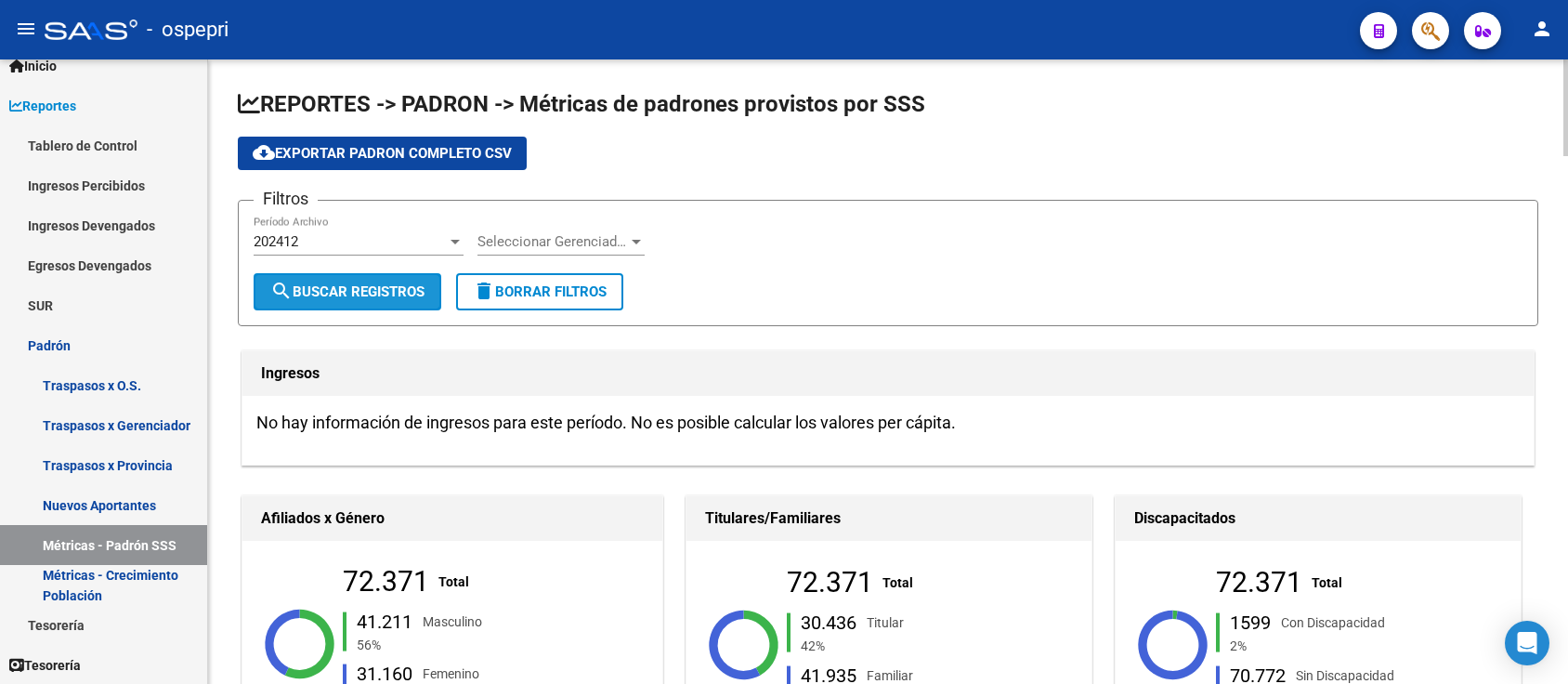
click at [352, 288] on span "search Buscar Registros" at bounding box center [347, 291] width 154 height 17
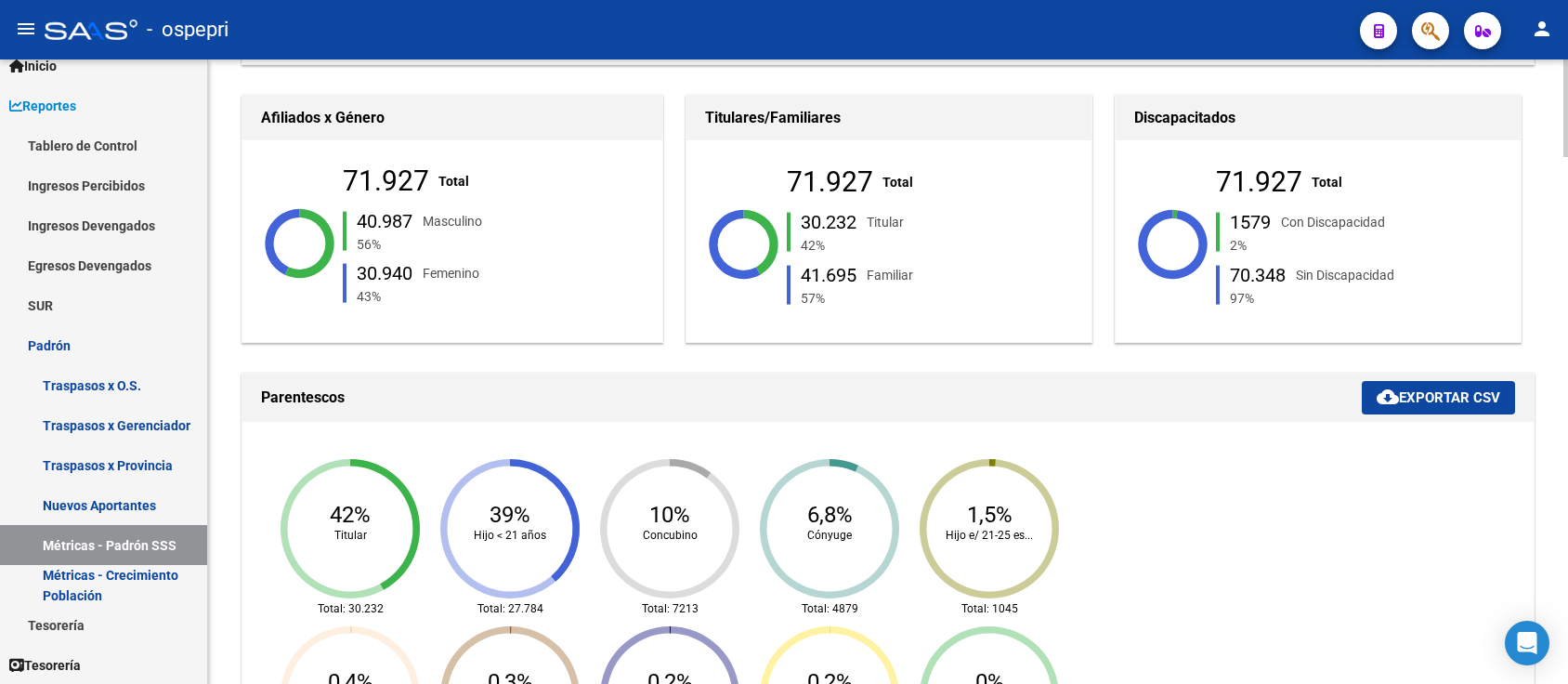
scroll to position [495, 0]
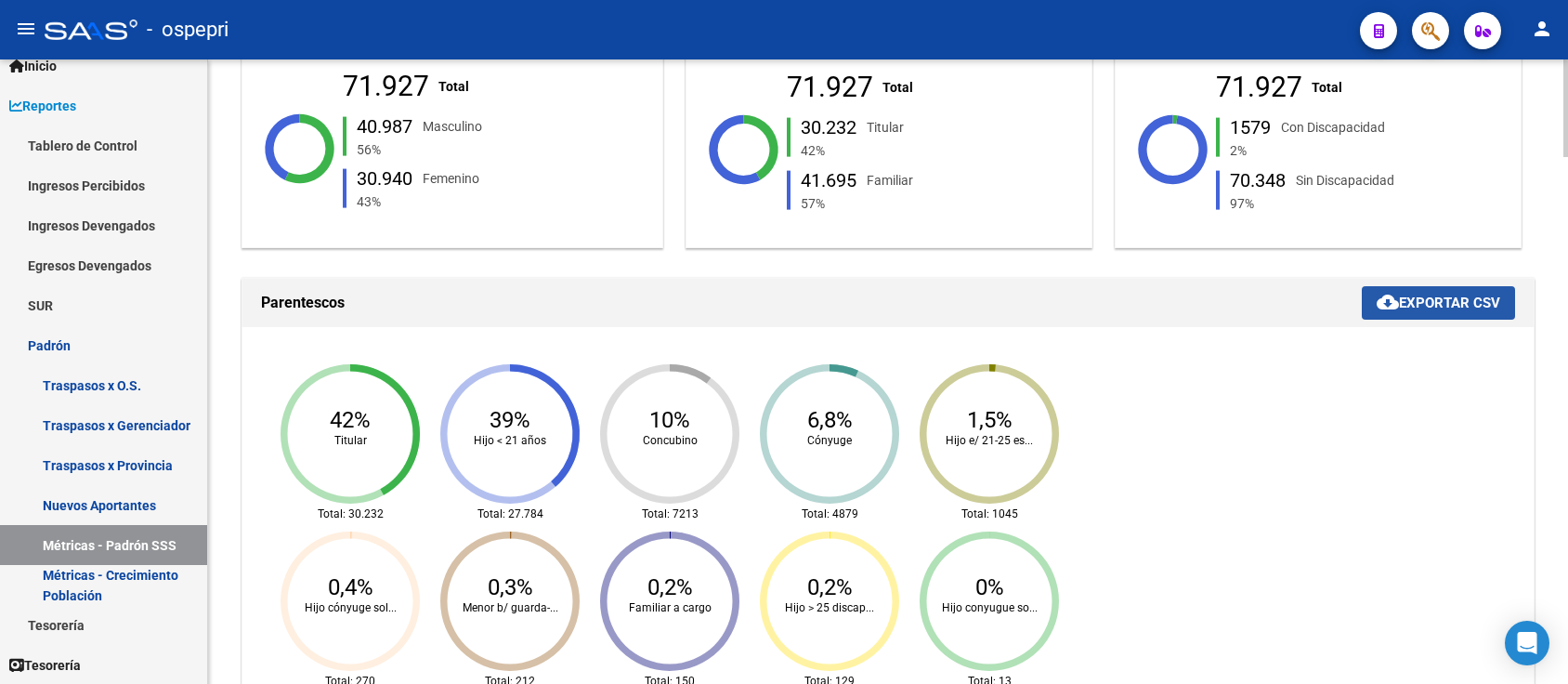
click at [1457, 301] on span "cloud_download Exportar CSV" at bounding box center [1438, 302] width 123 height 17
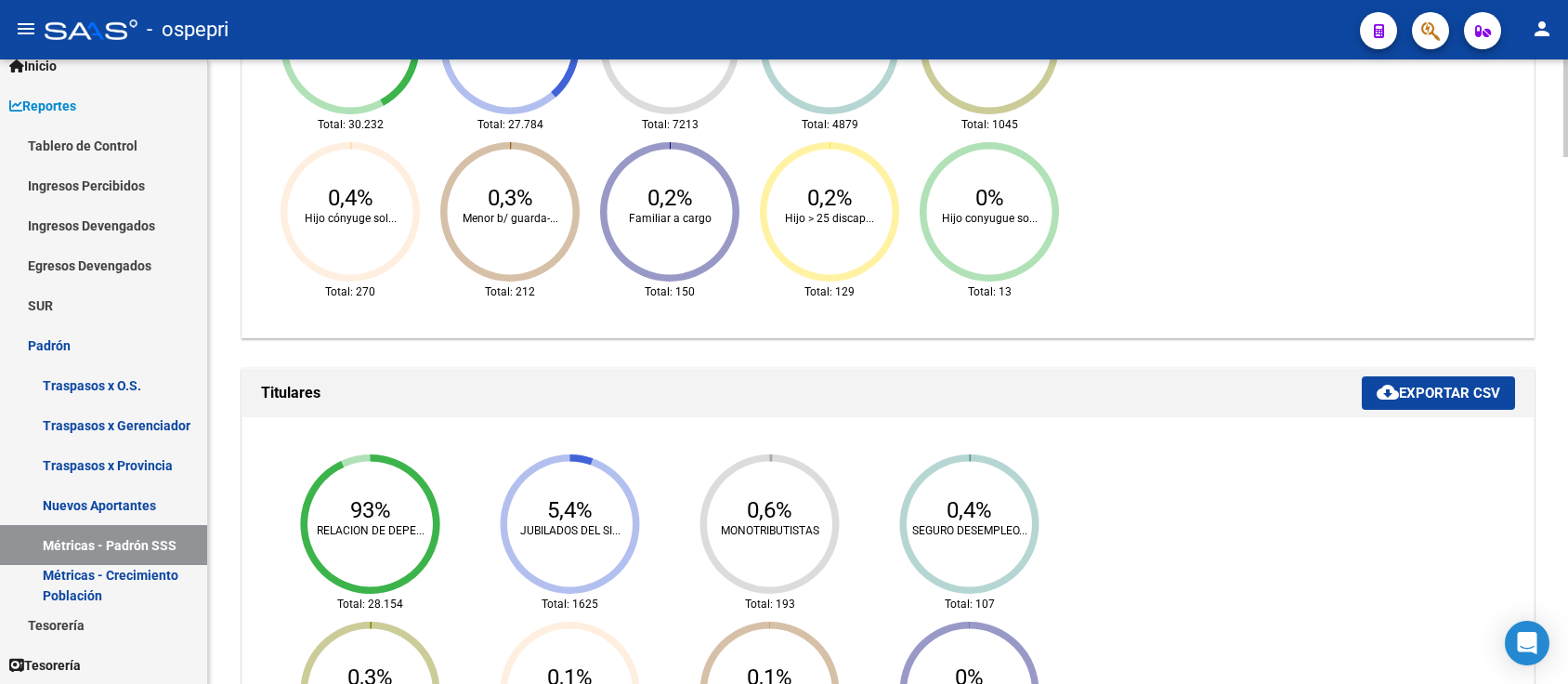
scroll to position [991, 0]
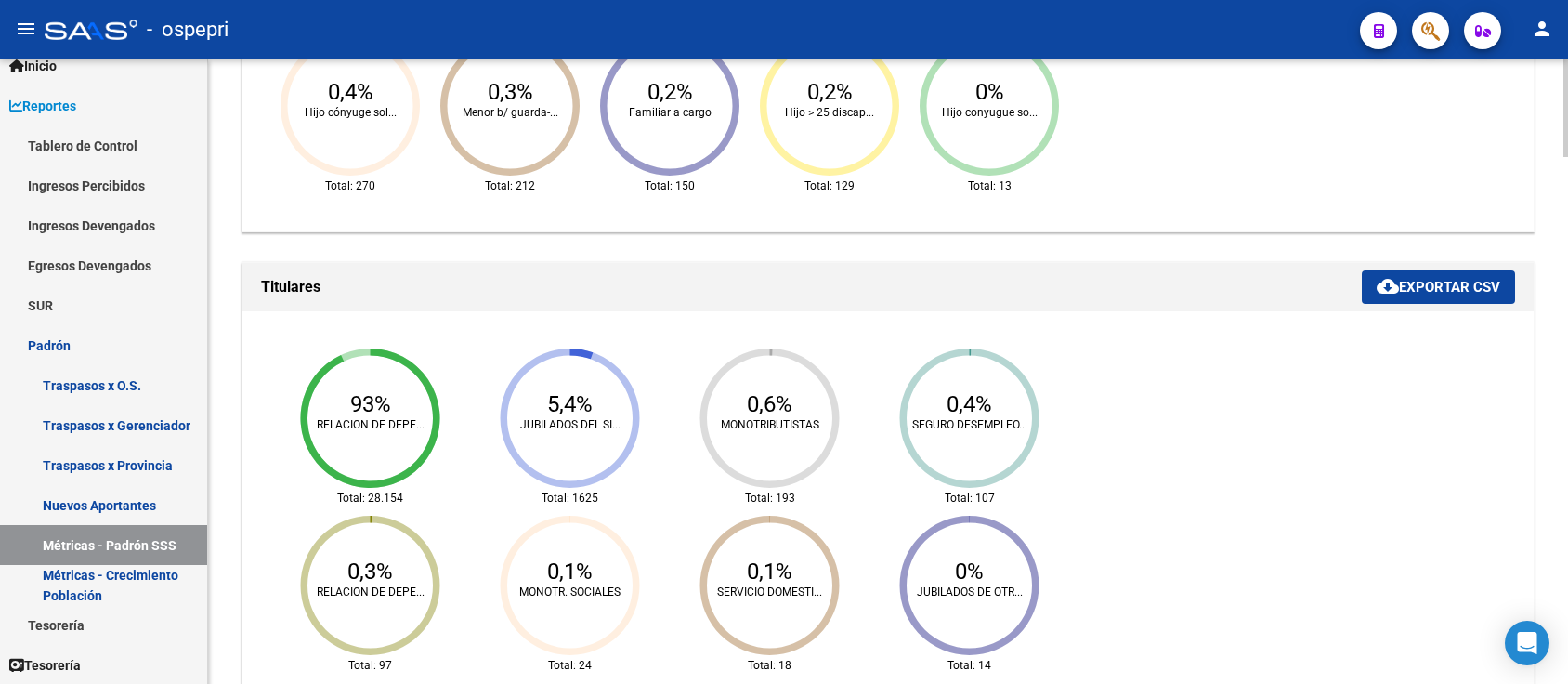
click at [1472, 279] on span "cloud_download Exportar CSV" at bounding box center [1438, 286] width 123 height 17
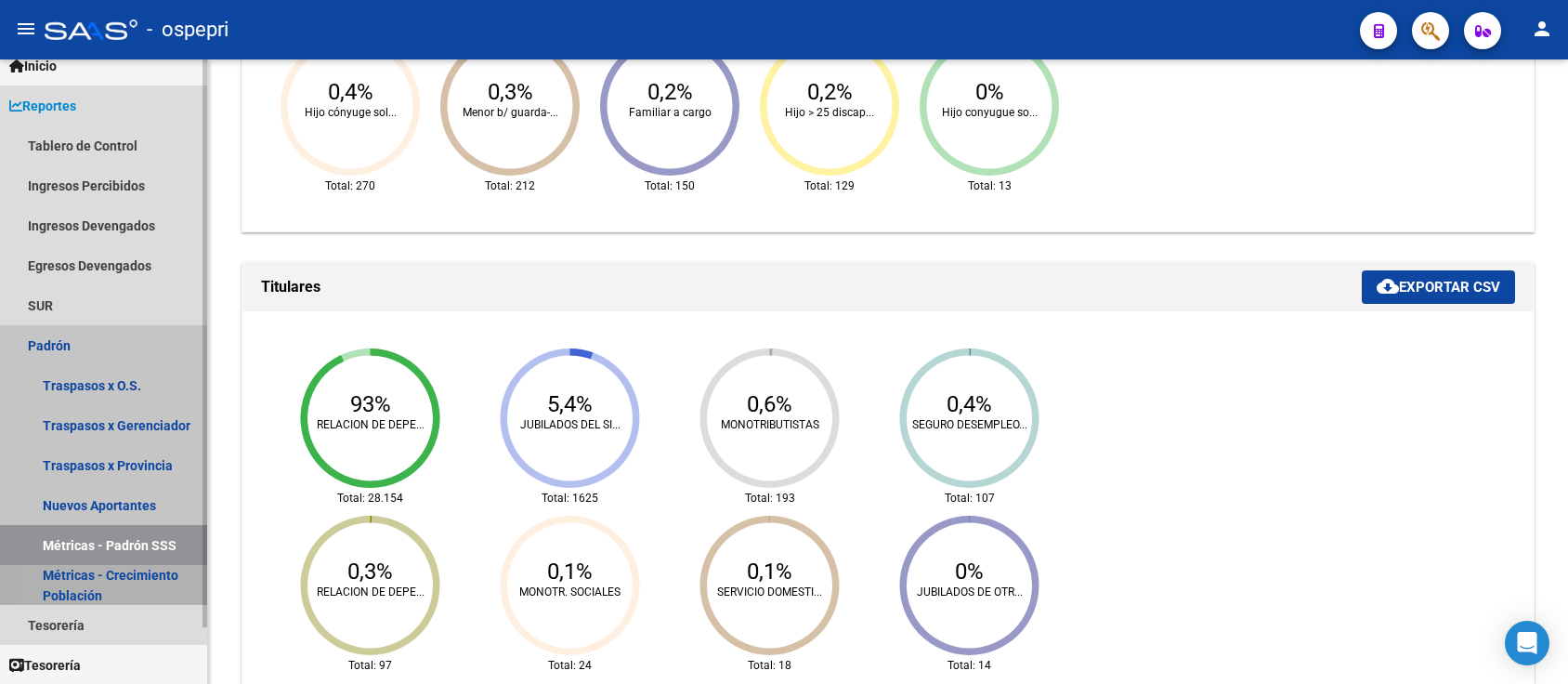
click at [75, 585] on link "Métricas - Crecimiento Población" at bounding box center [104, 584] width 207 height 39
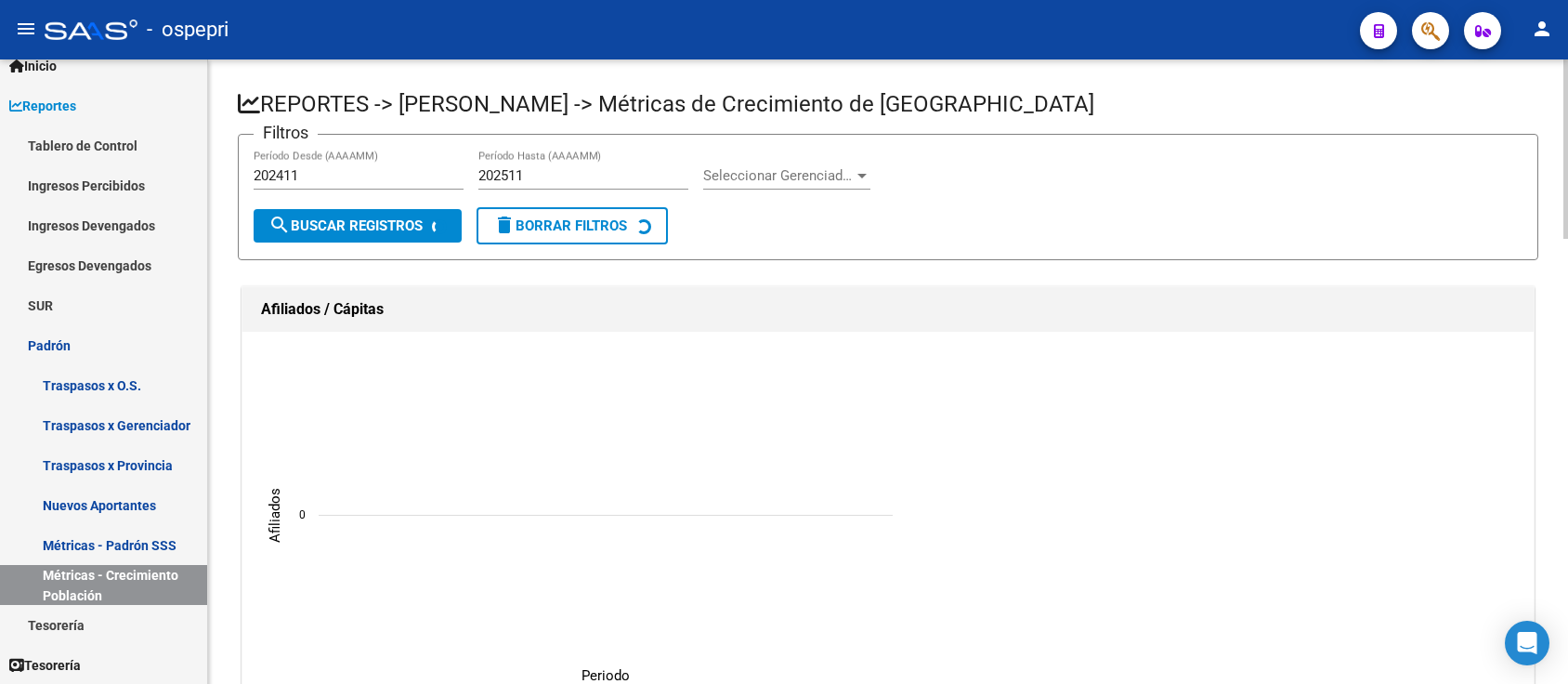
click at [428, 175] on input "202411" at bounding box center [358, 175] width 210 height 17
click at [294, 174] on input "202411" at bounding box center [358, 175] width 210 height 17
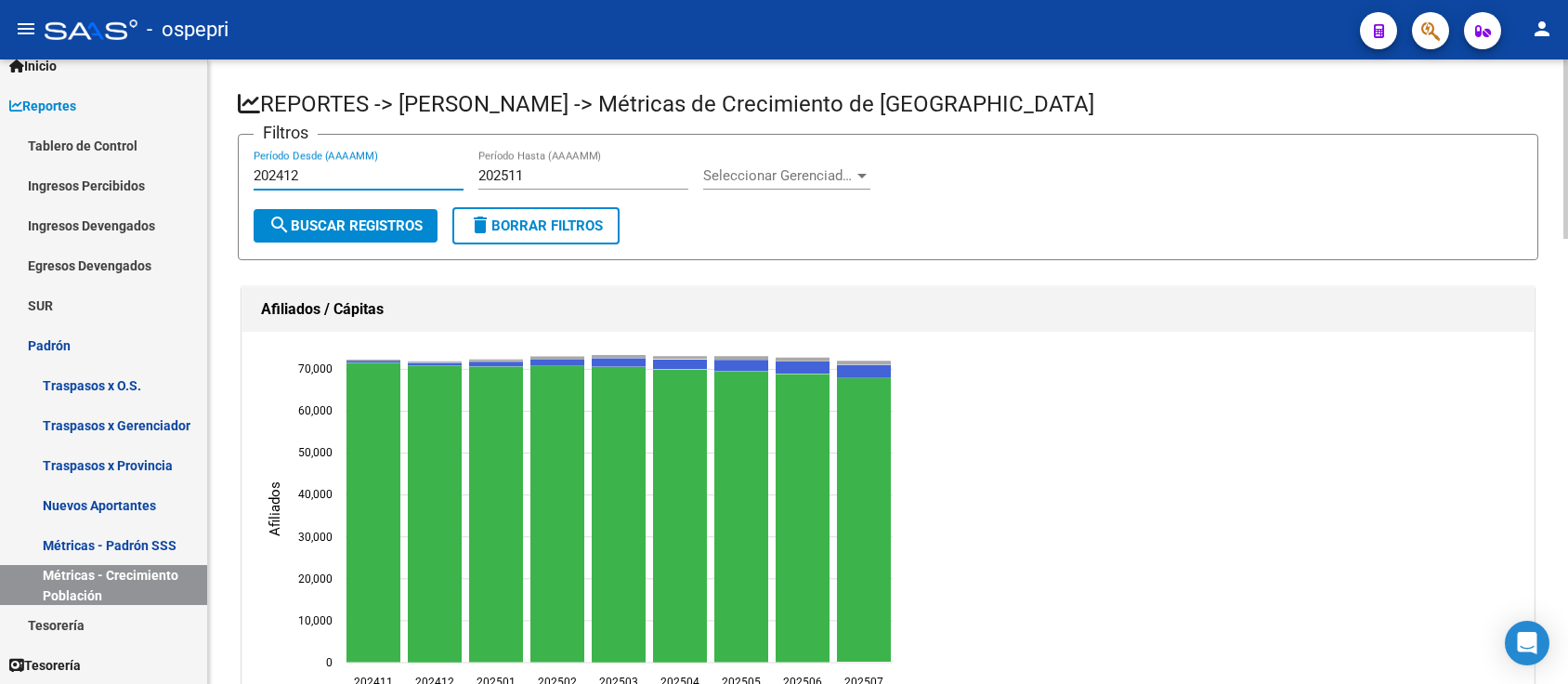
type input "202412"
drag, startPoint x: 545, startPoint y: 181, endPoint x: 509, endPoint y: 181, distance: 36.0
click at [509, 181] on input "202511" at bounding box center [583, 175] width 210 height 17
type input "202507"
click at [773, 182] on span "Seleccionar Gerenciador" at bounding box center [779, 175] width 151 height 17
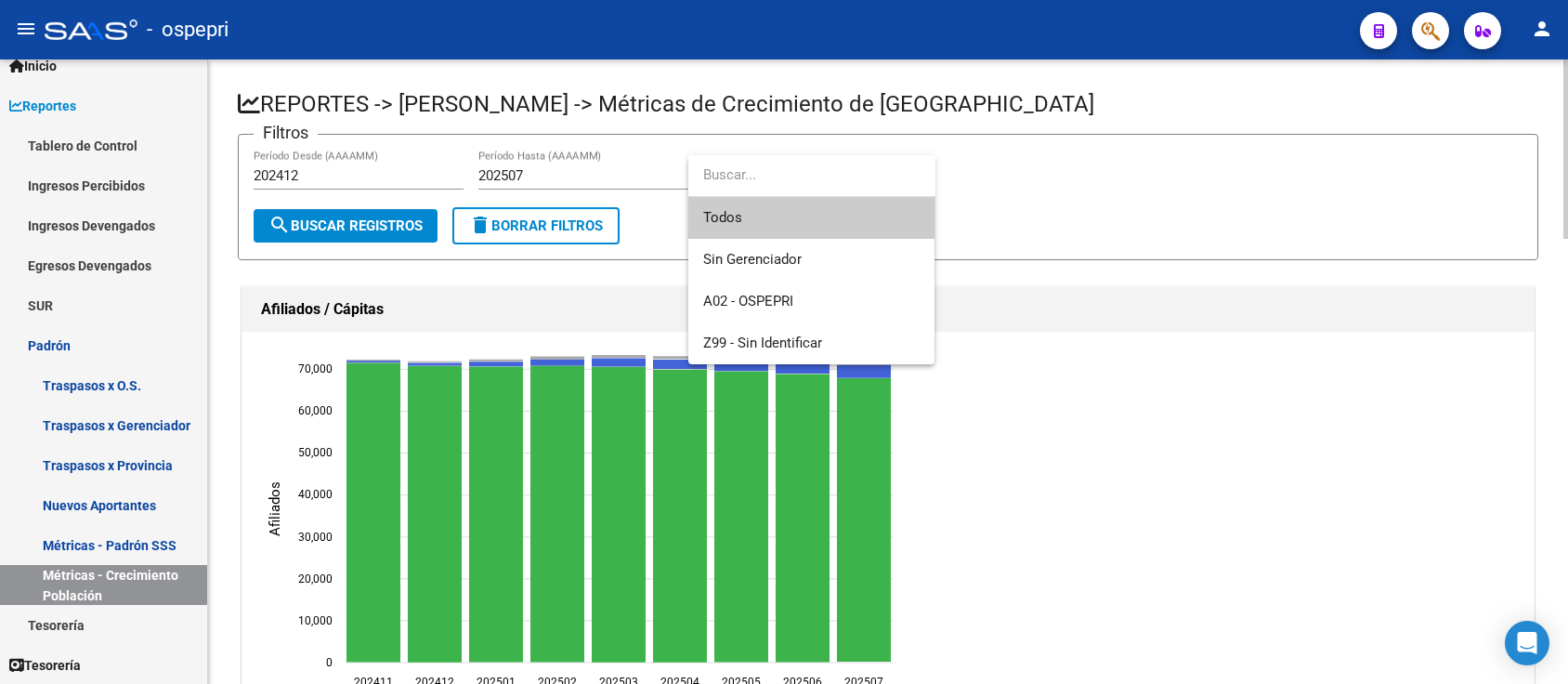
click at [773, 182] on input "dropdown search" at bounding box center [812, 175] width 247 height 41
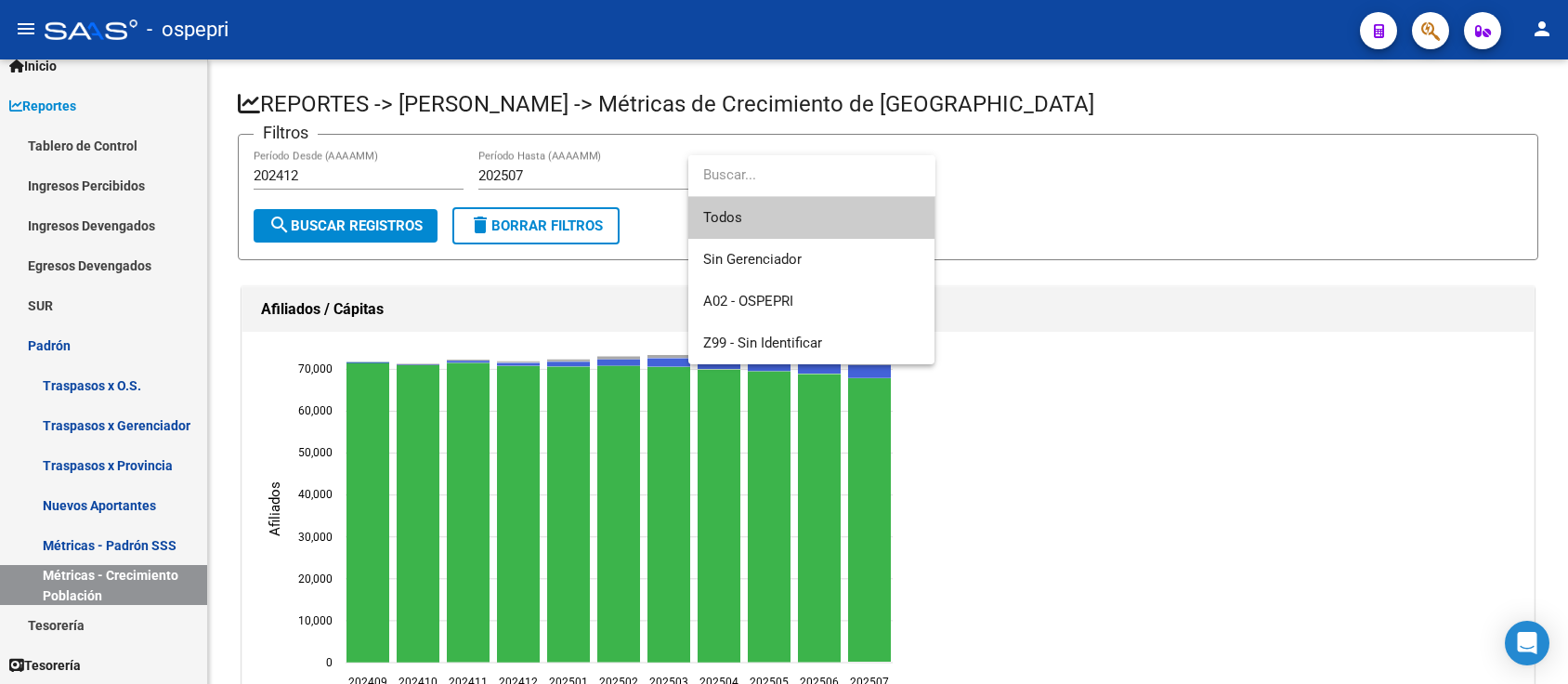
click at [1091, 164] on div at bounding box center [784, 342] width 1568 height 684
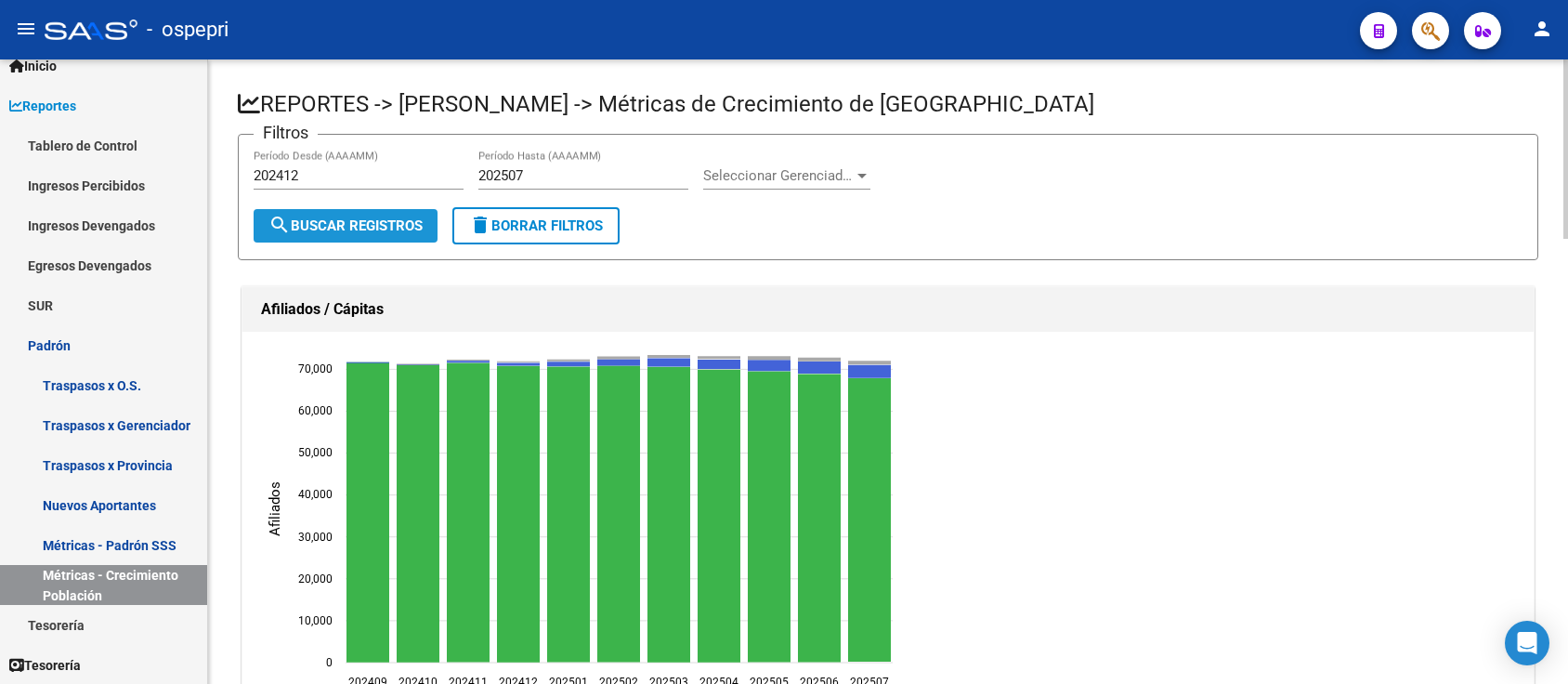
click at [326, 219] on span "search Buscar Registros" at bounding box center [345, 225] width 154 height 17
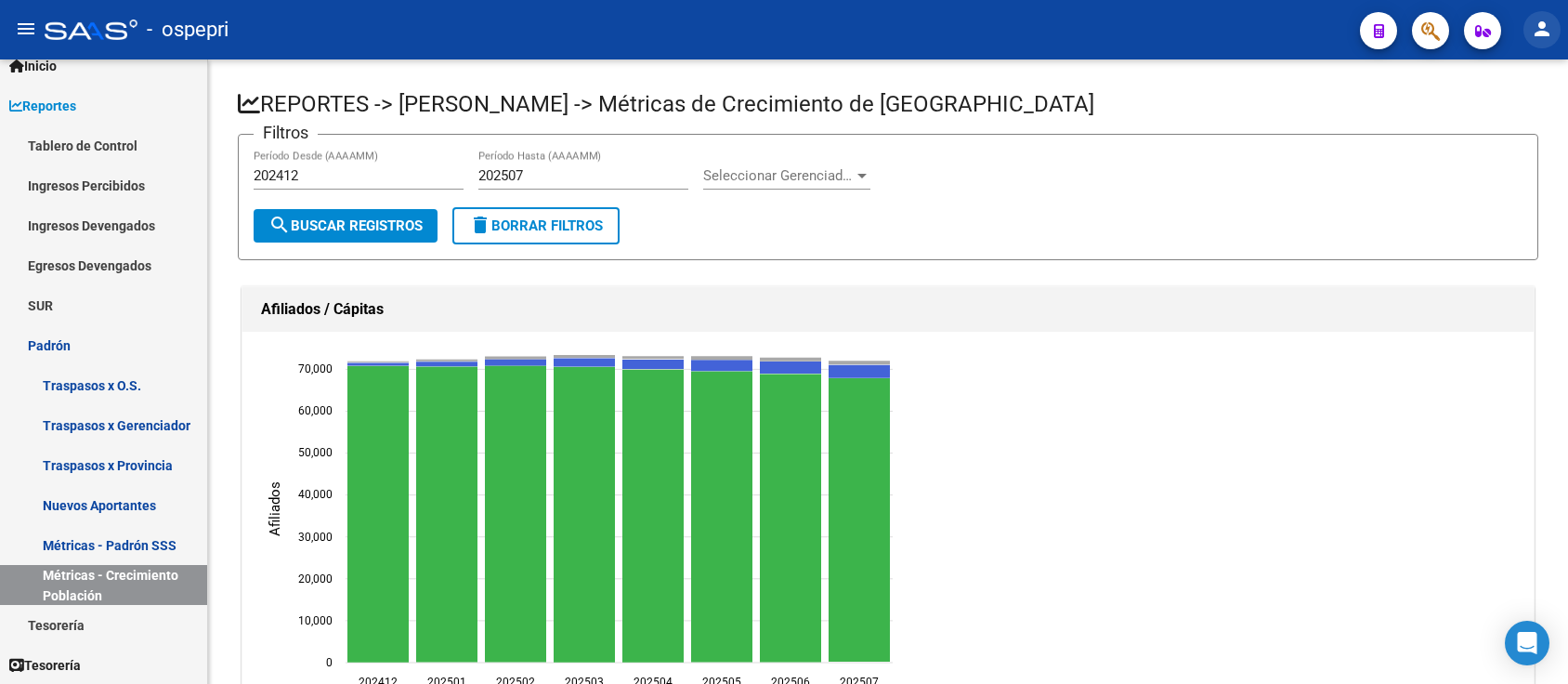
click at [1550, 25] on mat-icon "person" at bounding box center [1542, 29] width 23 height 23
click at [1516, 118] on button "exit_to_app Salir" at bounding box center [1504, 122] width 113 height 44
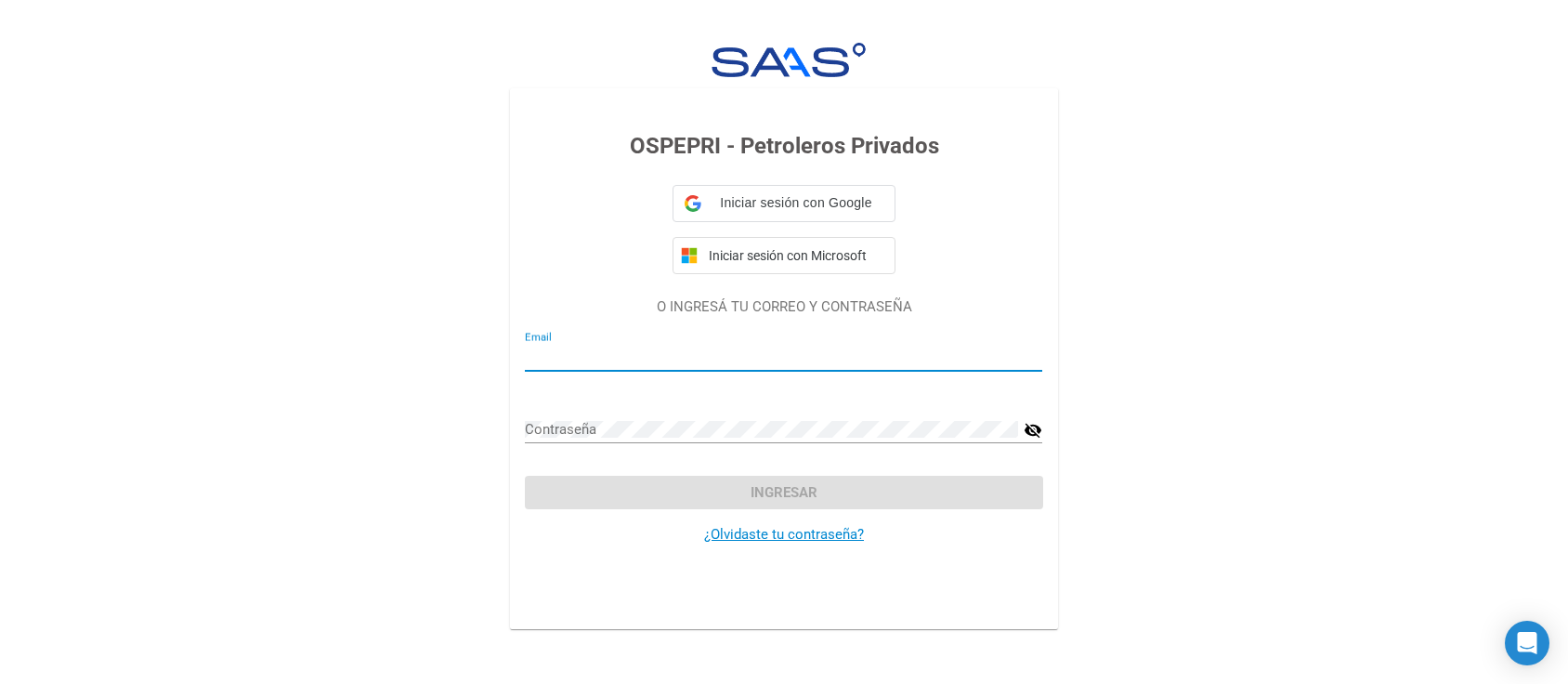
type input "[PERSON_NAME][EMAIL_ADDRESS][PERSON_NAME][DOMAIN_NAME]"
